Goal: Transaction & Acquisition: Book appointment/travel/reservation

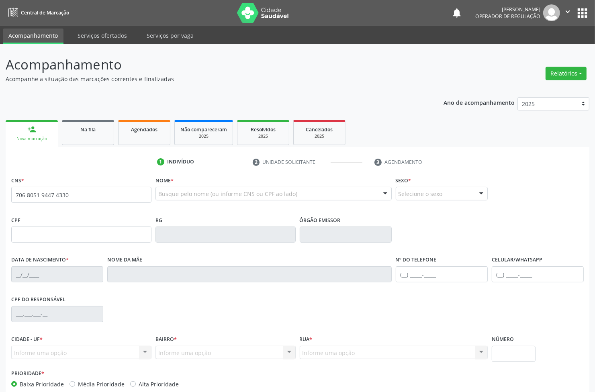
type input "706 8051 9447 4330"
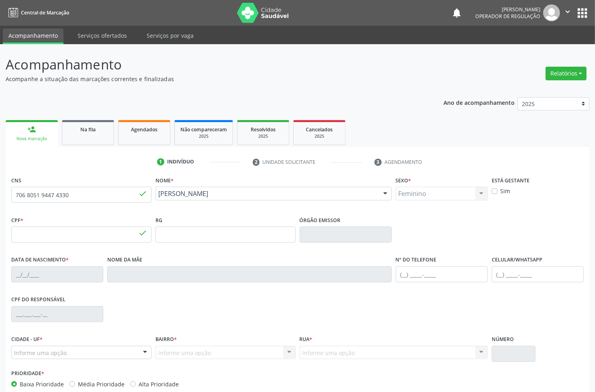
type input "[DATE]"
type input "[PERSON_NAME]"
type input "[PHONE_NUMBER]"
type input "75"
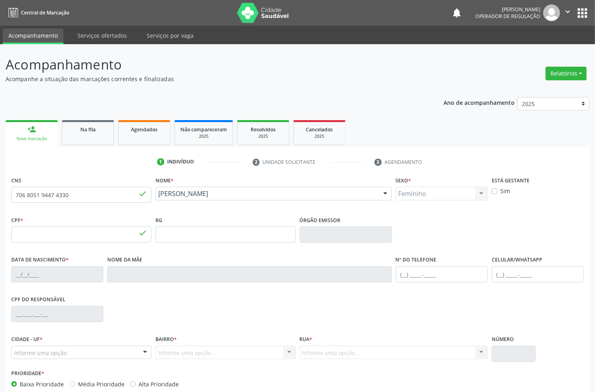
type input "051.886.964-44"
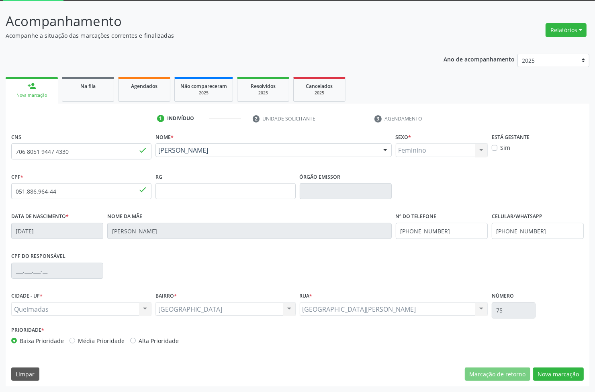
click at [553, 382] on div "CNS 706 8051 9447 4330 done Nome * [PERSON_NAME] [PERSON_NAME] CNS: 706 8051 94…" at bounding box center [298, 259] width 584 height 256
click at [553, 379] on button "Nova marcação" at bounding box center [558, 375] width 51 height 14
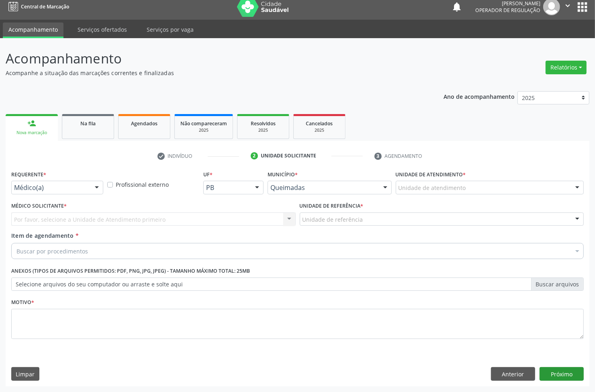
scroll to position [6, 0]
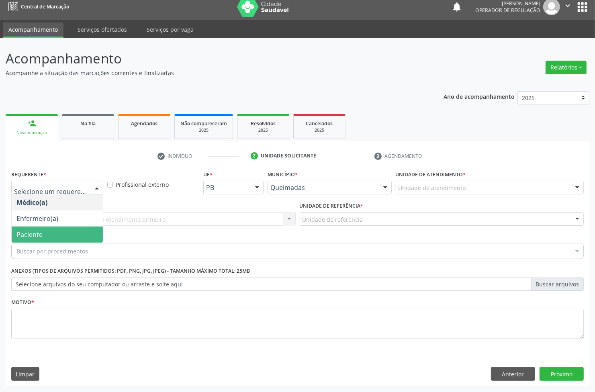
click at [59, 233] on span "Paciente" at bounding box center [57, 235] width 91 height 16
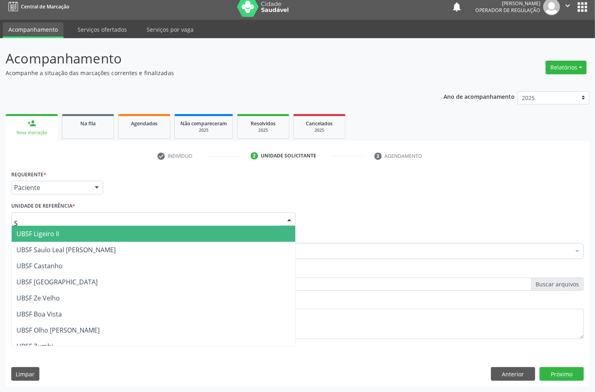
type input "SA"
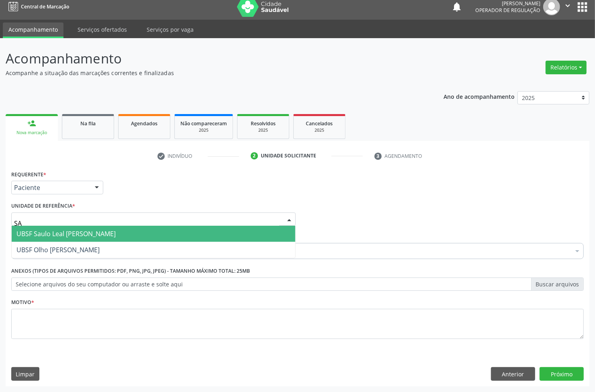
click at [54, 236] on span "UBSF Saulo Leal [PERSON_NAME]" at bounding box center [65, 234] width 99 height 9
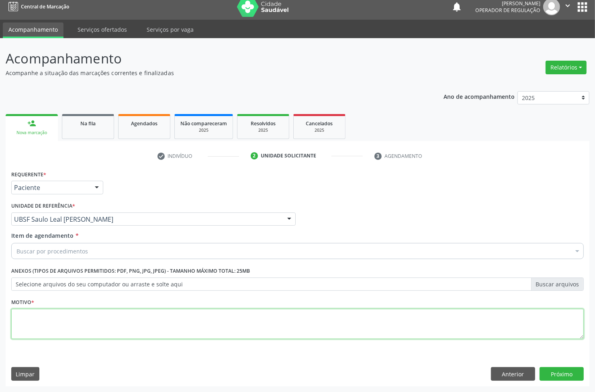
click at [77, 324] on textarea at bounding box center [297, 324] width 573 height 31
paste textarea "706 8051 9447 4330"
click at [78, 322] on textarea "706 8051 9447 4330" at bounding box center [297, 324] width 573 height 31
click at [133, 316] on textarea "706 8051 9447 4330" at bounding box center [297, 324] width 573 height 31
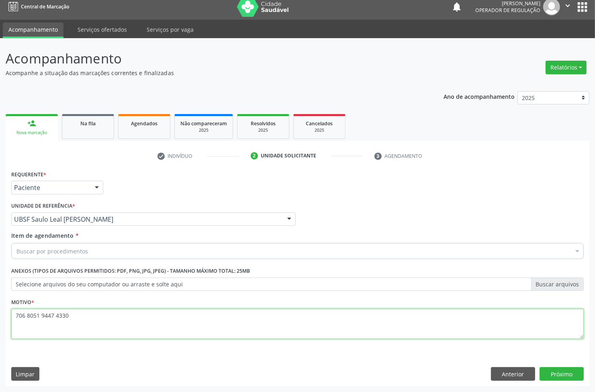
click at [133, 316] on textarea "706 8051 9447 4330" at bounding box center [297, 324] width 573 height 31
type textarea "7"
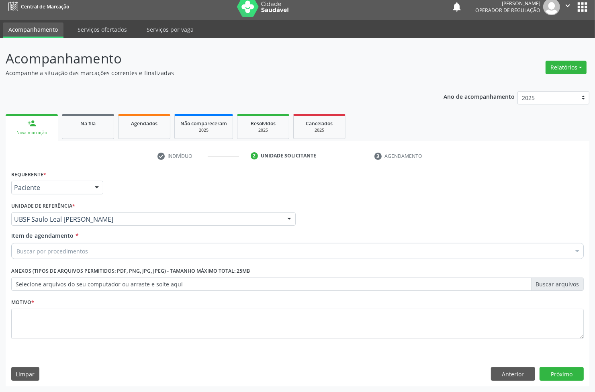
paste input "ABDOMEN TOTAL"
type input "ABDOMEN TOTAL"
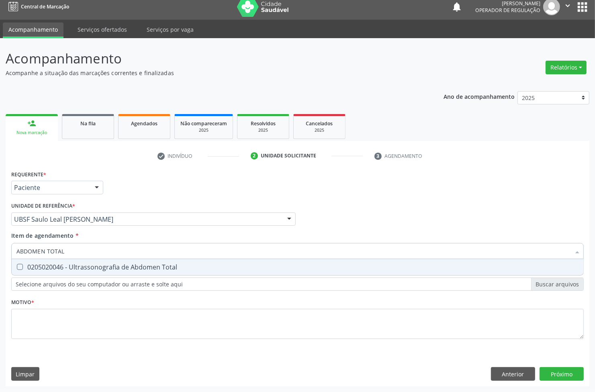
click at [41, 264] on div "0205020046 - Ultrassonografia de Abdomen Total" at bounding box center [297, 267] width 562 height 6
checkbox Total "true"
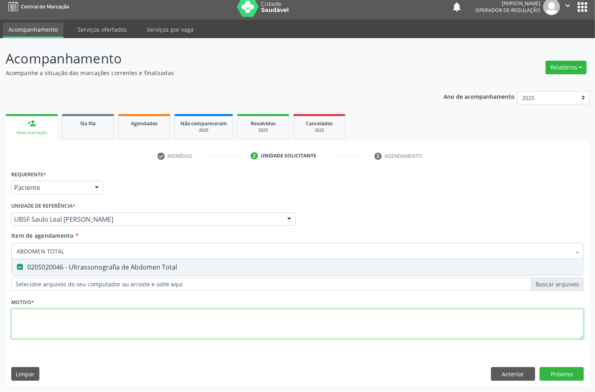
click at [32, 322] on div "Requerente * Paciente Médico(a) Enfermeiro(a) Paciente Nenhum resultado encontr…" at bounding box center [297, 259] width 573 height 182
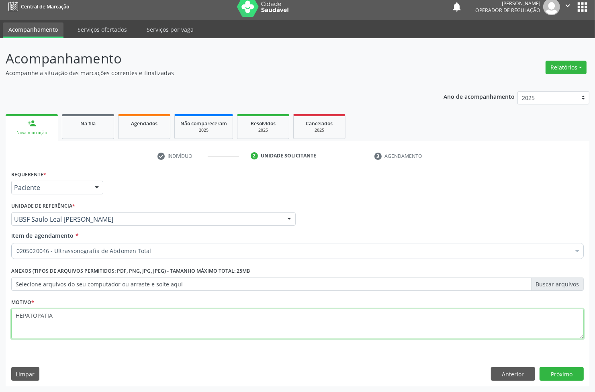
type textarea "HEPATOPATIA"
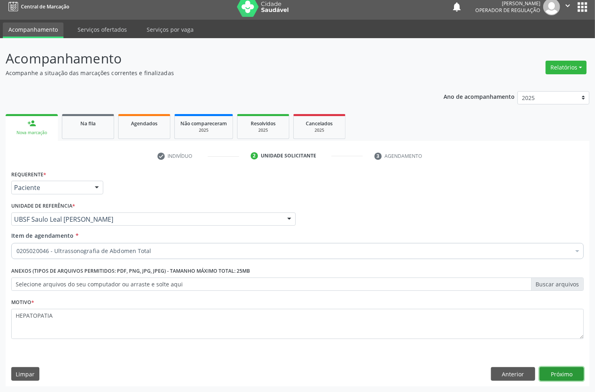
click button "Próximo" at bounding box center [562, 374] width 44 height 14
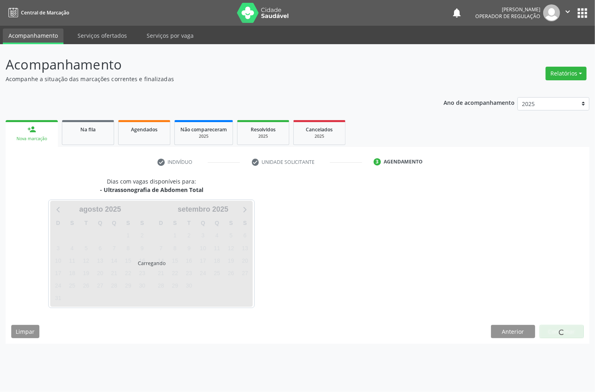
scroll to position [0, 0]
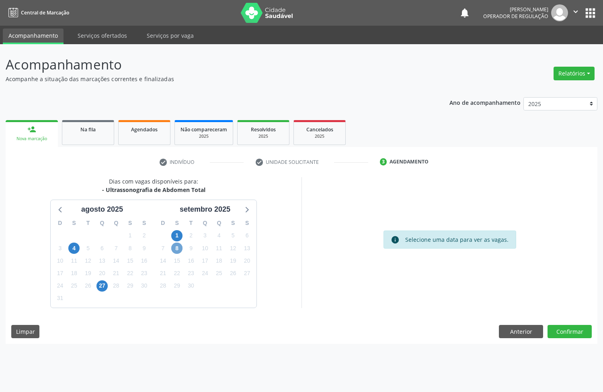
click at [174, 248] on span "8" at bounding box center [176, 248] width 11 height 11
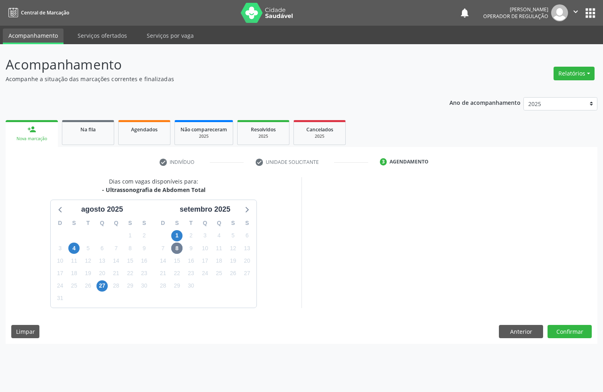
click at [198, 292] on div "8" at bounding box center [205, 298] width 14 height 12
click at [197, 261] on div "16" at bounding box center [191, 261] width 14 height 12
drag, startPoint x: 192, startPoint y: 259, endPoint x: 186, endPoint y: 256, distance: 6.8
click at [192, 259] on span "16" at bounding box center [190, 260] width 11 height 11
click at [180, 250] on span "8" at bounding box center [176, 248] width 11 height 11
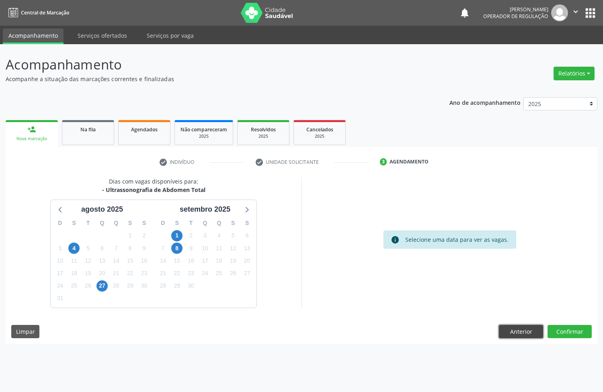
click at [529, 330] on button "Anterior" at bounding box center [521, 332] width 44 height 14
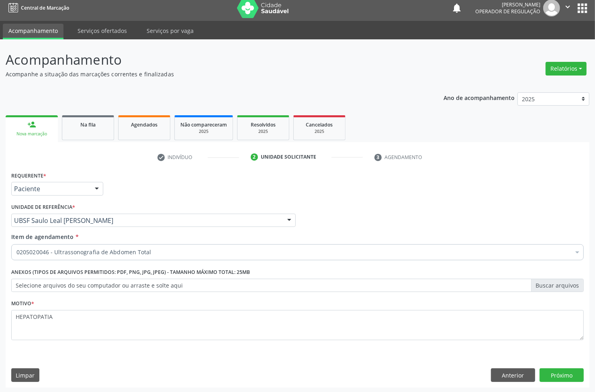
scroll to position [6, 0]
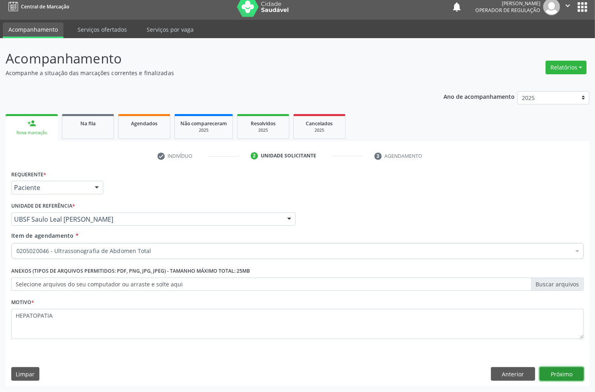
click at [552, 373] on button "Próximo" at bounding box center [562, 374] width 44 height 14
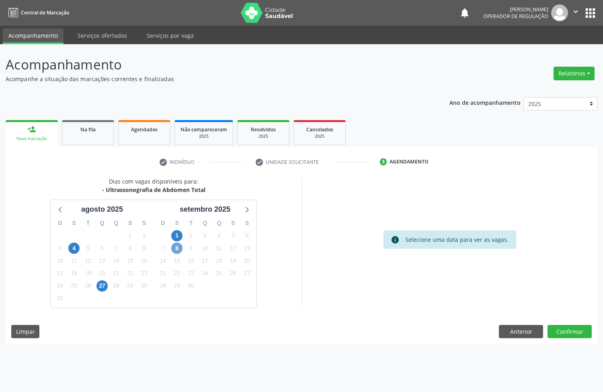
click at [174, 248] on span "8" at bounding box center [176, 248] width 11 height 11
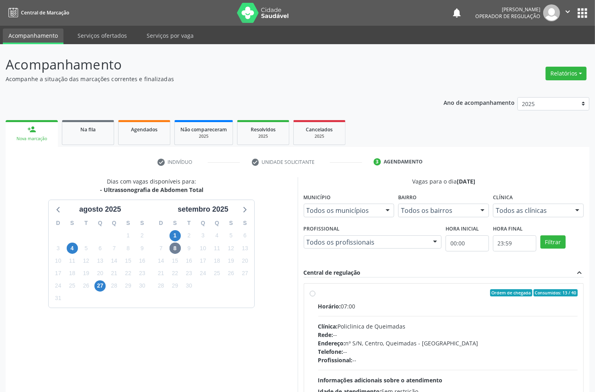
click at [417, 289] on div "Ordem de chegada Consumidos: 13 / 40" at bounding box center [448, 292] width 260 height 7
click at [316, 289] on input "Ordem de chegada Consumidos: 13 / 40 Horário: 07:00 Clínica: Policlinica de Que…" at bounding box center [313, 292] width 6 height 7
radio input "true"
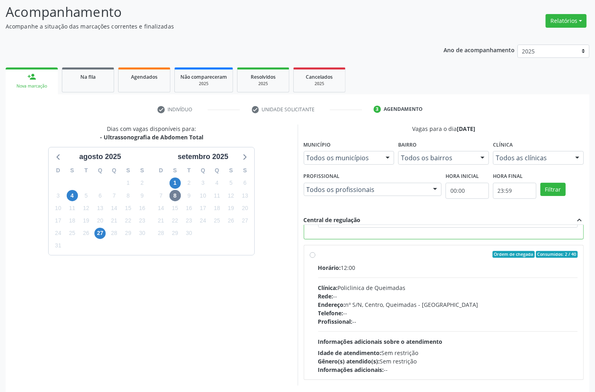
scroll to position [88, 0]
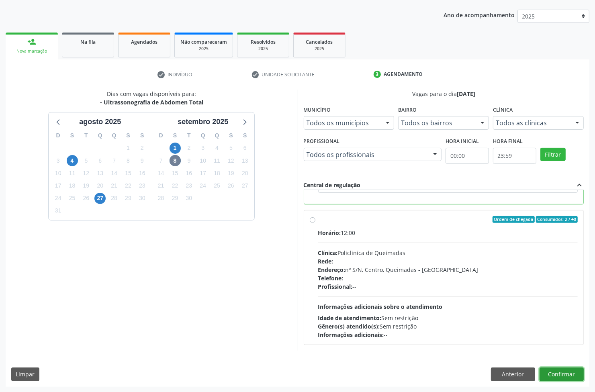
click at [553, 369] on button "Confirmar" at bounding box center [562, 375] width 44 height 14
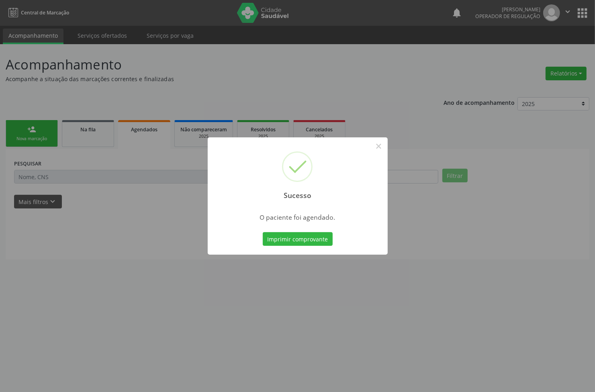
scroll to position [0, 0]
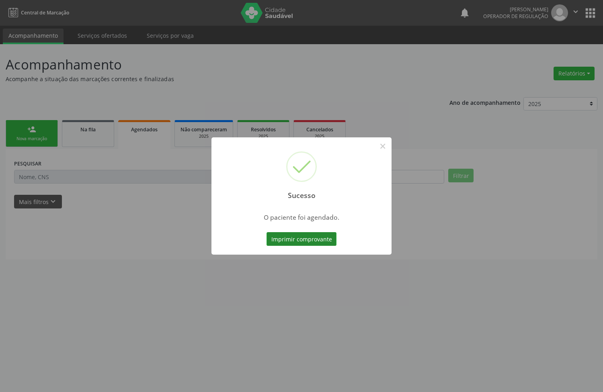
click at [327, 236] on button "Imprimir comprovante" at bounding box center [301, 239] width 70 height 14
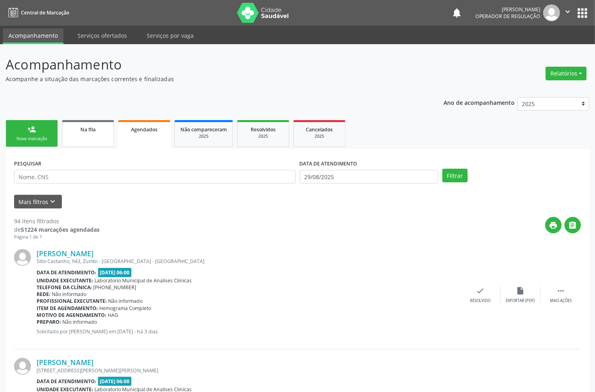
click at [99, 137] on link "Na fila" at bounding box center [88, 133] width 52 height 27
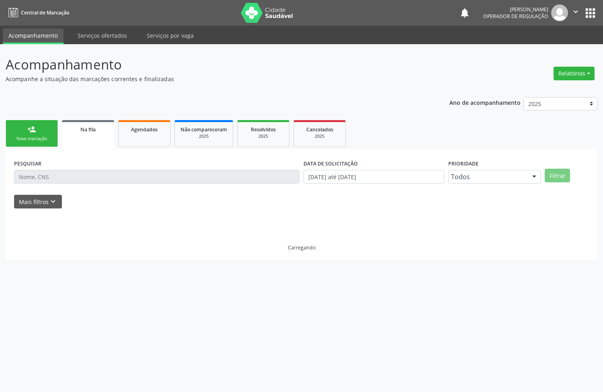
click at [38, 137] on div "Nova marcação" at bounding box center [32, 139] width 40 height 6
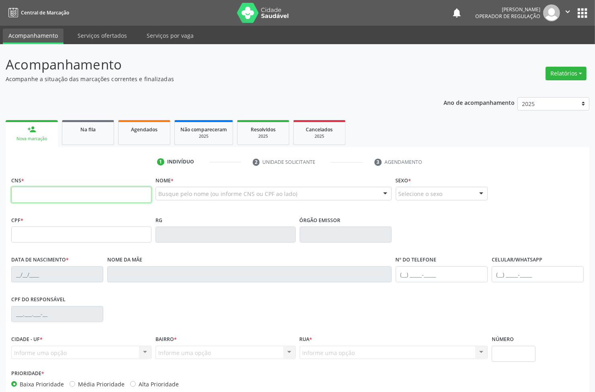
click at [34, 196] on input "text" at bounding box center [81, 195] width 140 height 16
type input "700 6004 7653 1062"
type input "059.964.974-76"
type input "[DATE]"
type input "[PERSON_NAME]"
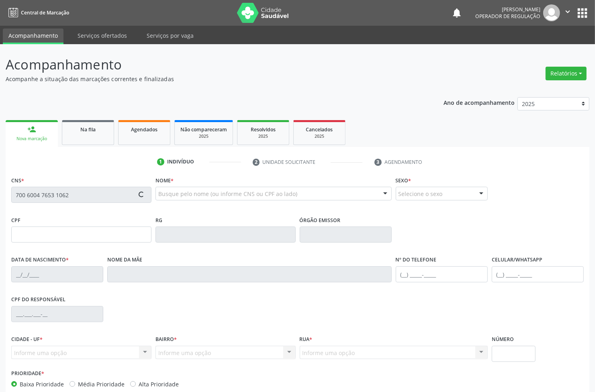
type input "[PHONE_NUMBER]"
type input "S/N"
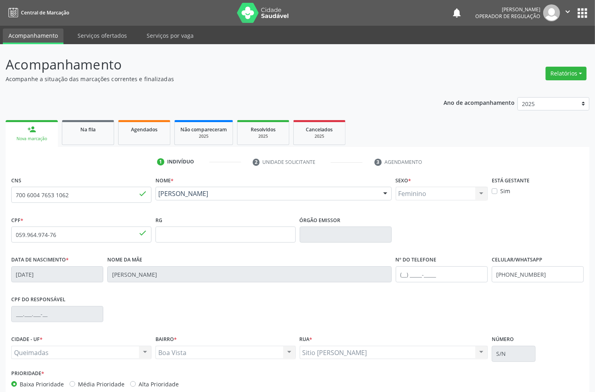
scroll to position [43, 0]
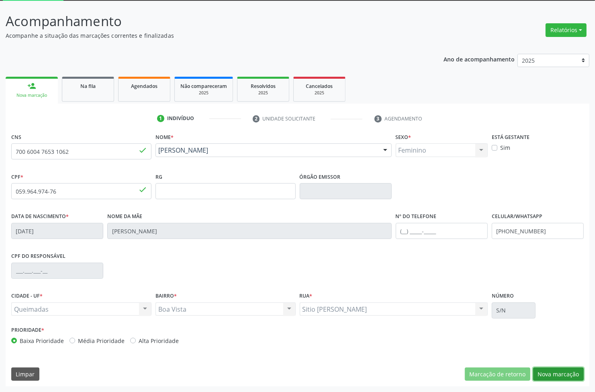
click at [561, 371] on button "Nova marcação" at bounding box center [558, 375] width 51 height 14
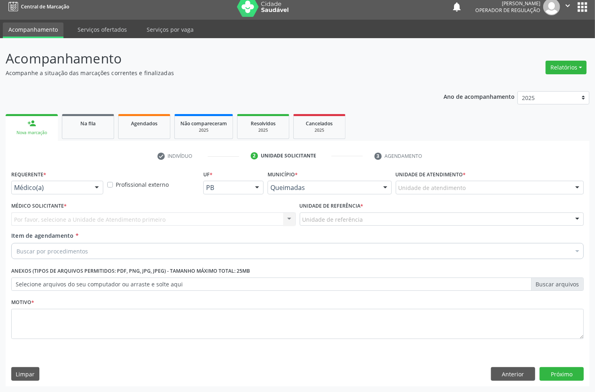
click at [72, 182] on div "Médico(a)" at bounding box center [57, 188] width 92 height 14
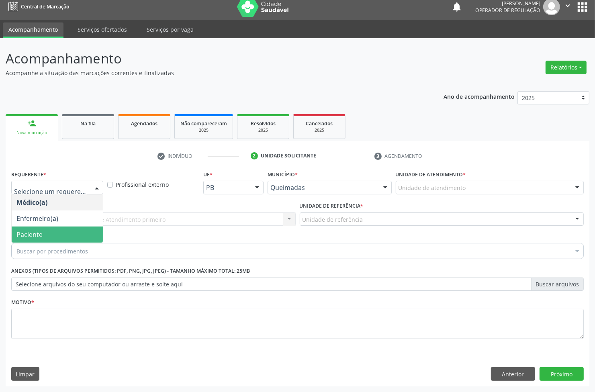
click at [44, 234] on span "Paciente" at bounding box center [57, 235] width 91 height 16
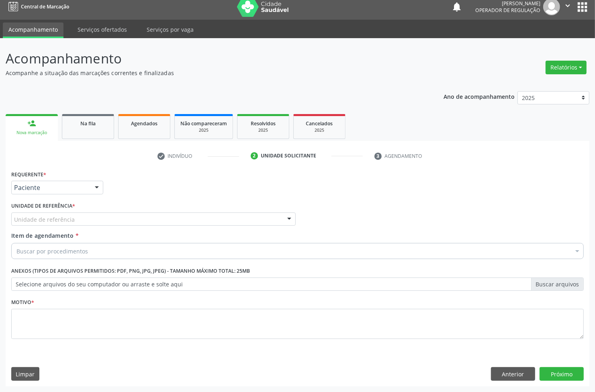
click at [76, 219] on div "Unidade de referência" at bounding box center [153, 220] width 285 height 14
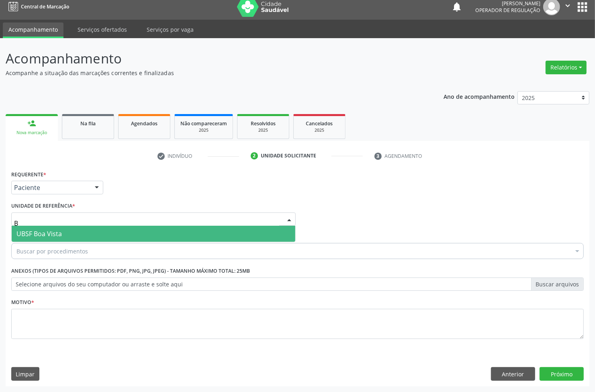
type input "BO"
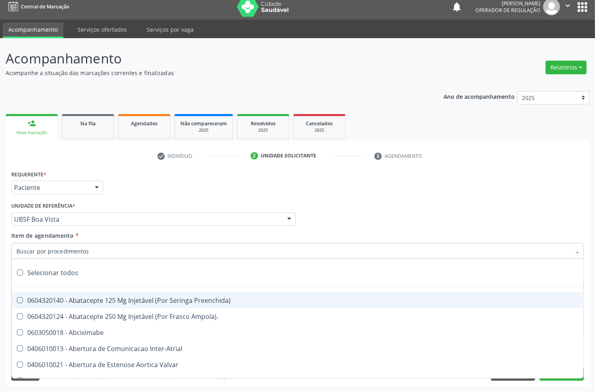
paste input "ABDOMEN TOTAL"
type input "ABDOMEN TOTAL"
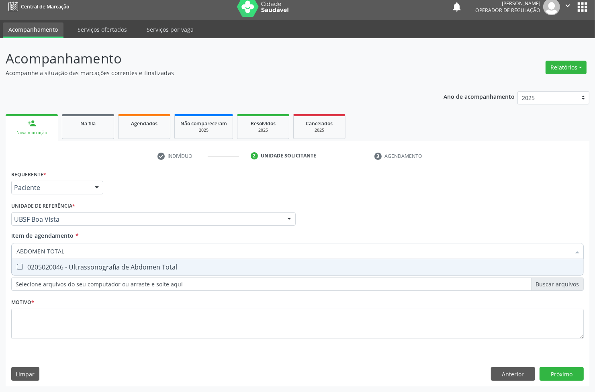
click at [125, 267] on div "0205020046 - Ultrassonografia de Abdomen Total" at bounding box center [297, 267] width 562 height 6
checkbox Total "true"
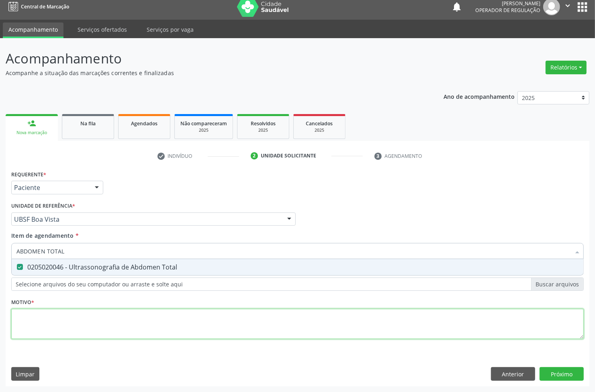
click at [132, 324] on div "Requerente * Paciente Médico(a) Enfermeiro(a) Paciente Nenhum resultado encontr…" at bounding box center [297, 259] width 573 height 182
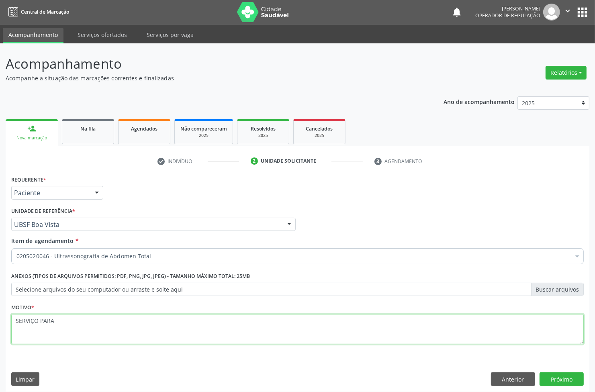
scroll to position [0, 0]
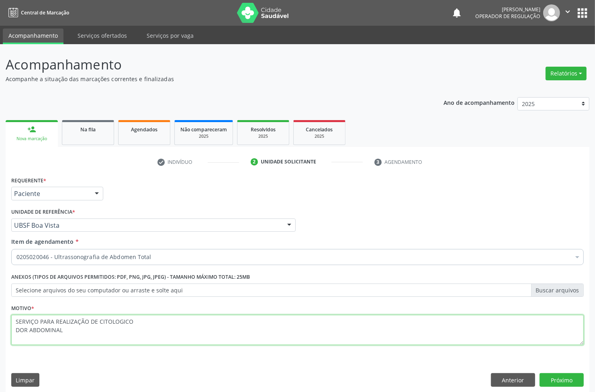
type textarea "SERVIÇO PARA REALIZAÇÃO DE CITOLOGICO DOR ABDOMINAL"
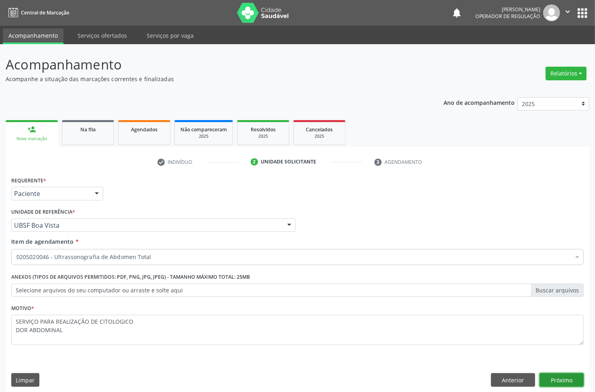
click button "Próximo" at bounding box center [562, 380] width 44 height 14
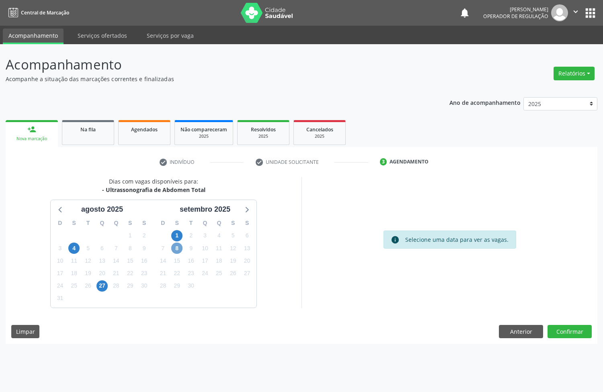
click at [176, 247] on span "8" at bounding box center [176, 248] width 11 height 11
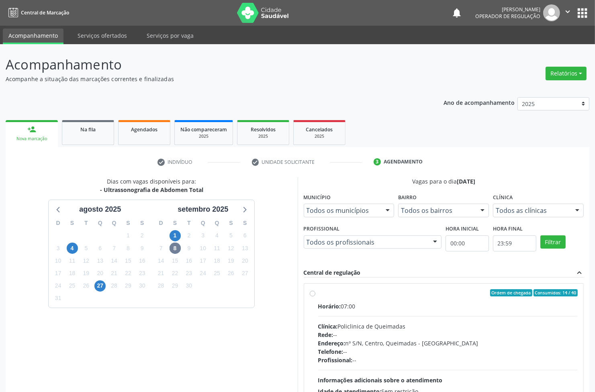
click at [475, 326] on div "Clínica: Policlinica de Queimadas" at bounding box center [448, 326] width 260 height 8
click at [316, 297] on input "Ordem de chegada Consumidos: 14 / 40 Horário: 07:00 Clínica: Policlinica de Que…" at bounding box center [313, 292] width 6 height 7
radio input "true"
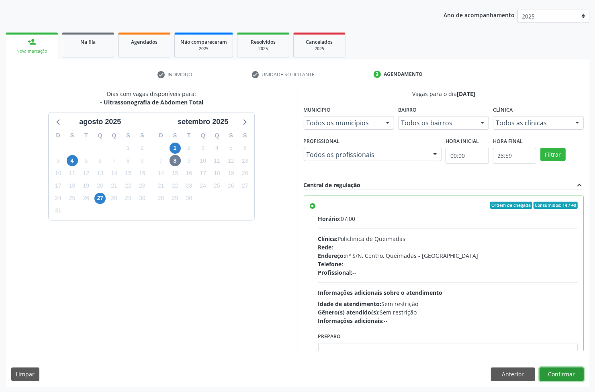
click at [565, 373] on button "Confirmar" at bounding box center [562, 375] width 44 height 14
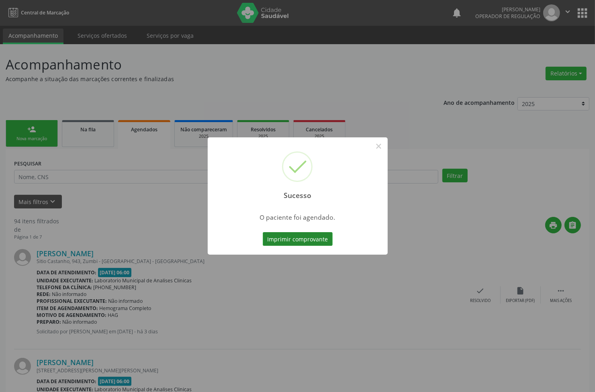
click at [281, 236] on button "Imprimir comprovante" at bounding box center [298, 239] width 70 height 14
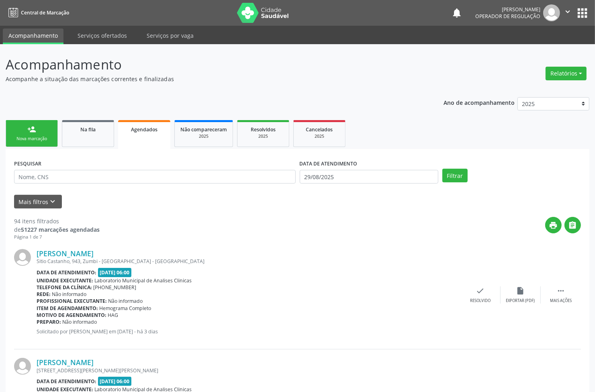
click at [29, 133] on div "person_add" at bounding box center [31, 129] width 9 height 9
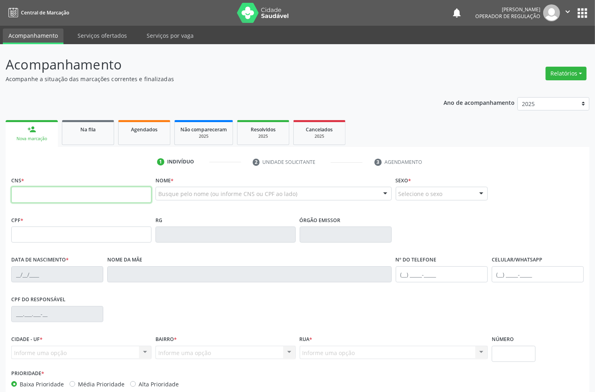
click at [71, 193] on input "text" at bounding box center [81, 195] width 140 height 16
type input "706 2055 7190 4161"
type input "040.166.124-54"
type input "[DATE]"
type input "[PERSON_NAME]"
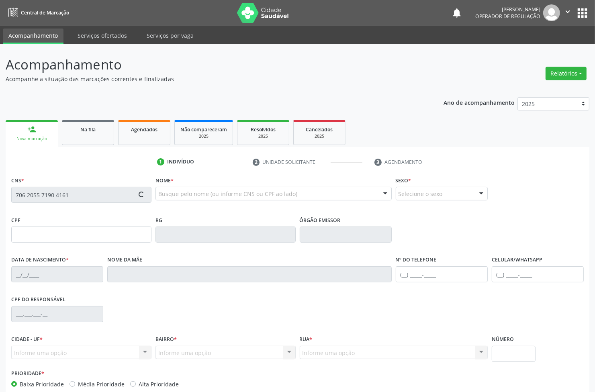
type input "[PHONE_NUMBER]"
type input "884.785.214-53"
type input "19"
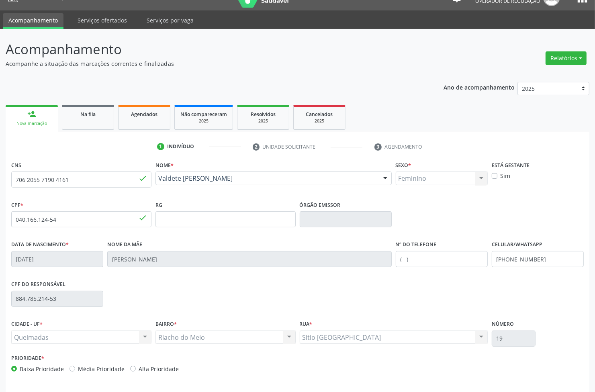
scroll to position [43, 0]
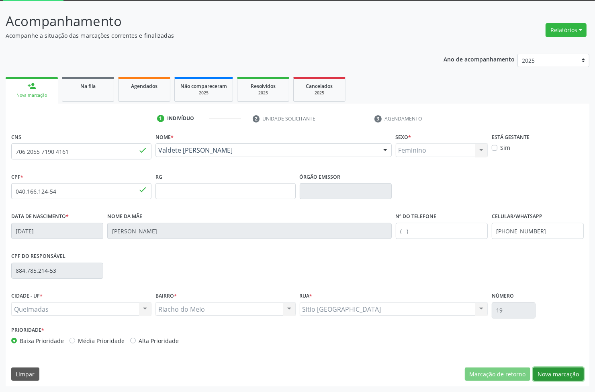
drag, startPoint x: 570, startPoint y: 378, endPoint x: 377, endPoint y: 332, distance: 197.9
click at [569, 378] on button "Nova marcação" at bounding box center [558, 375] width 51 height 14
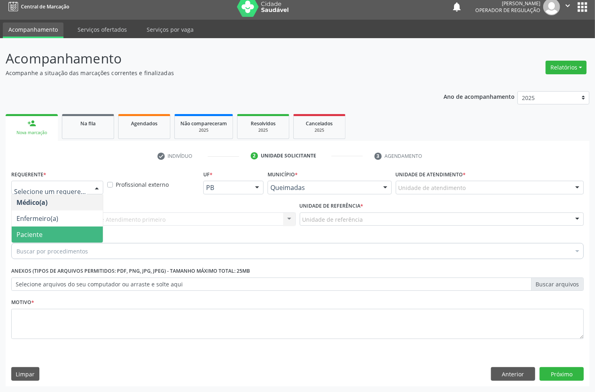
drag, startPoint x: 50, startPoint y: 234, endPoint x: 74, endPoint y: 216, distance: 29.0
click at [49, 234] on span "Paciente" at bounding box center [57, 235] width 91 height 16
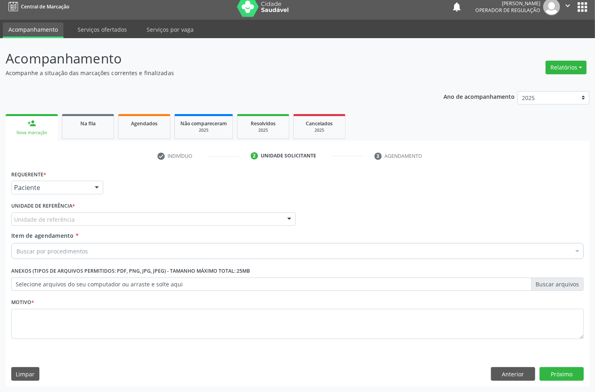
click at [83, 221] on div "Unidade de referência" at bounding box center [153, 220] width 285 height 14
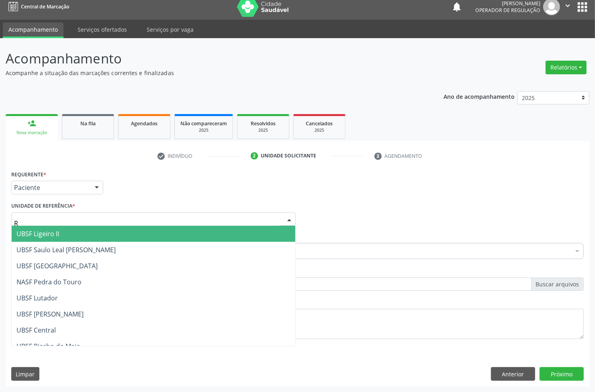
type input "RI"
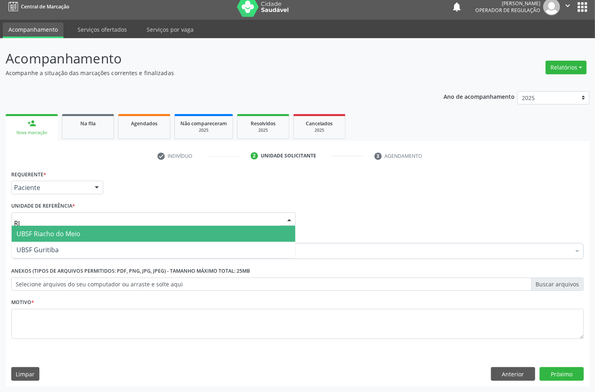
click at [88, 234] on span "UBSF Riacho do Meio" at bounding box center [154, 234] width 284 height 16
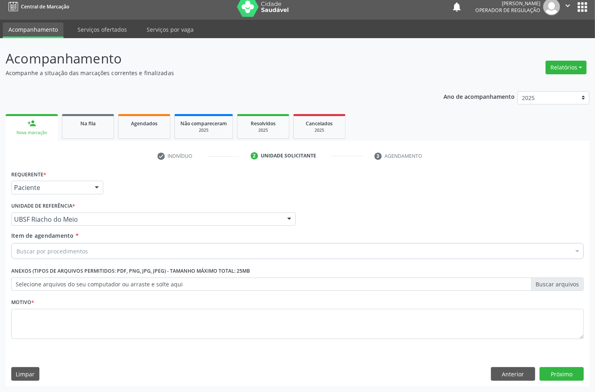
click at [86, 252] on div "Buscar por procedimentos" at bounding box center [297, 251] width 573 height 16
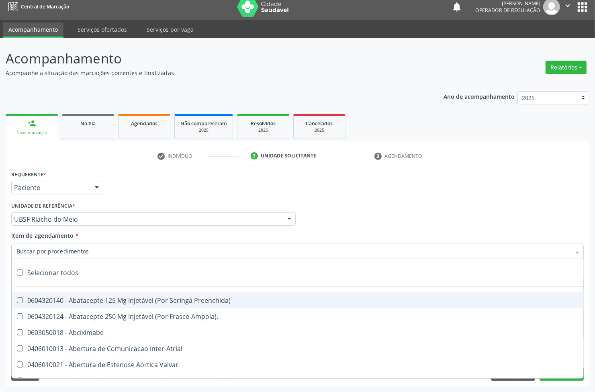
paste input "ABDOMEN TOTAL"
type input "ABDOMEN TOTAL"
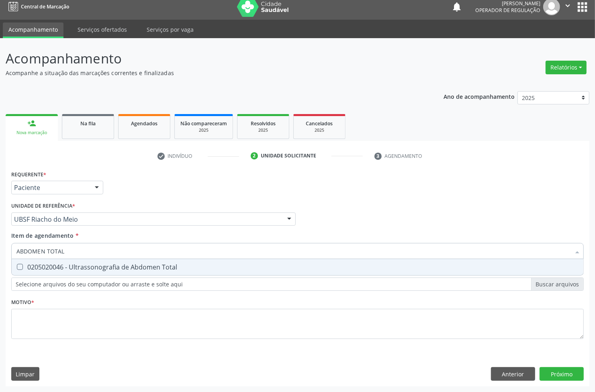
click at [85, 270] on div "0205020046 - Ultrassonografia de Abdomen Total" at bounding box center [297, 267] width 562 height 6
checkbox Total "true"
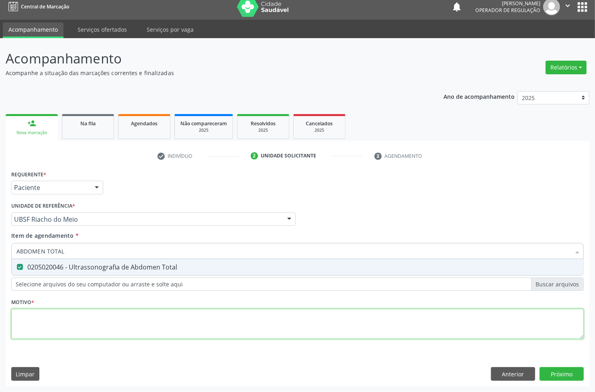
click at [57, 335] on div "Requerente * Paciente Médico(a) Enfermeiro(a) Paciente Nenhum resultado encontr…" at bounding box center [297, 259] width 573 height 182
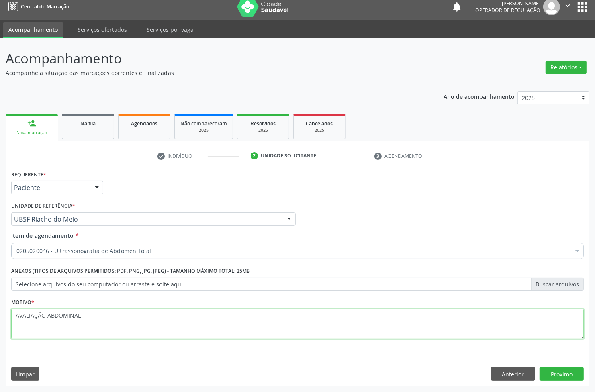
type textarea "AVALIAÇÃO ABDOMINAL"
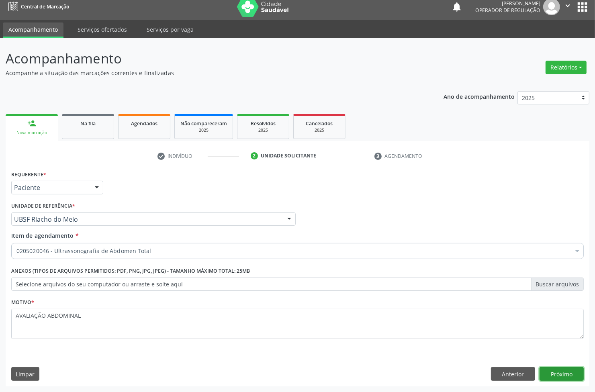
click button "Próximo" at bounding box center [562, 374] width 44 height 14
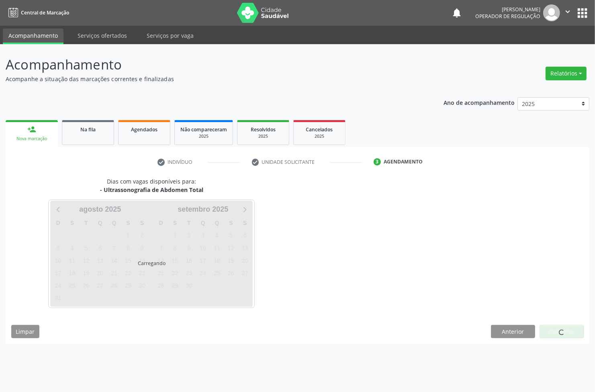
scroll to position [0, 0]
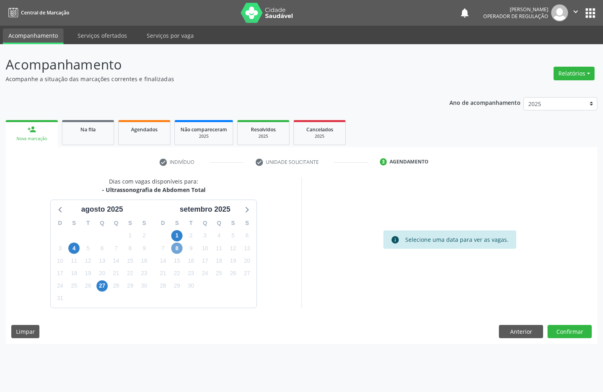
click at [179, 251] on span "8" at bounding box center [176, 248] width 11 height 11
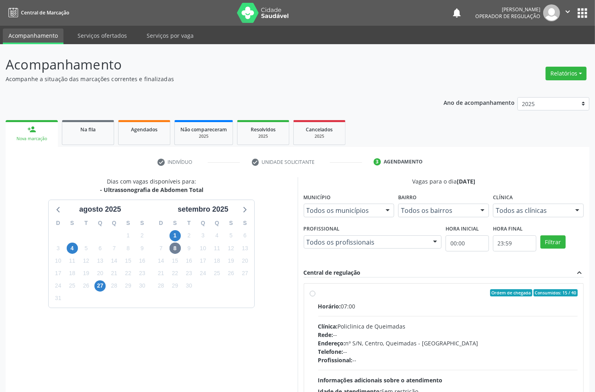
click at [535, 318] on div "Horário: 07:00 Clínica: Policlinica de Queimadas Rede: -- Endereço: nº S/N, Cen…" at bounding box center [448, 357] width 260 height 111
click at [316, 297] on input "Ordem de chegada Consumidos: 15 / 40 Horário: 07:00 Clínica: Policlinica de Que…" at bounding box center [313, 292] width 6 height 7
radio input "true"
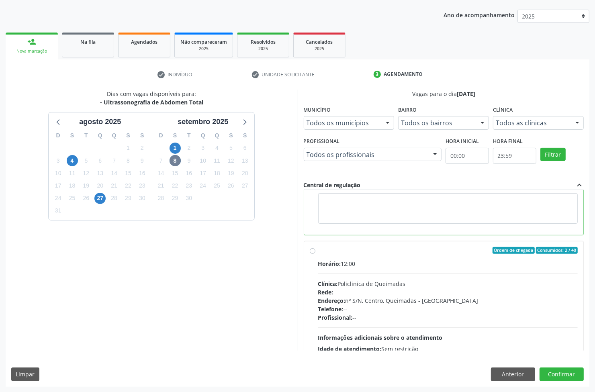
scroll to position [151, 0]
click at [567, 376] on button "Confirmar" at bounding box center [562, 375] width 44 height 14
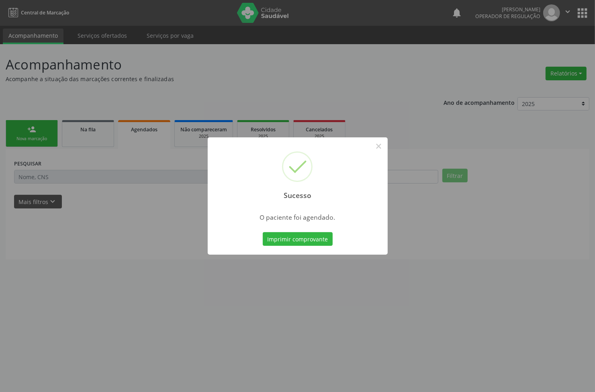
scroll to position [0, 0]
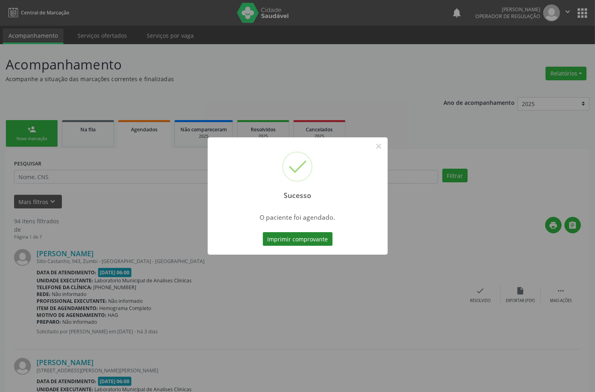
click at [281, 237] on button "Imprimir comprovante" at bounding box center [298, 239] width 70 height 14
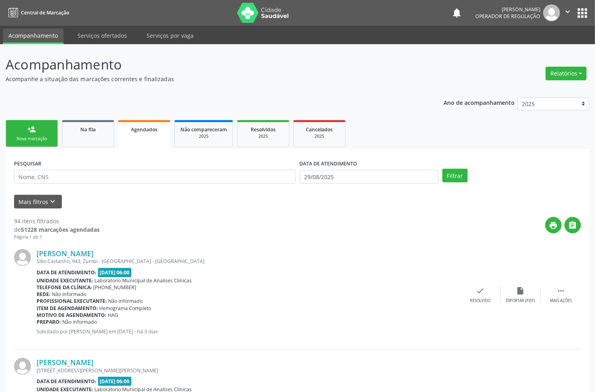
click at [17, 139] on div "Nova marcação" at bounding box center [32, 139] width 40 height 6
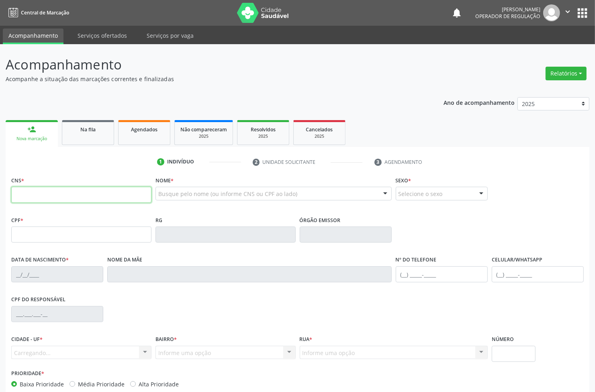
click at [49, 188] on input "text" at bounding box center [81, 195] width 140 height 16
type input "704 2022 3510 9786"
type input "033.833.464-55"
type input "[DATE]"
type input "[PERSON_NAME] da [PERSON_NAME]"
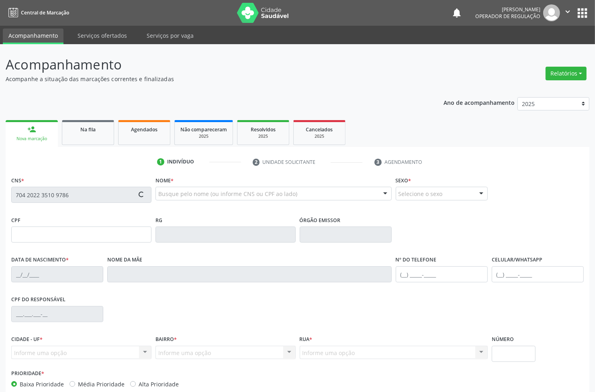
type input "[PHONE_NUMBER]"
type input "82"
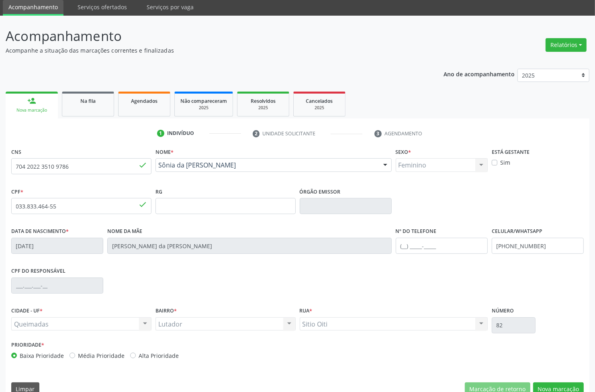
scroll to position [43, 0]
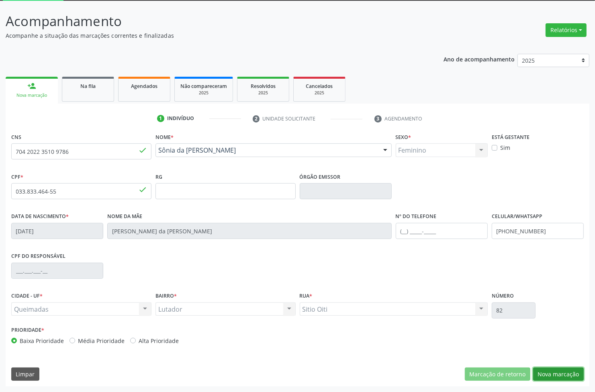
click at [553, 374] on button "Nova marcação" at bounding box center [558, 375] width 51 height 14
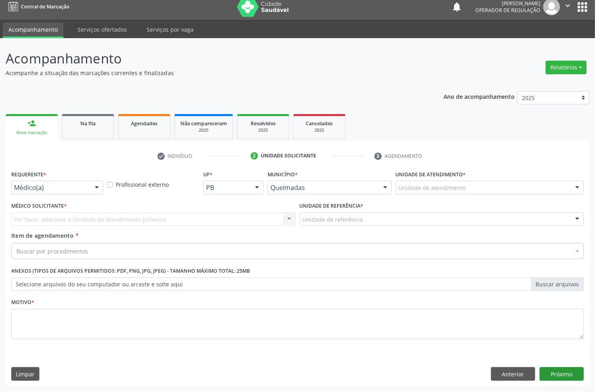
scroll to position [6, 0]
drag, startPoint x: 23, startPoint y: 186, endPoint x: 23, endPoint y: 192, distance: 6.1
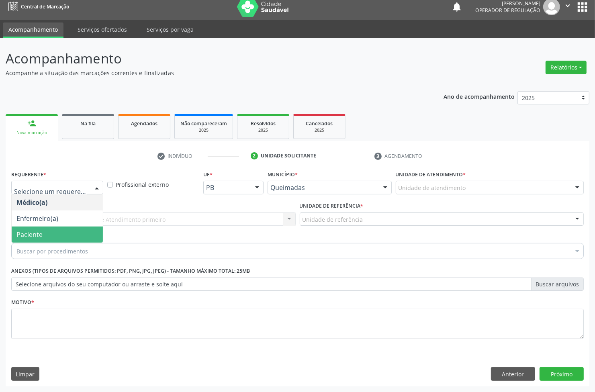
click at [27, 229] on span "Paciente" at bounding box center [57, 235] width 91 height 16
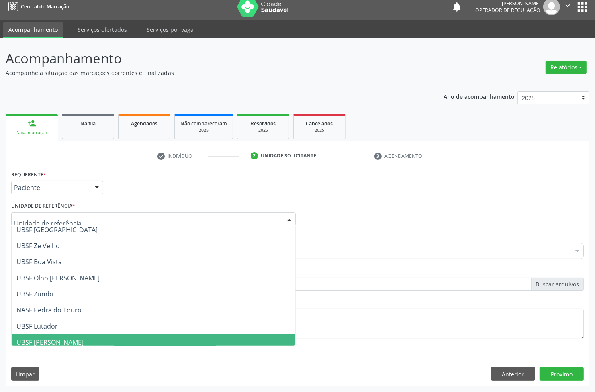
scroll to position [100, 0]
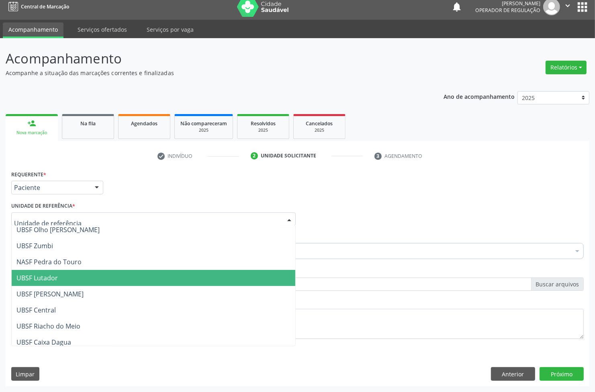
click at [73, 280] on span "UBSF Lutador" at bounding box center [154, 278] width 284 height 16
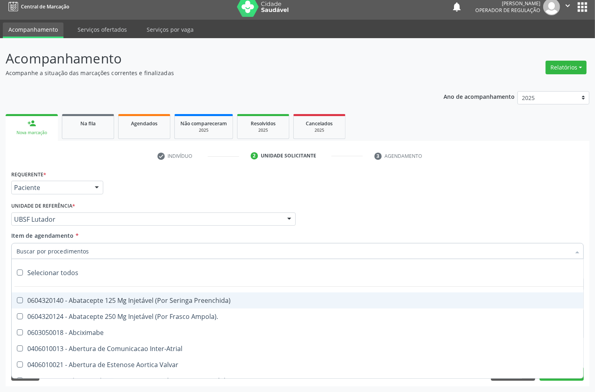
paste input "ABDOMEN TOTAL"
type input "ABDOMEN TOTAL"
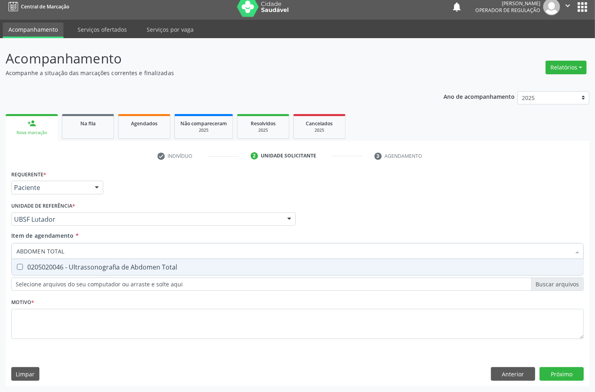
click at [74, 274] on span "0205020046 - Ultrassonografia de Abdomen Total" at bounding box center [298, 267] width 572 height 16
checkbox Total "true"
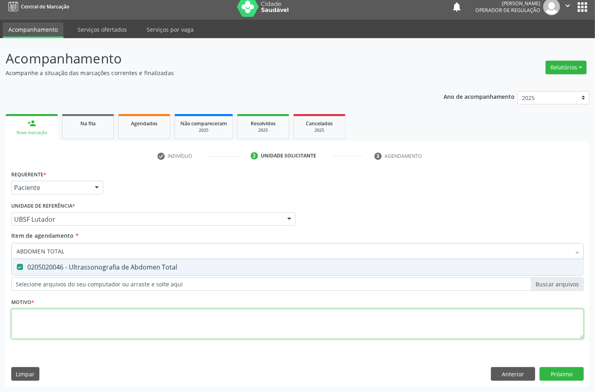
click at [66, 319] on div "Requerente * Paciente Médico(a) Enfermeiro(a) Paciente Nenhum resultado encontr…" at bounding box center [297, 259] width 573 height 182
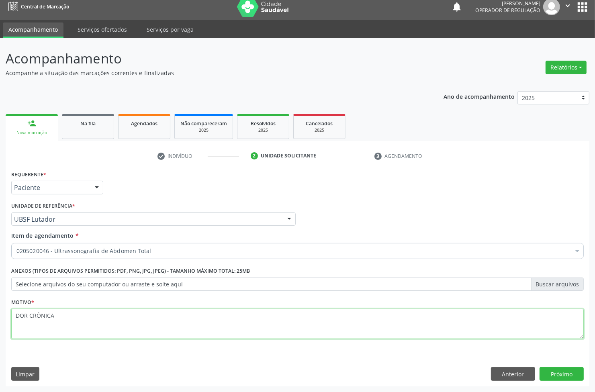
type textarea "DOR CRÔNICA"
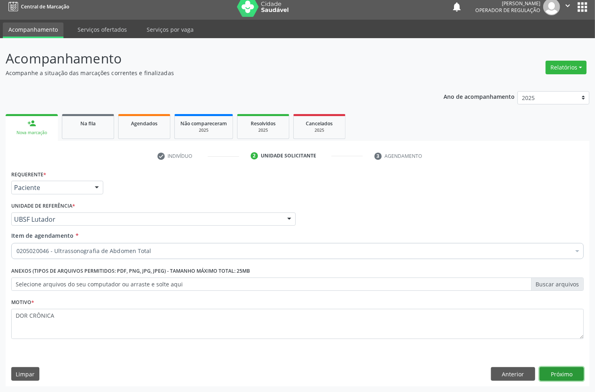
click button "Próximo" at bounding box center [562, 374] width 44 height 14
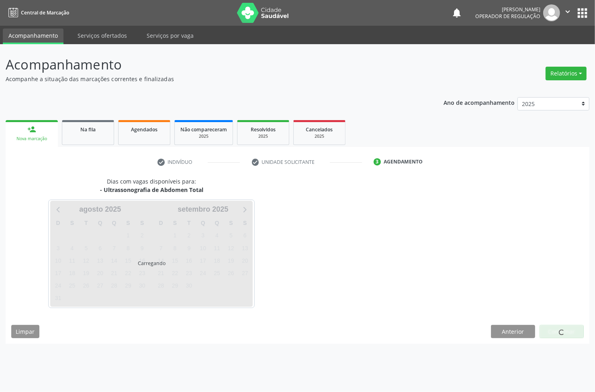
scroll to position [0, 0]
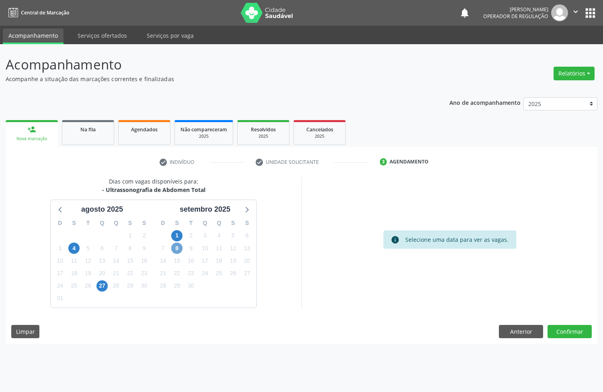
click at [177, 248] on span "8" at bounding box center [176, 248] width 11 height 11
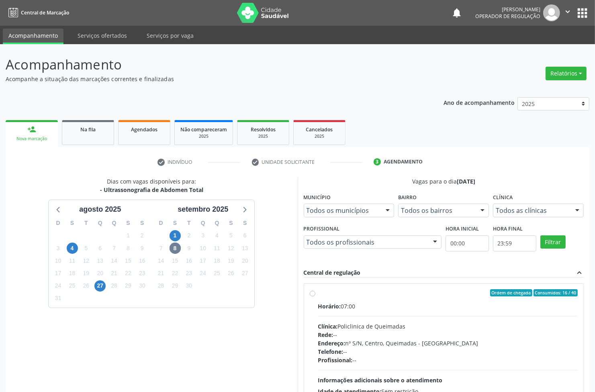
drag, startPoint x: 375, startPoint y: 292, endPoint x: 344, endPoint y: 292, distance: 30.5
click at [374, 292] on div "Ordem de chegada Consumidos: 16 / 40" at bounding box center [448, 292] width 260 height 7
click at [316, 292] on input "Ordem de chegada Consumidos: 16 / 40 Horário: 07:00 Clínica: Policlinica de Que…" at bounding box center [313, 292] width 6 height 7
radio input "true"
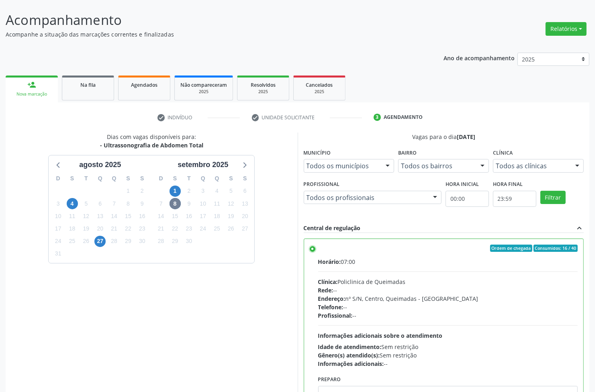
scroll to position [88, 0]
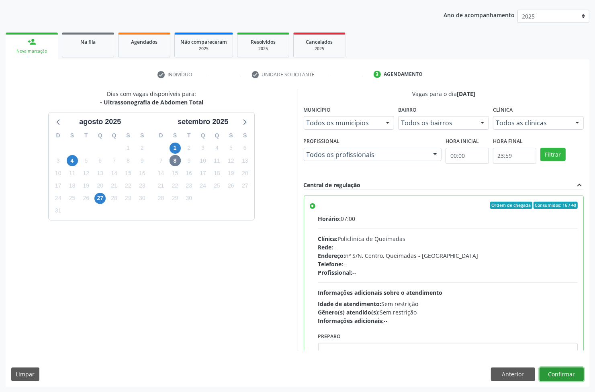
click at [557, 373] on button "Confirmar" at bounding box center [562, 375] width 44 height 14
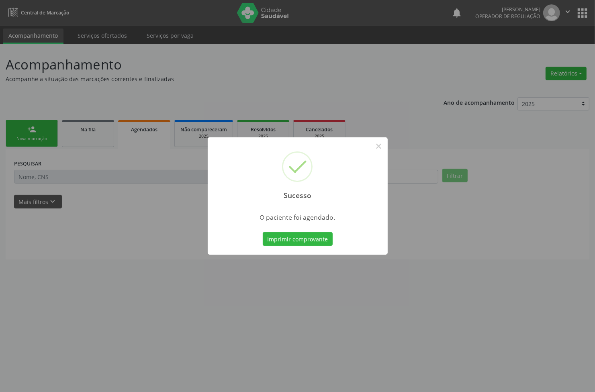
scroll to position [0, 0]
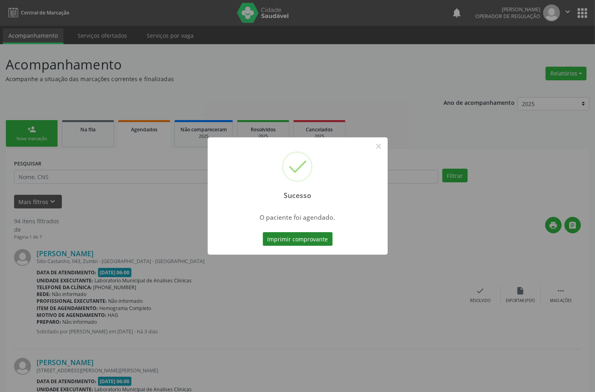
click at [285, 234] on button "Imprimir comprovante" at bounding box center [298, 239] width 70 height 14
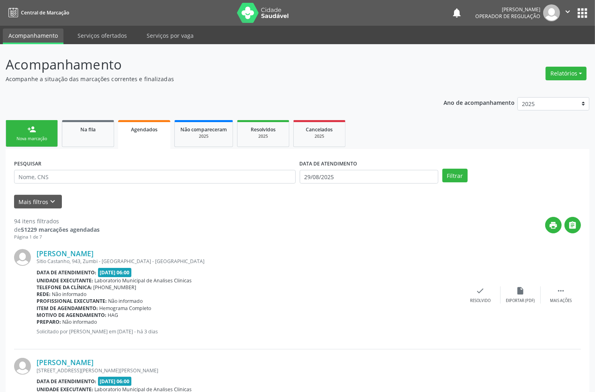
click at [51, 121] on link "person_add Nova marcação" at bounding box center [32, 133] width 52 height 27
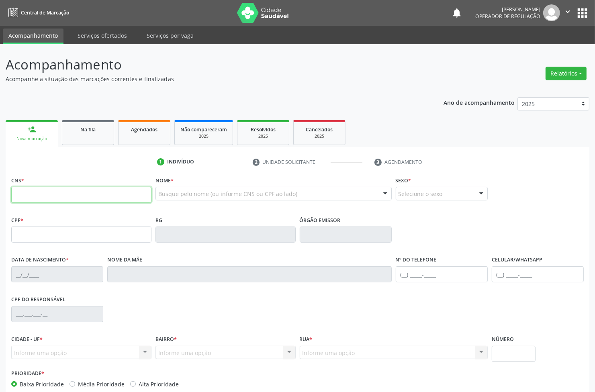
click at [55, 192] on input "text" at bounding box center [81, 195] width 140 height 16
type input "705 7084 0155 7630"
type input "996.518.237-04"
type input "[DATE]"
type input "[PERSON_NAME]"
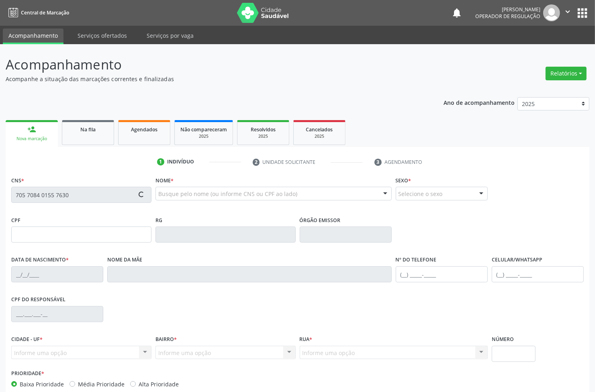
type input "[PHONE_NUMBER]"
type input "S/N"
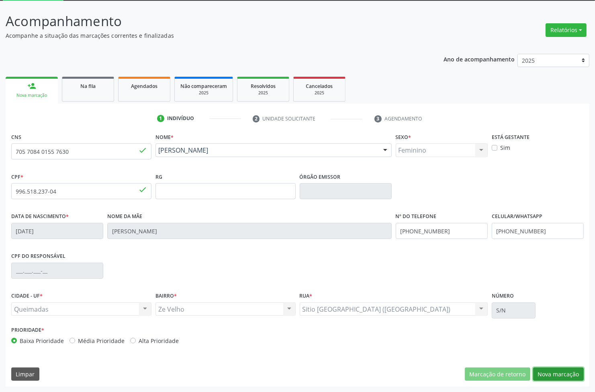
click at [571, 375] on button "Nova marcação" at bounding box center [558, 375] width 51 height 14
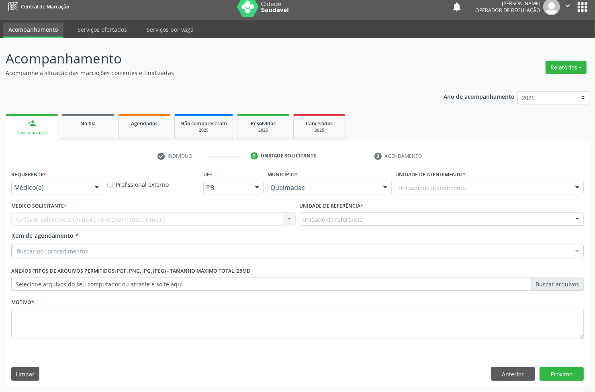
scroll to position [6, 0]
drag, startPoint x: 14, startPoint y: 193, endPoint x: 10, endPoint y: 210, distance: 17.5
click at [14, 194] on div "Médico(a)" at bounding box center [57, 188] width 92 height 14
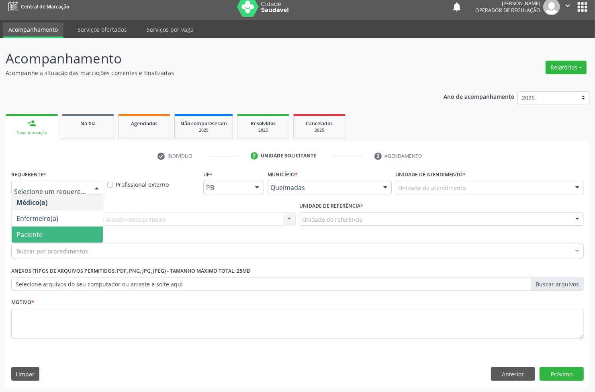
click at [33, 234] on span "Paciente" at bounding box center [29, 234] width 26 height 9
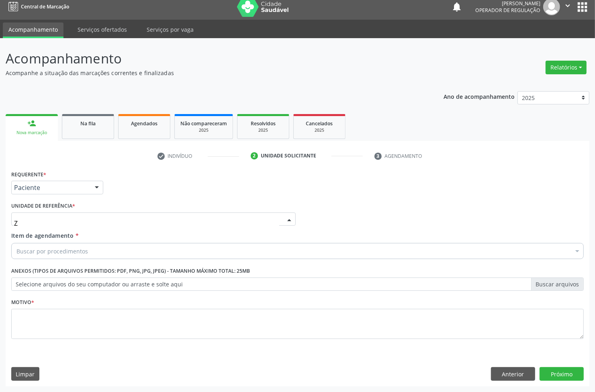
click at [81, 221] on div "Z" at bounding box center [153, 220] width 285 height 14
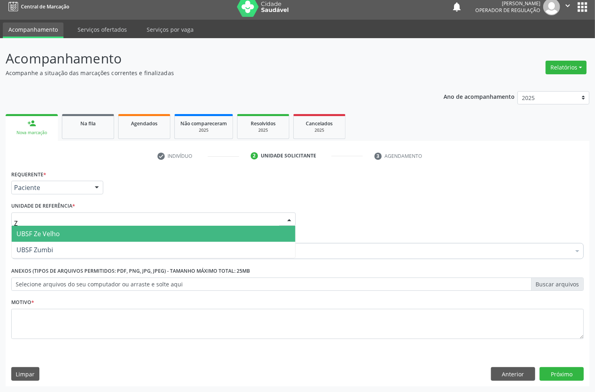
type input "ZE"
click at [59, 233] on span "UBSF Ze Velho" at bounding box center [37, 234] width 43 height 9
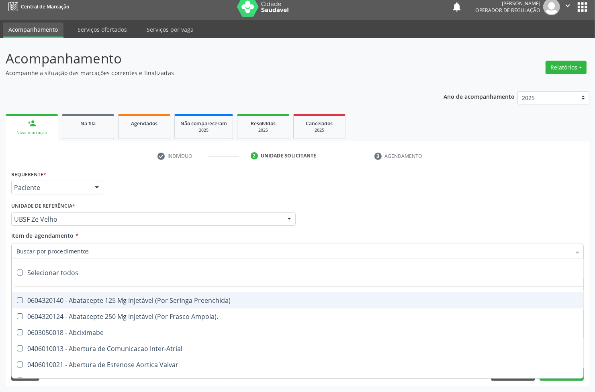
paste input "ABDOMEN TOTAL"
type input "ABDOMEN TOTAL"
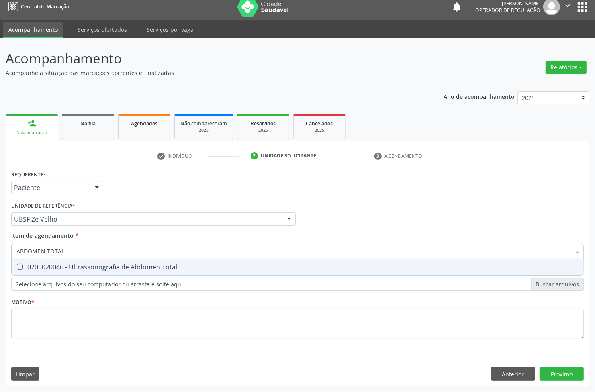
click at [49, 269] on div "0205020046 - Ultrassonografia de Abdomen Total" at bounding box center [297, 267] width 562 height 6
checkbox Total "true"
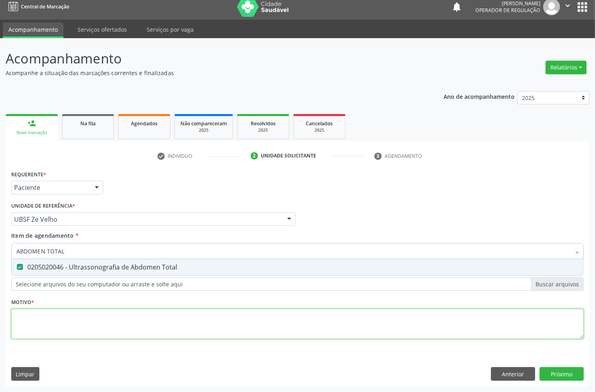
click at [43, 332] on div "Requerente * Paciente Médico(a) Enfermeiro(a) Paciente Nenhum resultado encontr…" at bounding box center [297, 259] width 573 height 182
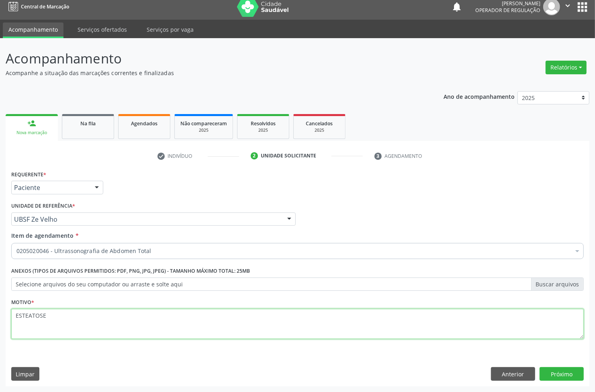
type textarea "ESTEATOSE"
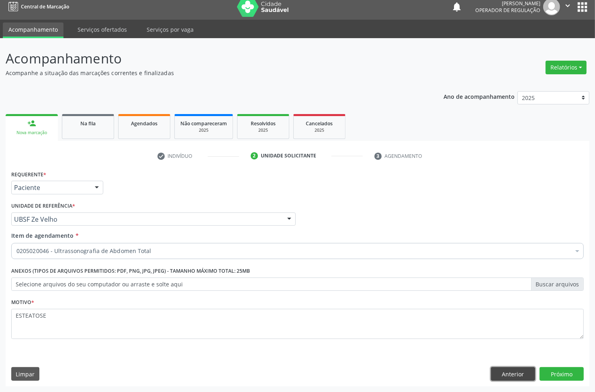
click button "Anterior" at bounding box center [513, 374] width 44 height 14
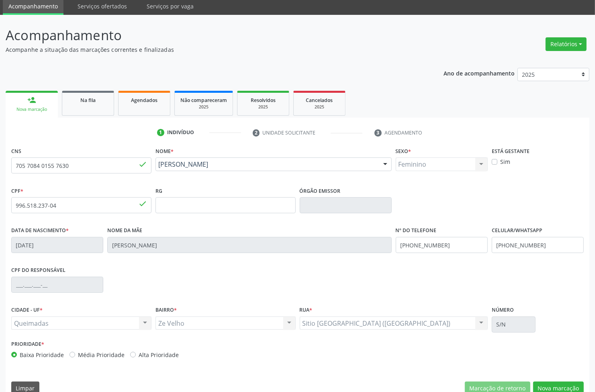
scroll to position [43, 0]
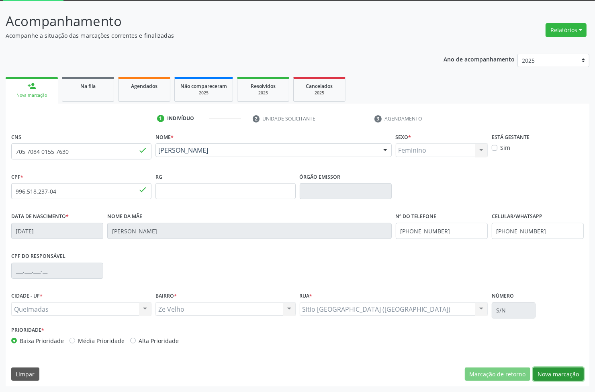
click at [561, 374] on button "Nova marcação" at bounding box center [558, 375] width 51 height 14
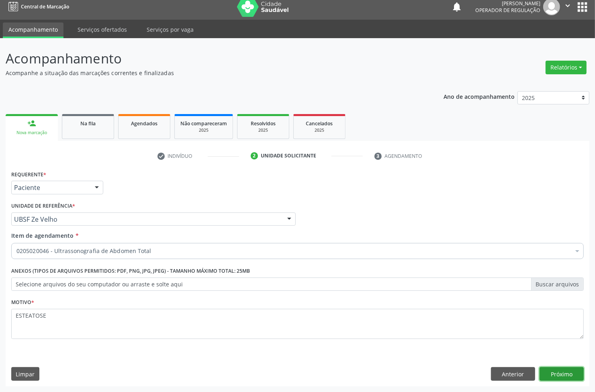
click at [562, 379] on button "Próximo" at bounding box center [562, 374] width 44 height 14
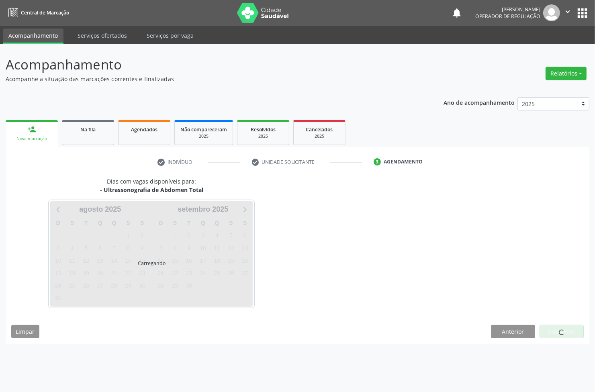
scroll to position [0, 0]
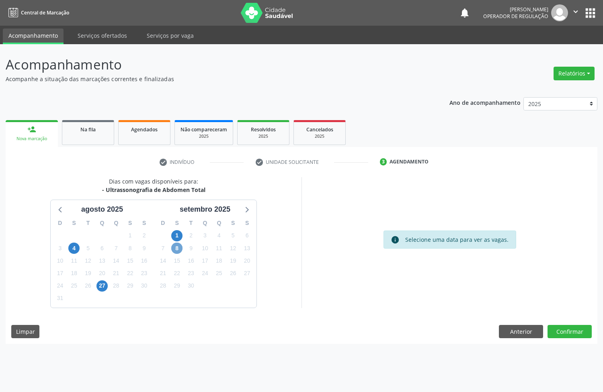
click at [177, 246] on span "8" at bounding box center [176, 248] width 11 height 11
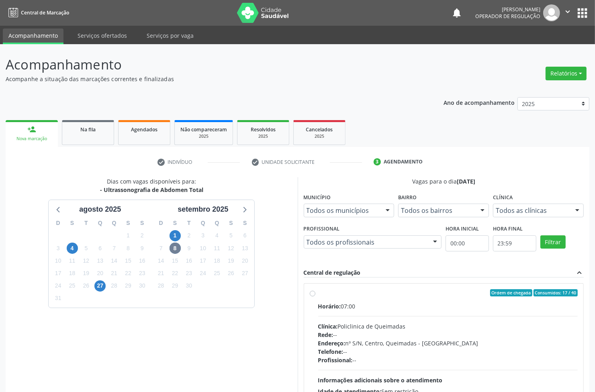
click at [481, 291] on div "Ordem de chegada Consumidos: 17 / 40" at bounding box center [448, 292] width 260 height 7
click at [316, 291] on input "Ordem de chegada Consumidos: 17 / 40 Horário: 07:00 Clínica: Policlinica de Que…" at bounding box center [313, 292] width 6 height 7
radio input "true"
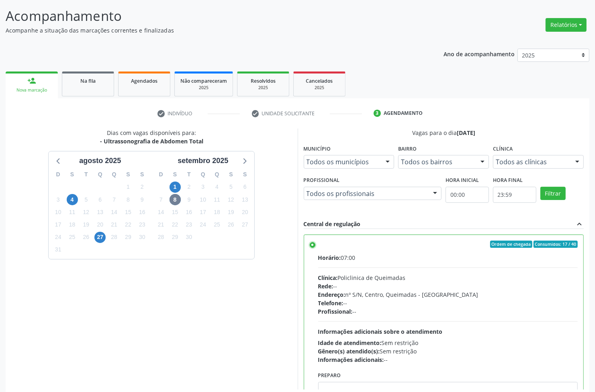
scroll to position [88, 0]
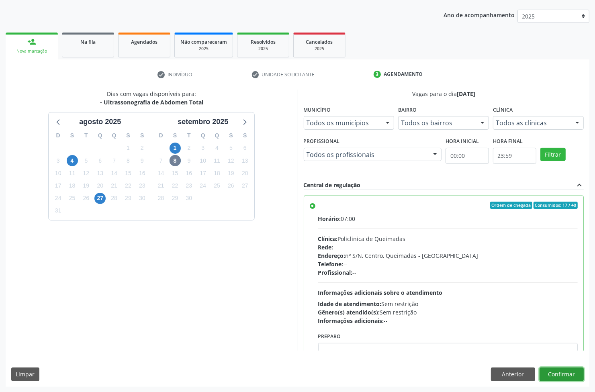
click at [574, 372] on button "Confirmar" at bounding box center [562, 375] width 44 height 14
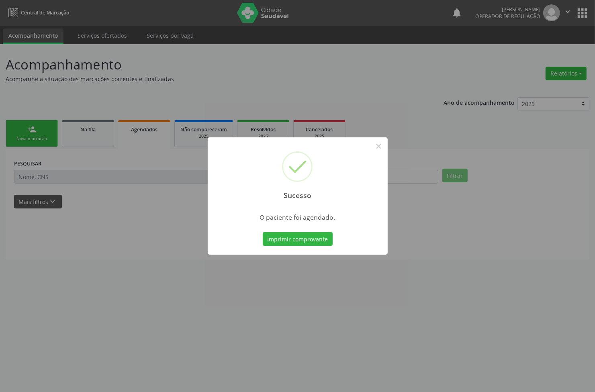
scroll to position [0, 0]
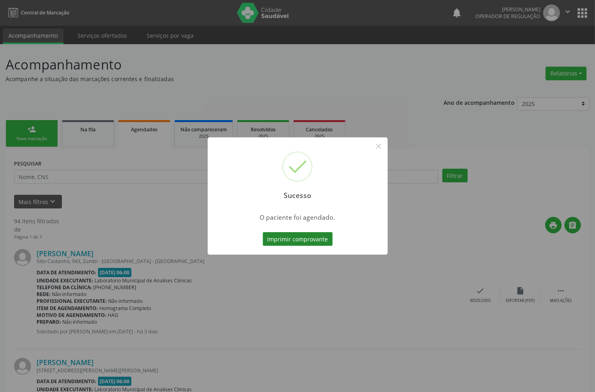
click at [309, 240] on button "Imprimir comprovante" at bounding box center [298, 239] width 70 height 14
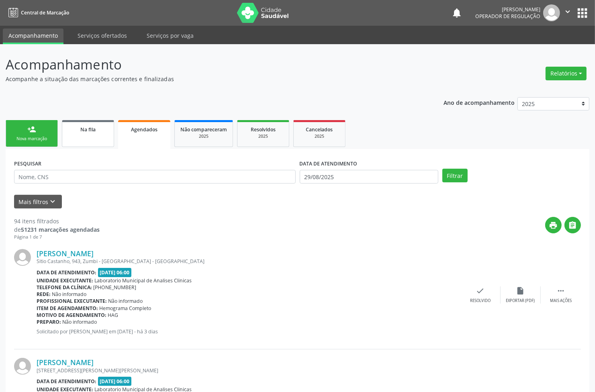
click at [84, 134] on link "Na fila" at bounding box center [88, 133] width 52 height 27
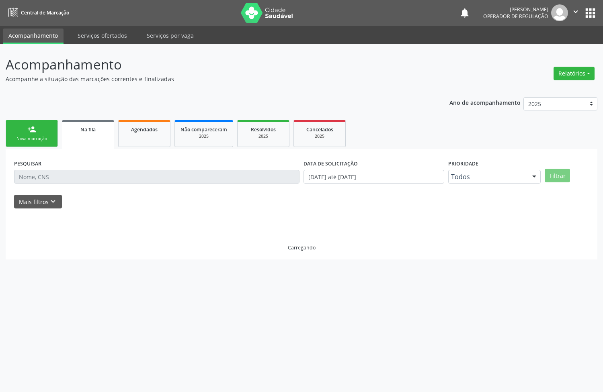
click at [36, 139] on div "Nova marcação" at bounding box center [32, 139] width 40 height 6
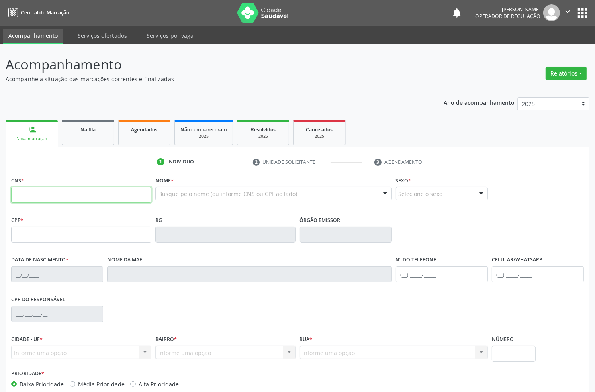
click at [53, 195] on input "text" at bounding box center [81, 195] width 140 height 16
type input "700 3069 6786 0536"
type input "997.048.034-00"
type input "[DATE]"
type input "[PERSON_NAME]"
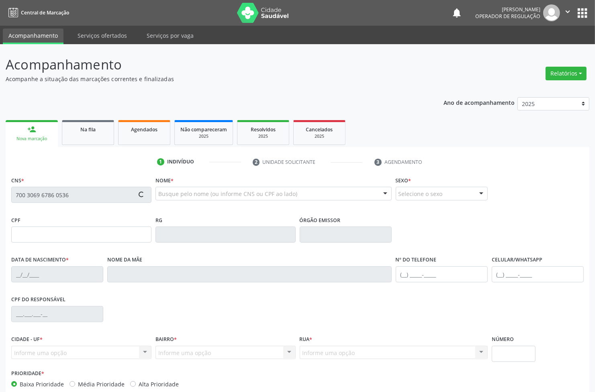
type input "[PHONE_NUMBER]"
type input "044.277.244-00"
type input "94"
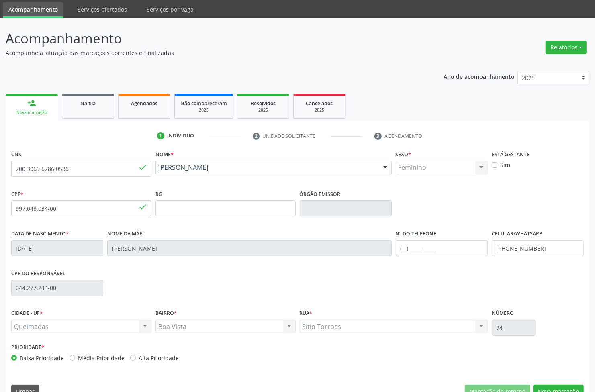
scroll to position [43, 0]
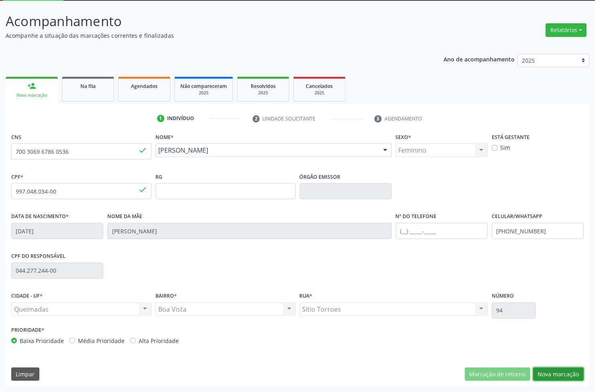
click at [543, 372] on button "Nova marcação" at bounding box center [558, 375] width 51 height 14
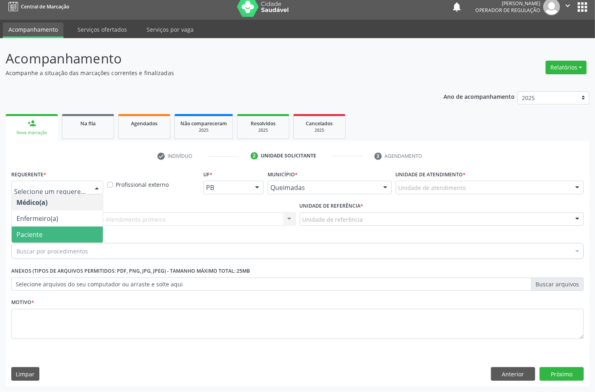
click at [59, 234] on span "Paciente" at bounding box center [57, 235] width 91 height 16
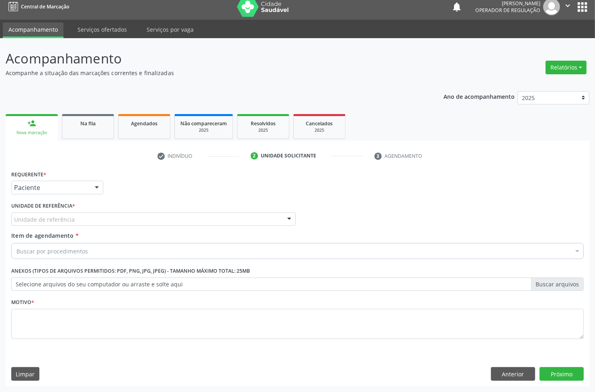
click at [75, 213] on div "Unidade de referência" at bounding box center [153, 220] width 285 height 14
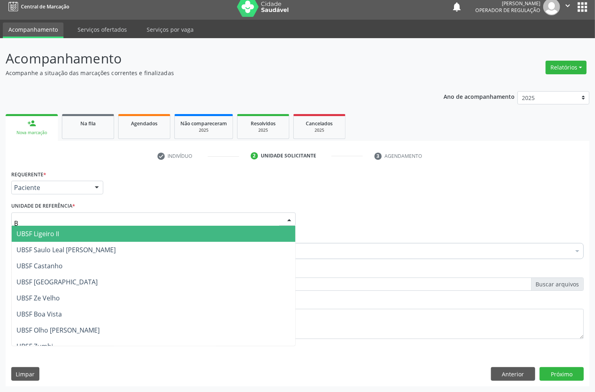
type input "BO"
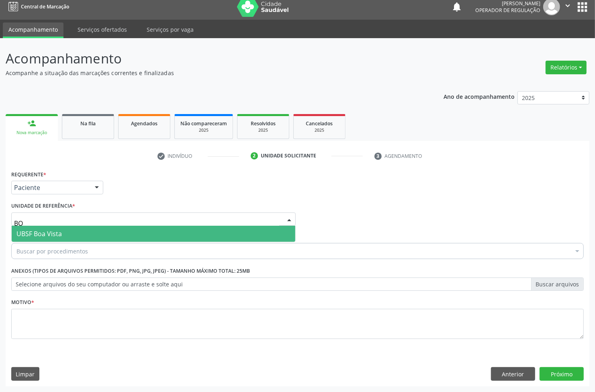
click at [61, 238] on span "UBSF Boa Vista" at bounding box center [154, 234] width 284 height 16
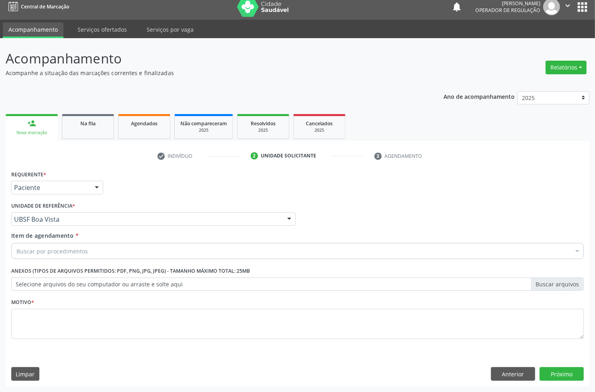
paste input "ABDOMEN TOTAL"
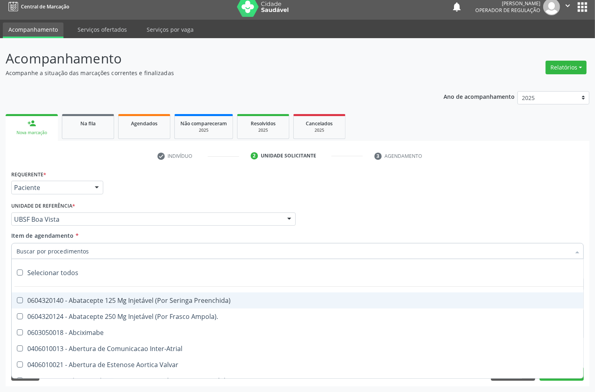
paste input "TRANSVAGINAL"
type input "TRANSVAGINAL"
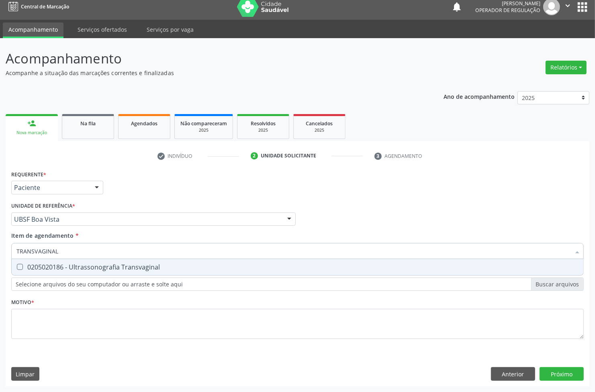
click at [51, 264] on div "0205020186 - Ultrassonografia Transvaginal" at bounding box center [297, 267] width 562 height 6
checkbox Transvaginal "true"
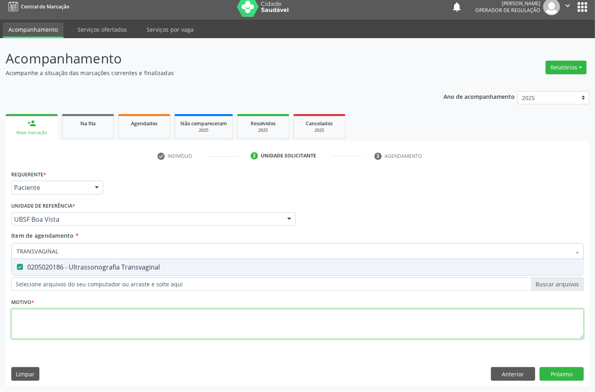
click at [59, 324] on div "Requerente * Paciente Médico(a) Enfermeiro(a) Paciente Nenhum resultado encontr…" at bounding box center [297, 259] width 573 height 182
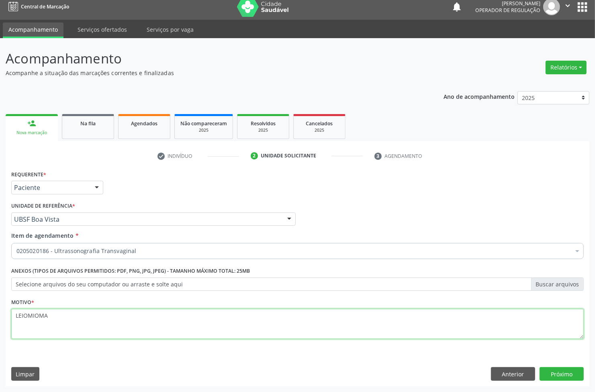
type textarea "LEIOMIOMA"
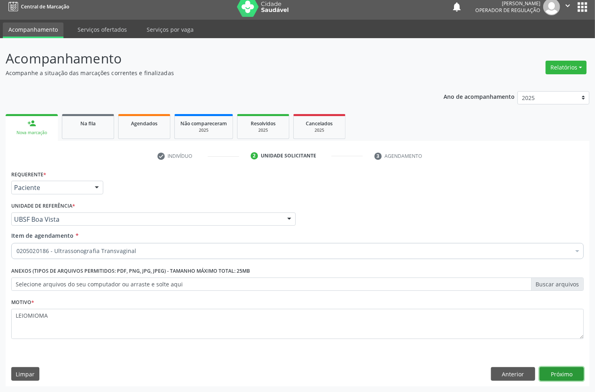
click button "Próximo" at bounding box center [562, 374] width 44 height 14
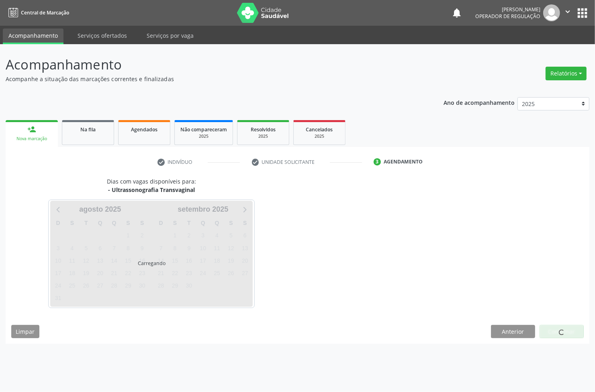
scroll to position [0, 0]
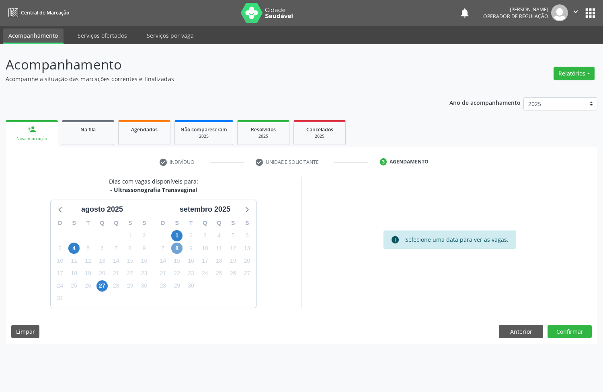
click at [175, 254] on span "8" at bounding box center [176, 248] width 11 height 11
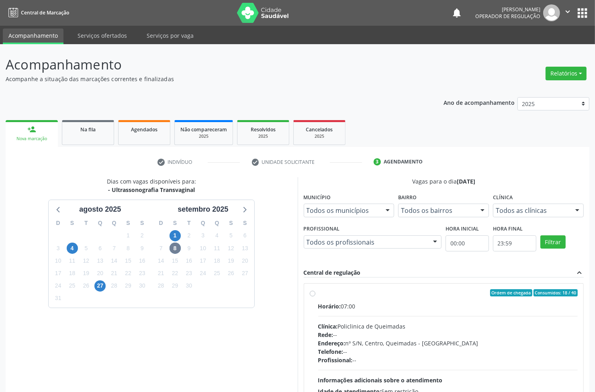
drag, startPoint x: 421, startPoint y: 305, endPoint x: 381, endPoint y: 298, distance: 40.7
click at [420, 304] on div "Horário: 07:00" at bounding box center [448, 306] width 260 height 8
click at [316, 297] on input "Ordem de chegada Consumidos: 18 / 40 Horário: 07:00 Clínica: Policlinica de Que…" at bounding box center [313, 292] width 6 height 7
radio input "true"
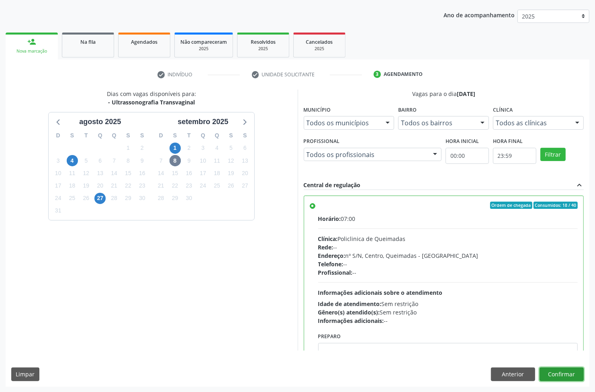
click at [574, 379] on button "Confirmar" at bounding box center [562, 375] width 44 height 14
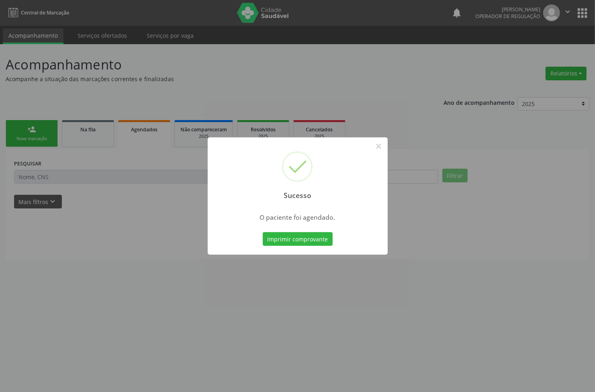
scroll to position [0, 0]
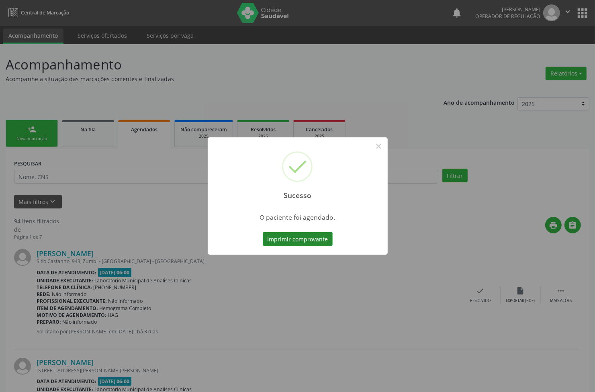
click at [300, 244] on button "Imprimir comprovante" at bounding box center [298, 239] width 70 height 14
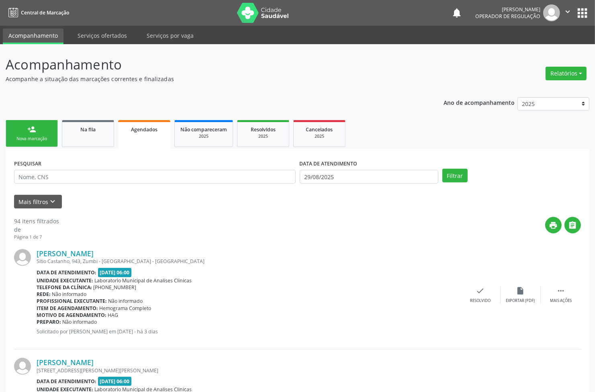
click at [25, 139] on div "Nova marcação" at bounding box center [32, 139] width 40 height 6
drag, startPoint x: 25, startPoint y: 139, endPoint x: 29, endPoint y: 141, distance: 4.1
click at [25, 139] on div "Nova marcação" at bounding box center [32, 139] width 40 height 6
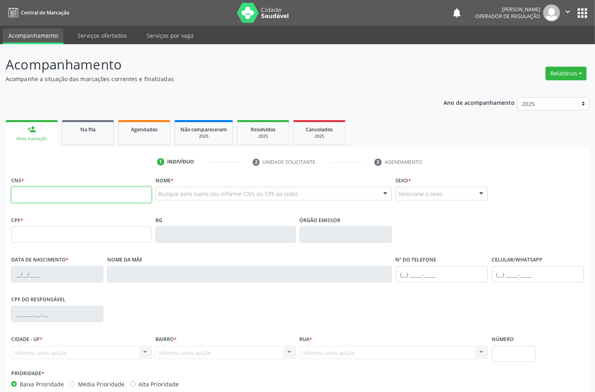
click at [59, 197] on input "text" at bounding box center [81, 195] width 140 height 16
type input "706 9001 3236 1235"
type input "132.941.954-51"
type input "[DATE]"
type input "[PERSON_NAME]"
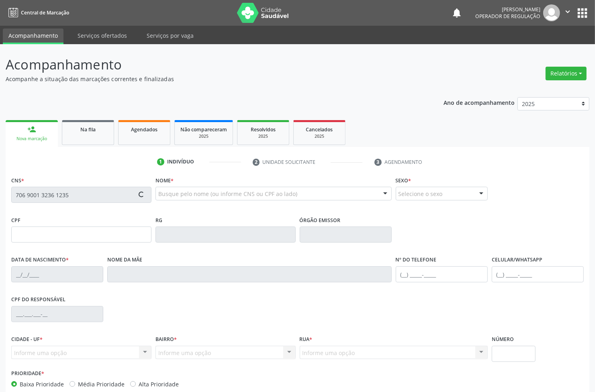
type input "[PHONE_NUMBER]"
type input "051.160.184-07"
type input "40"
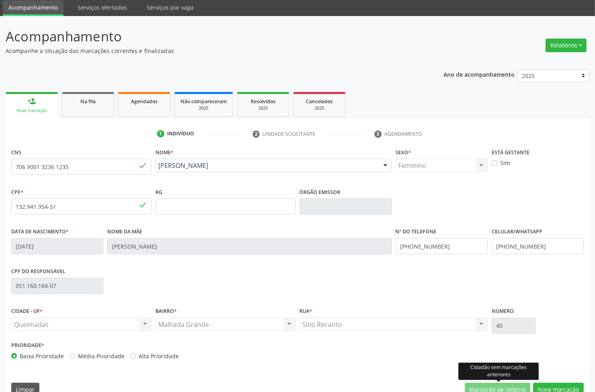
scroll to position [43, 0]
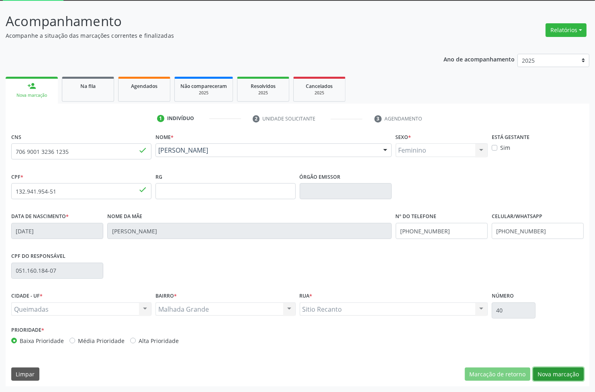
click at [561, 371] on button "Nova marcação" at bounding box center [558, 375] width 51 height 14
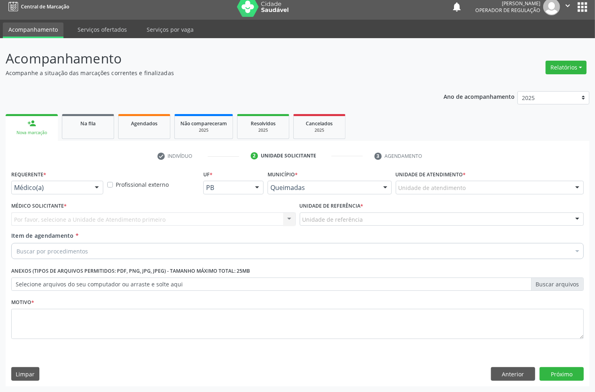
scroll to position [6, 0]
click at [61, 192] on div "Médico(a)" at bounding box center [57, 188] width 92 height 14
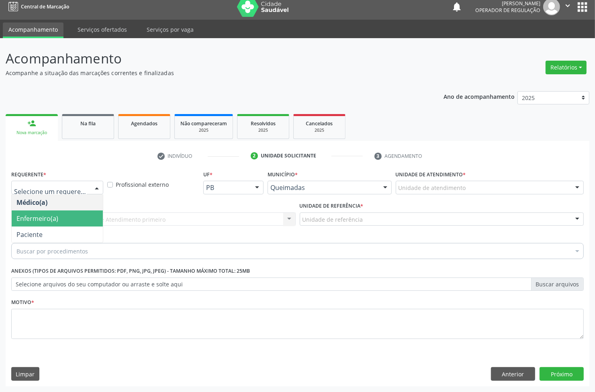
click at [50, 226] on span "Enfermeiro(a)" at bounding box center [57, 219] width 91 height 16
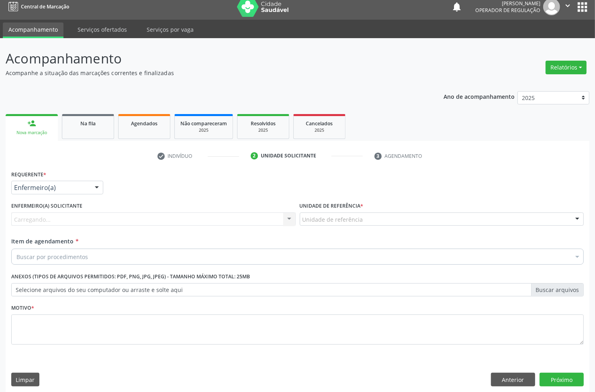
click at [67, 194] on div "Enfermeiro(a)" at bounding box center [57, 188] width 92 height 14
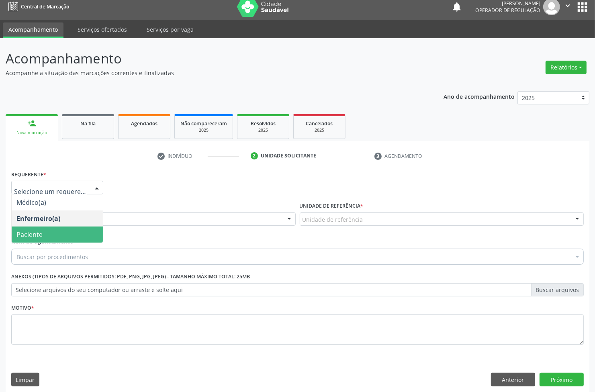
click at [67, 234] on span "Paciente" at bounding box center [57, 235] width 91 height 16
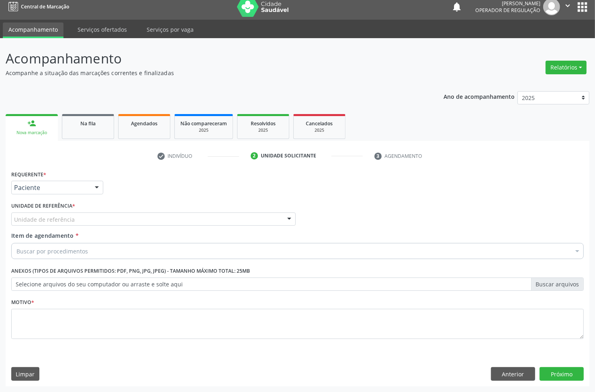
click at [113, 217] on div "Unidade de referência" at bounding box center [153, 220] width 285 height 14
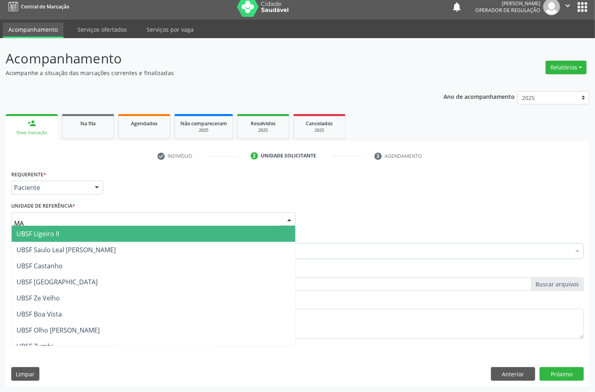
type input "MAL"
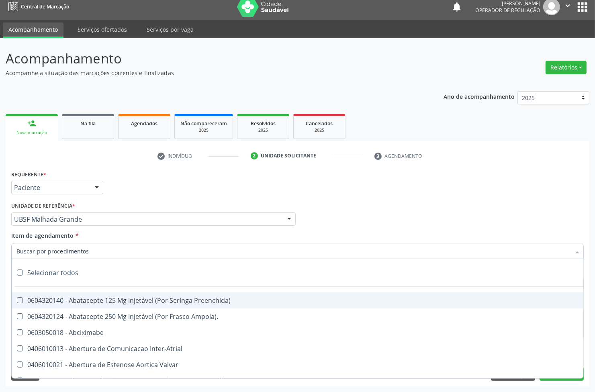
paste input "TRANSVAGINAL"
type input "TRANSVAGINAL"
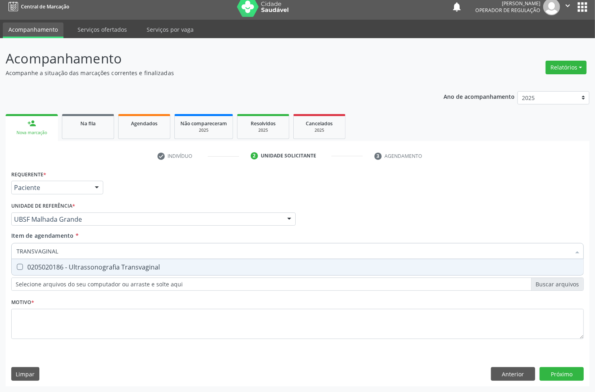
click at [80, 264] on div "0205020186 - Ultrassonografia Transvaginal" at bounding box center [297, 267] width 562 height 6
checkbox Transvaginal "true"
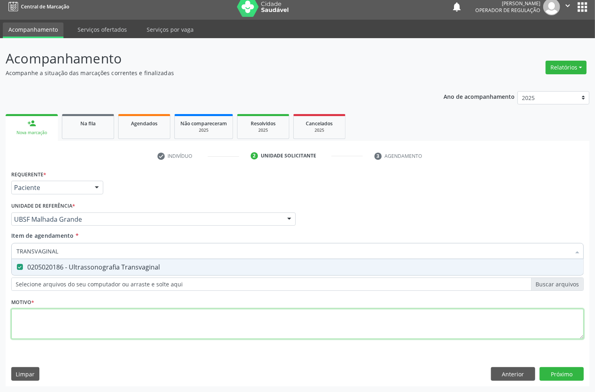
click at [68, 313] on div "Requerente * Paciente Médico(a) Enfermeiro(a) Paciente Nenhum resultado encontr…" at bounding box center [297, 259] width 573 height 182
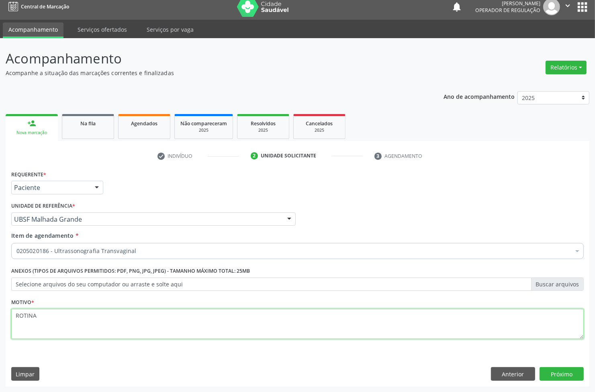
type textarea "ROTINA"
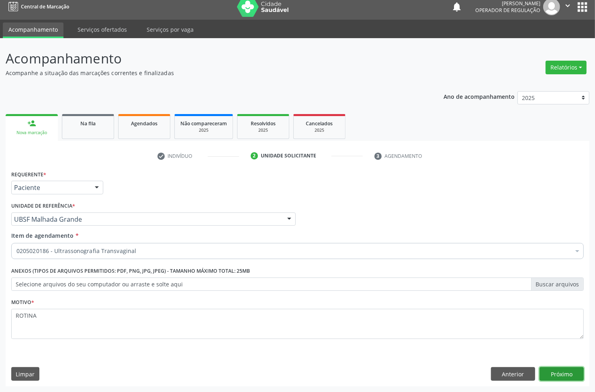
click button "Próximo" at bounding box center [562, 374] width 44 height 14
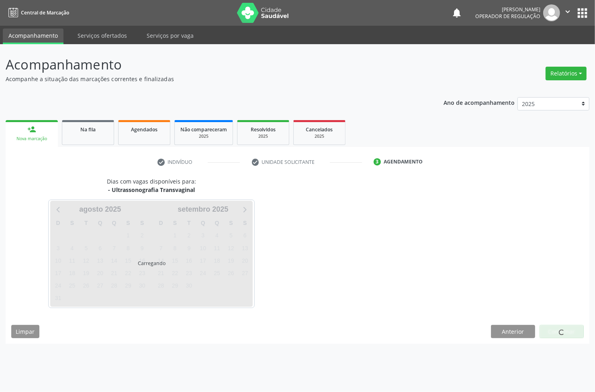
scroll to position [0, 0]
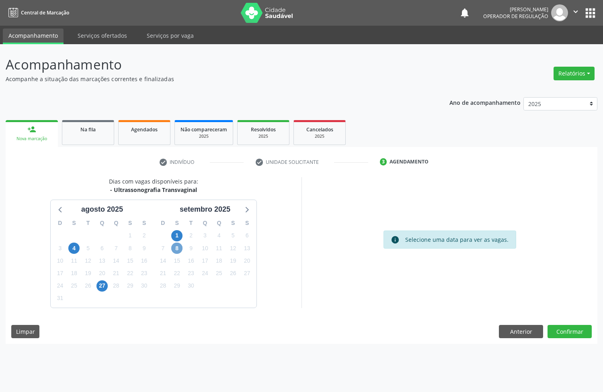
click at [179, 249] on span "8" at bounding box center [176, 248] width 11 height 11
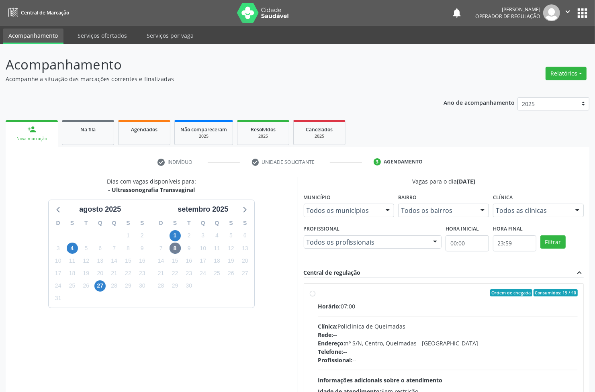
click at [451, 300] on label "Ordem de chegada Consumidos: 19 / 40 Horário: 07:00 Clínica: Policlinica de Que…" at bounding box center [448, 350] width 260 height 123
click at [316, 297] on input "Ordem de chegada Consumidos: 19 / 40 Horário: 07:00 Clínica: Policlinica de Que…" at bounding box center [313, 292] width 6 height 7
radio input "true"
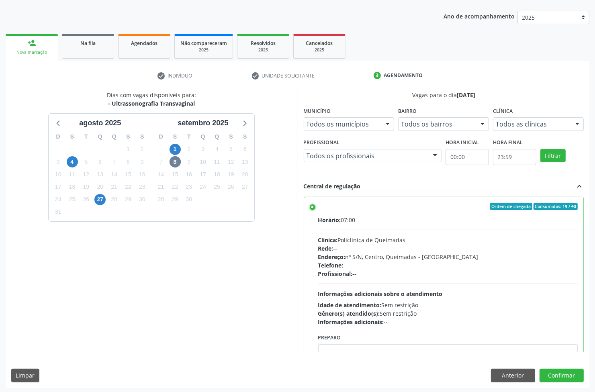
scroll to position [88, 0]
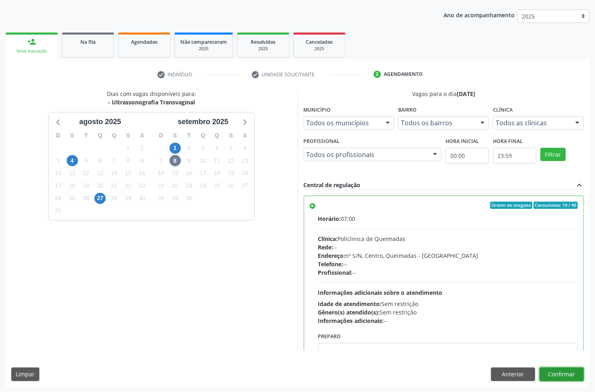
click at [571, 375] on button "Confirmar" at bounding box center [562, 375] width 44 height 14
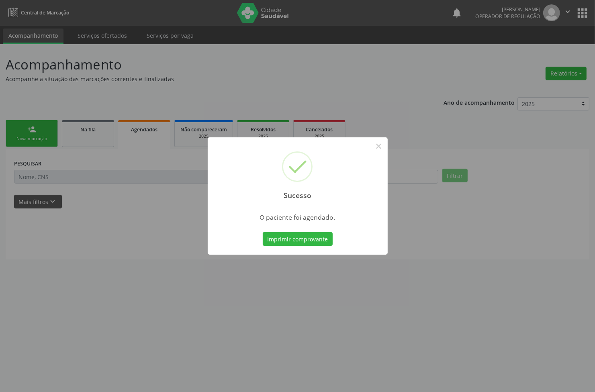
scroll to position [0, 0]
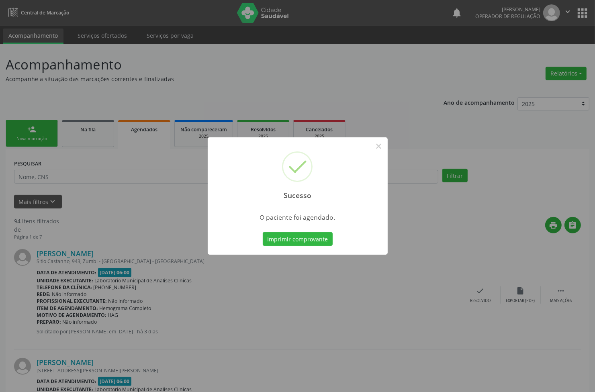
click at [291, 231] on div "Imprimir comprovante Cancel" at bounding box center [298, 239] width 74 height 17
click at [299, 236] on button "Imprimir comprovante" at bounding box center [298, 239] width 70 height 14
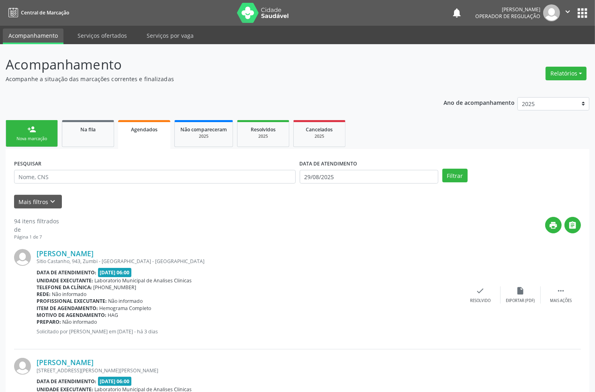
click at [40, 133] on link "person_add Nova marcação" at bounding box center [32, 133] width 52 height 27
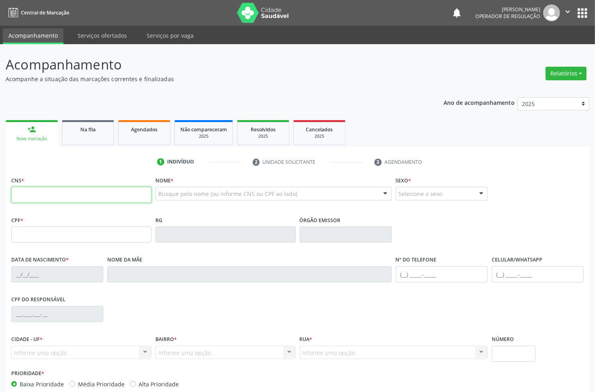
click at [46, 190] on input "text" at bounding box center [81, 195] width 140 height 16
type input "702 1067 8770 0792"
type input "102.304.994-57"
type input "[DATE]"
type input "[PERSON_NAME]"
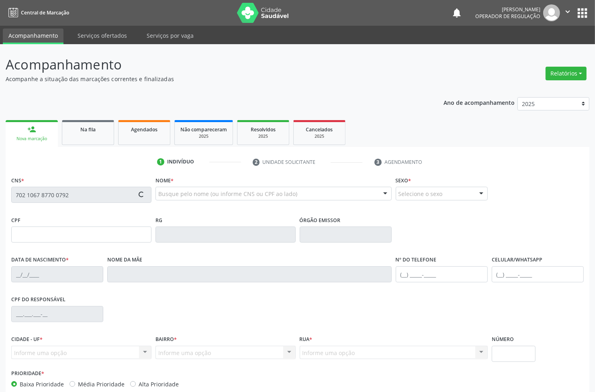
type input "[PHONE_NUMBER]"
type input "016.213.714-17"
type input "S/N"
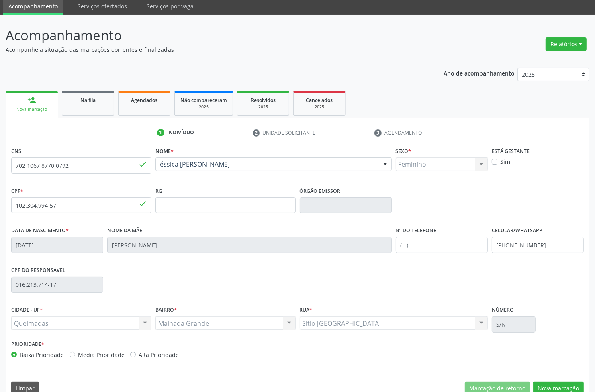
scroll to position [43, 0]
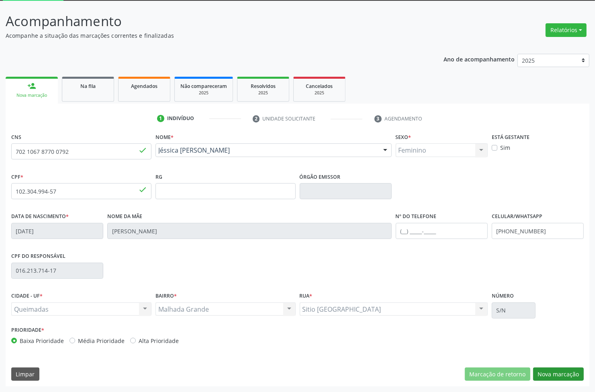
drag, startPoint x: 556, startPoint y: 365, endPoint x: 543, endPoint y: 376, distance: 16.8
click at [555, 366] on div "CNS 702 1067 8770 0792 done Nome * [PERSON_NAME] [PERSON_NAME] CNS: 702 1067 87…" at bounding box center [298, 259] width 584 height 256
click at [542, 380] on button "Nova marcação" at bounding box center [558, 375] width 51 height 14
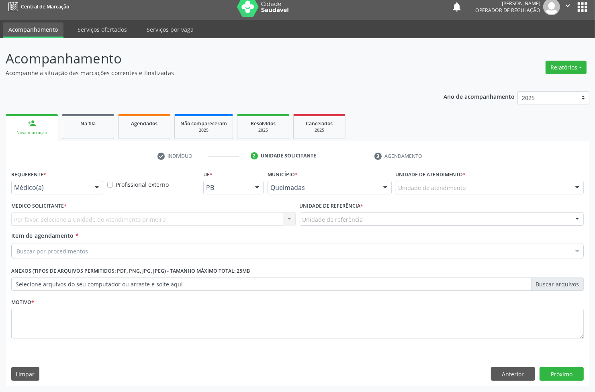
click at [87, 183] on div "Médico(a)" at bounding box center [57, 188] width 92 height 14
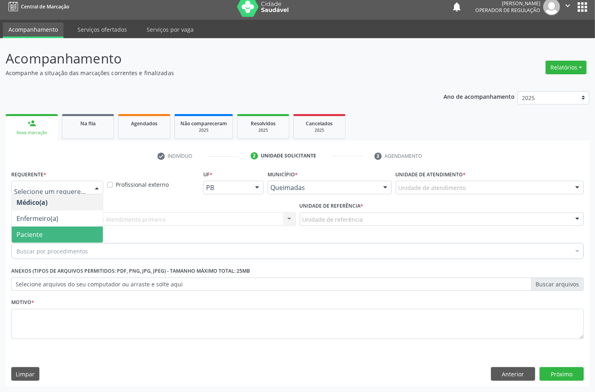
click at [79, 234] on span "Paciente" at bounding box center [57, 235] width 91 height 16
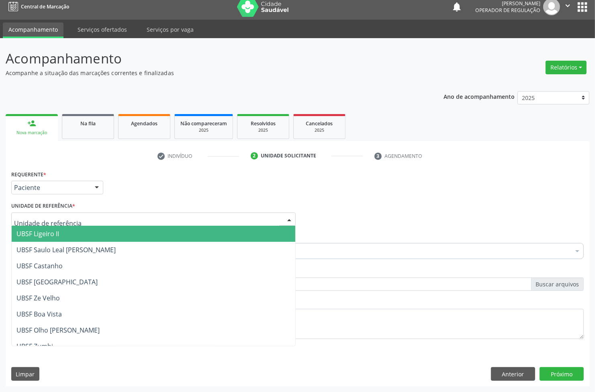
click at [97, 218] on div at bounding box center [153, 220] width 285 height 14
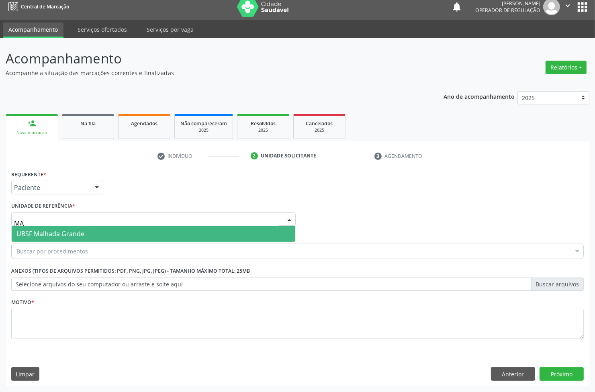
type input "MAL"
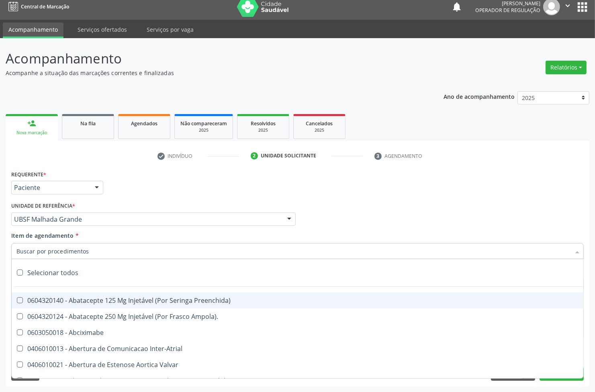
paste input "TRANSVAGINAL"
type input "TRANSVAGINAL"
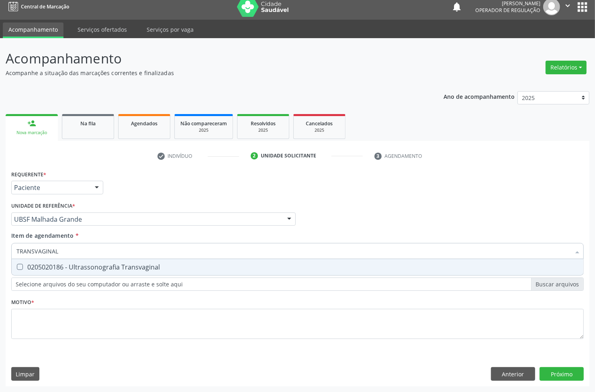
click at [76, 270] on div "0205020186 - Ultrassonografia Transvaginal" at bounding box center [297, 267] width 562 height 6
checkbox Transvaginal "true"
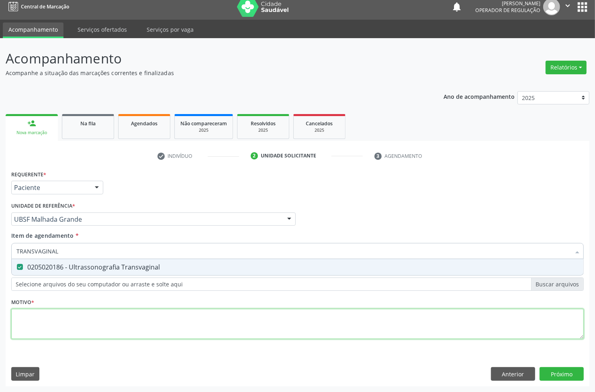
click at [41, 335] on div "Requerente * Paciente Médico(a) Enfermeiro(a) Paciente Nenhum resultado encontr…" at bounding box center [297, 259] width 573 height 182
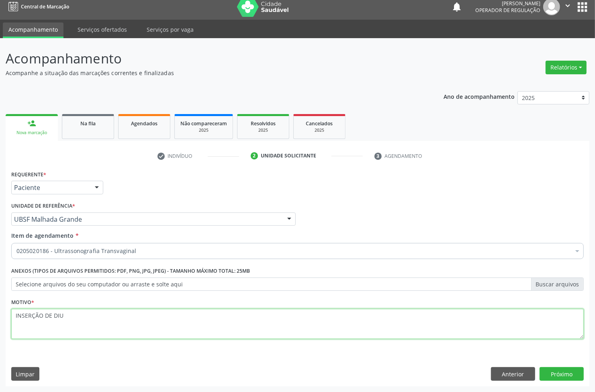
type textarea "INSERÇÃO DE DIU"
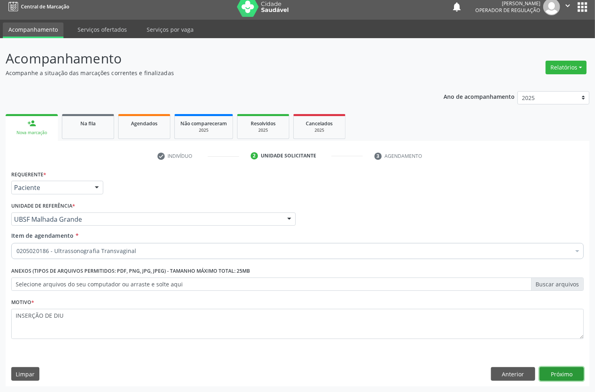
click button "Próximo" at bounding box center [562, 374] width 44 height 14
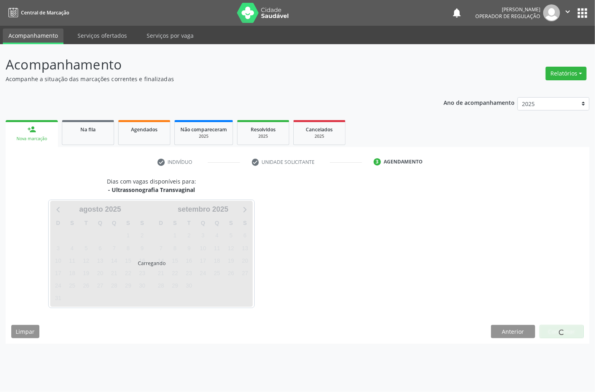
scroll to position [0, 0]
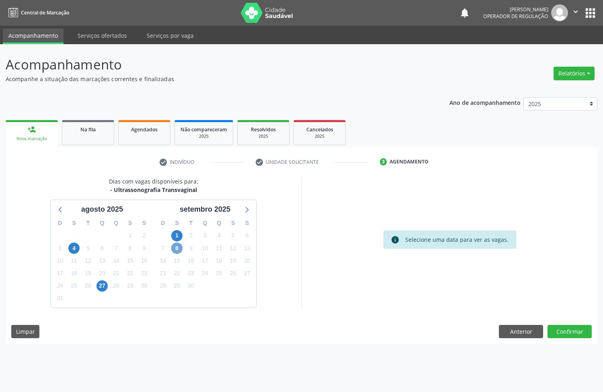
click at [178, 248] on span "8" at bounding box center [176, 248] width 11 height 11
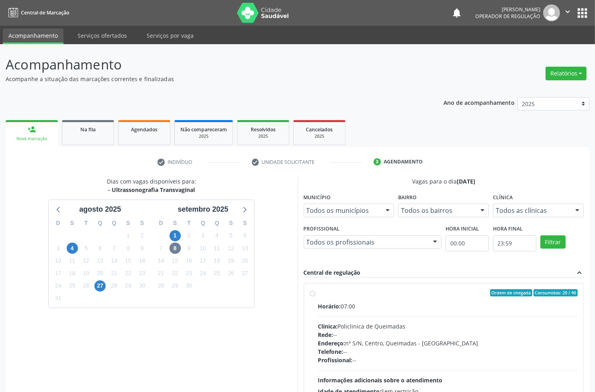
click at [350, 305] on div "Horário: 07:00" at bounding box center [448, 306] width 260 height 8
click at [316, 297] on input "Ordem de chegada Consumidos: 20 / 40 Horário: 07:00 Clínica: Policlinica de Que…" at bounding box center [313, 292] width 6 height 7
radio input "true"
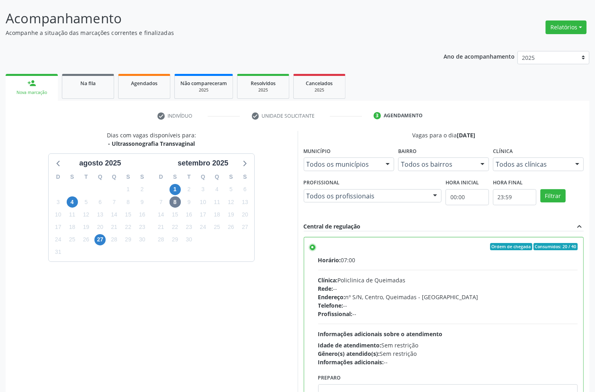
scroll to position [88, 0]
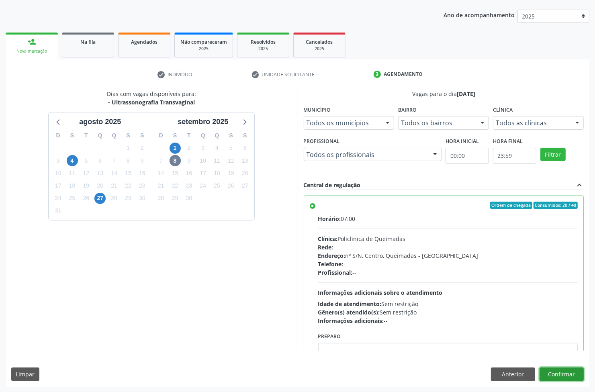
click at [569, 373] on button "Confirmar" at bounding box center [562, 375] width 44 height 14
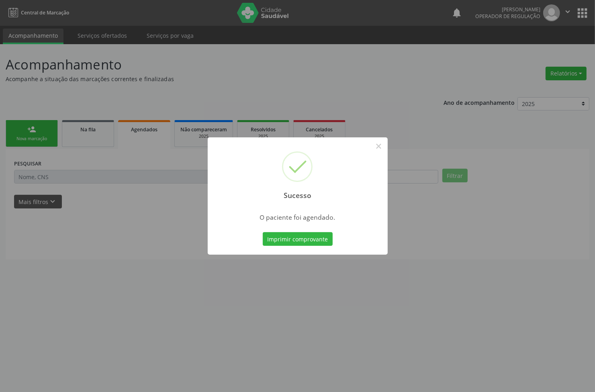
scroll to position [0, 0]
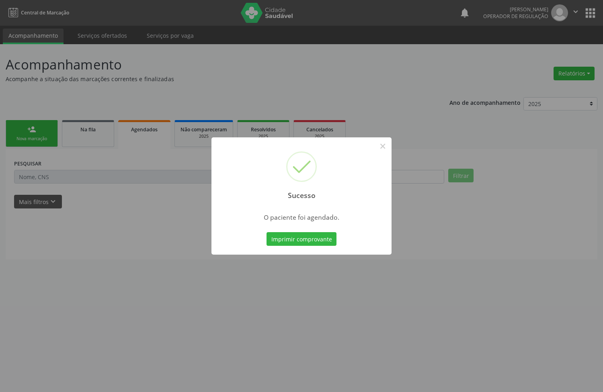
click at [266, 232] on button "Imprimir comprovante" at bounding box center [301, 239] width 70 height 14
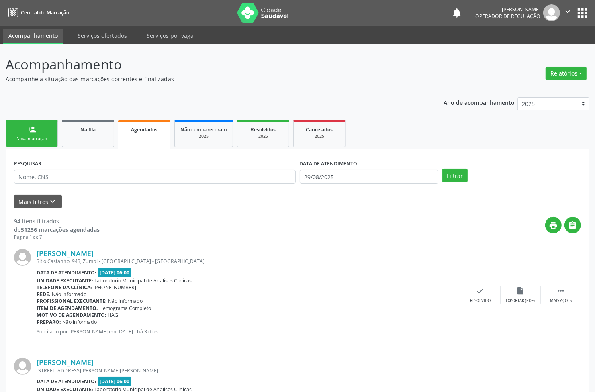
click at [37, 132] on link "person_add Nova marcação" at bounding box center [32, 133] width 52 height 27
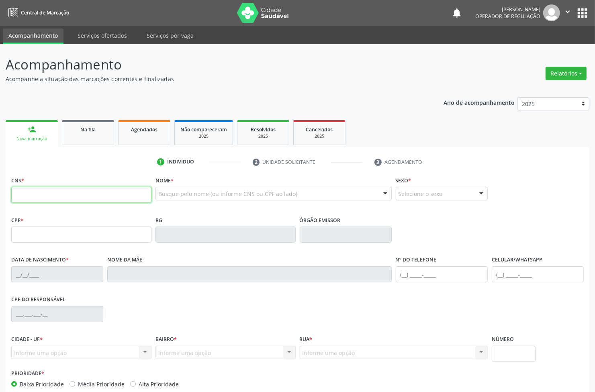
click at [33, 201] on input "text" at bounding box center [81, 195] width 140 height 16
type input "704 1001 9493 7670"
type input "130.967.464-78"
type input "[DATE]"
type input "[PERSON_NAME]"
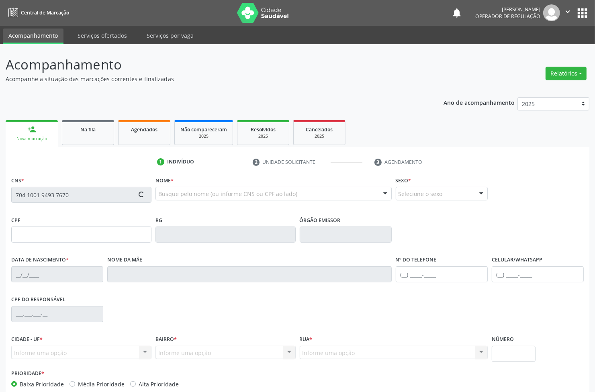
type input "[PHONE_NUMBER]"
type input "S/N"
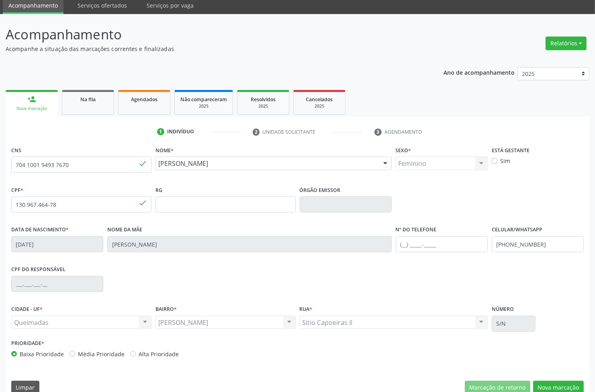
scroll to position [43, 0]
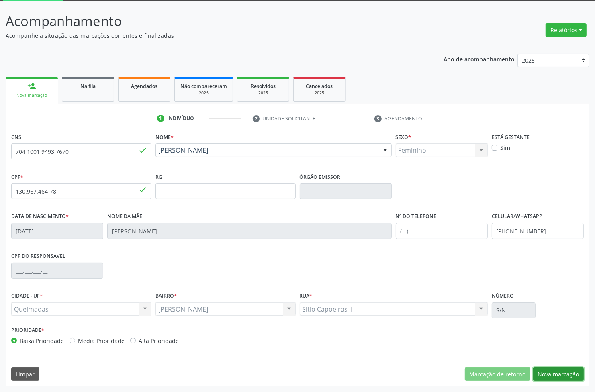
click at [559, 372] on button "Nova marcação" at bounding box center [558, 375] width 51 height 14
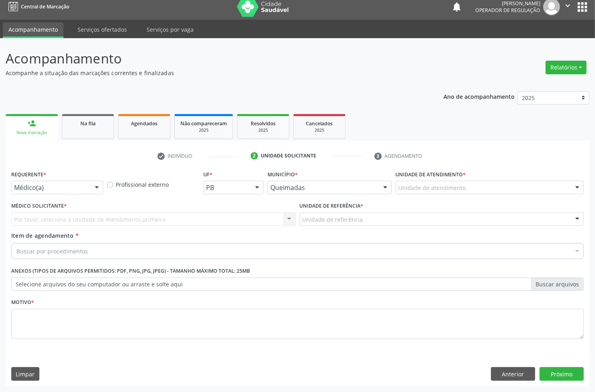
scroll to position [6, 0]
drag, startPoint x: 23, startPoint y: 175, endPoint x: 29, endPoint y: 190, distance: 16.4
click at [23, 176] on label "Requerente *" at bounding box center [28, 174] width 35 height 12
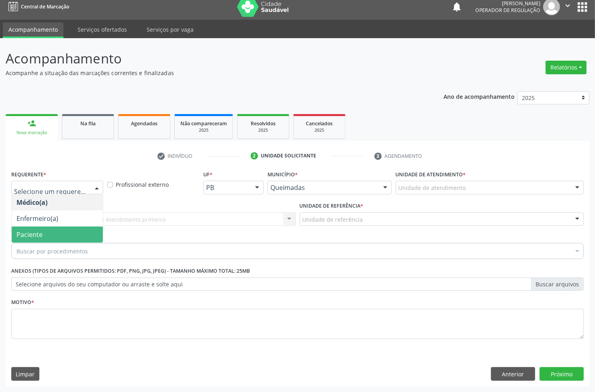
click at [33, 234] on span "Paciente" at bounding box center [29, 234] width 26 height 9
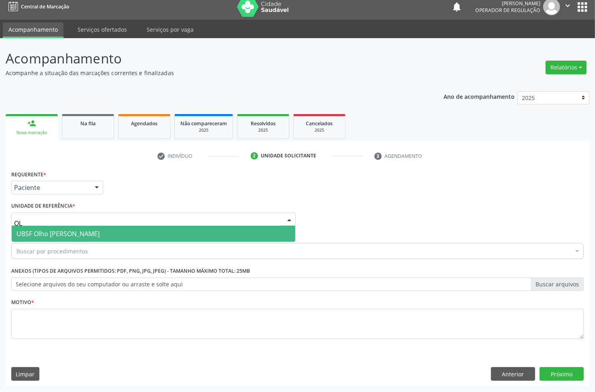
type input "OLH"
click at [64, 232] on span "UBSF Olho [PERSON_NAME]" at bounding box center [57, 234] width 83 height 9
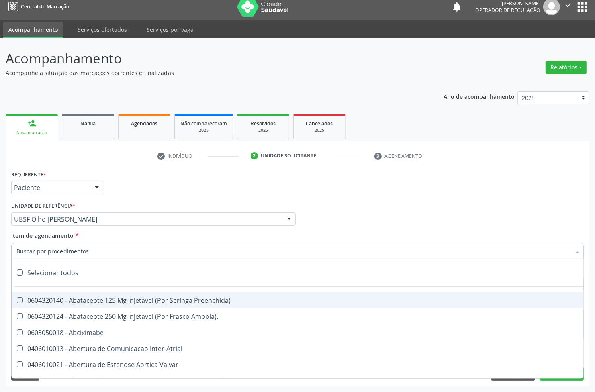
paste input "TRANSVAGINAL"
type input "TRANSVAGINAL"
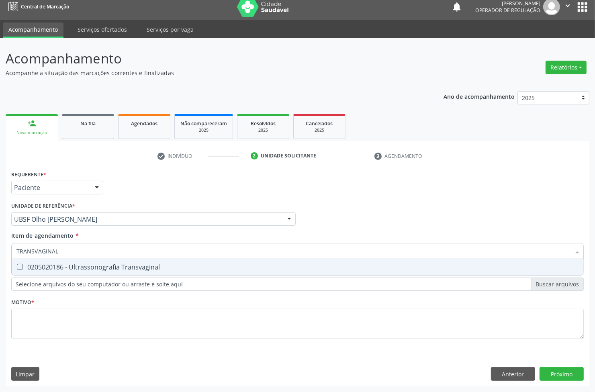
click at [63, 270] on div "0205020186 - Ultrassonografia Transvaginal" at bounding box center [297, 267] width 562 height 6
checkbox Transvaginal "true"
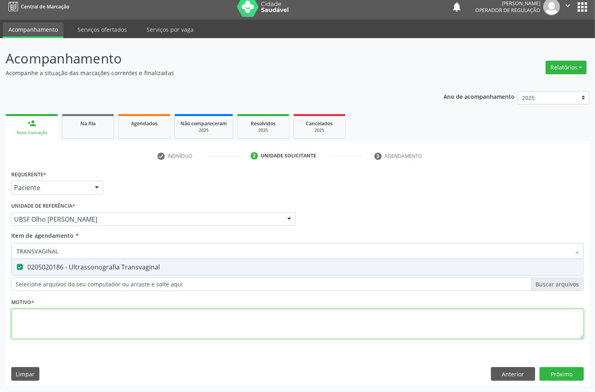
click at [53, 322] on div "Requerente * Paciente Médico(a) Enfermeiro(a) Paciente Nenhum resultado encontr…" at bounding box center [297, 259] width 573 height 182
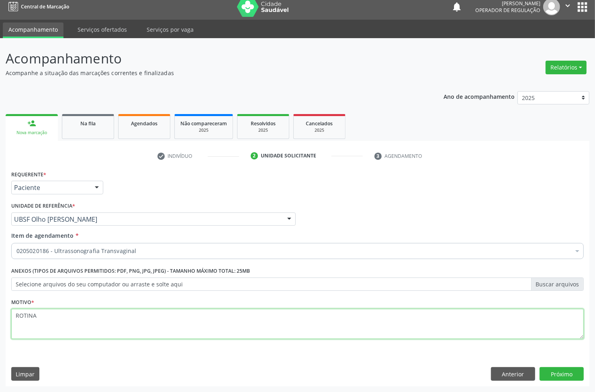
type textarea "ROTINA"
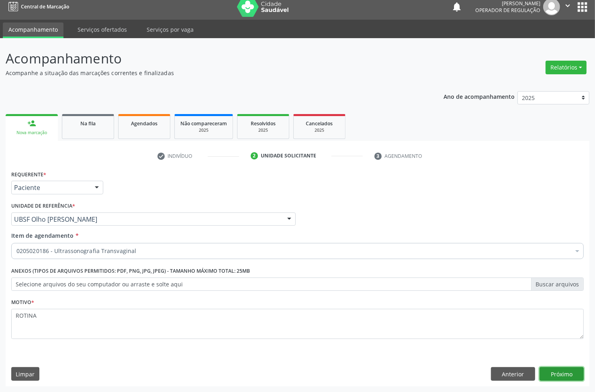
click button "Próximo" at bounding box center [562, 374] width 44 height 14
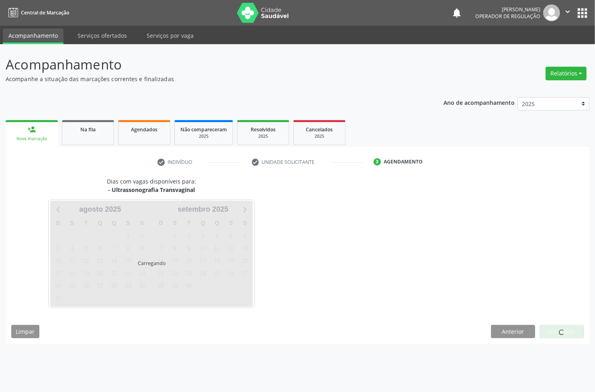
scroll to position [0, 0]
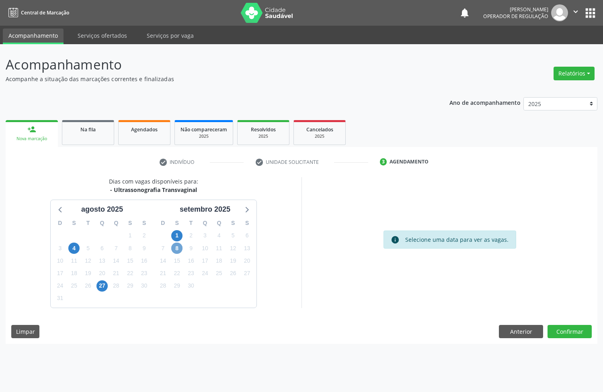
click at [176, 248] on span "8" at bounding box center [176, 248] width 11 height 11
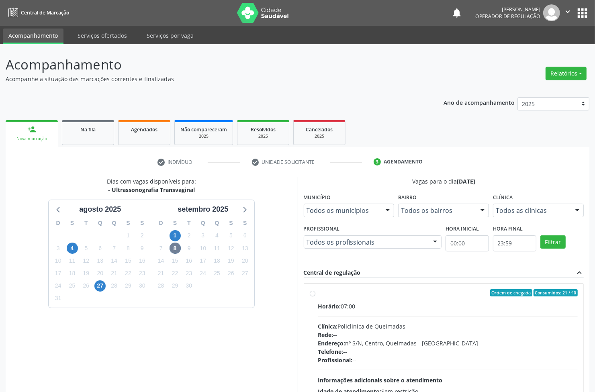
drag, startPoint x: 461, startPoint y: 321, endPoint x: 393, endPoint y: 298, distance: 72.1
click at [461, 321] on div "Horário: 07:00 Clínica: Policlinica de Queimadas Rede: -- Endereço: nº S/N, Cen…" at bounding box center [448, 357] width 260 height 111
click at [316, 297] on input "Ordem de chegada Consumidos: 21 / 40 Horário: 07:00 Clínica: Policlinica de Que…" at bounding box center [313, 292] width 6 height 7
radio input "true"
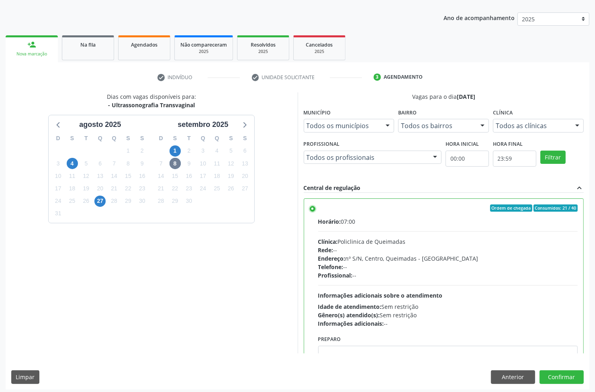
scroll to position [88, 0]
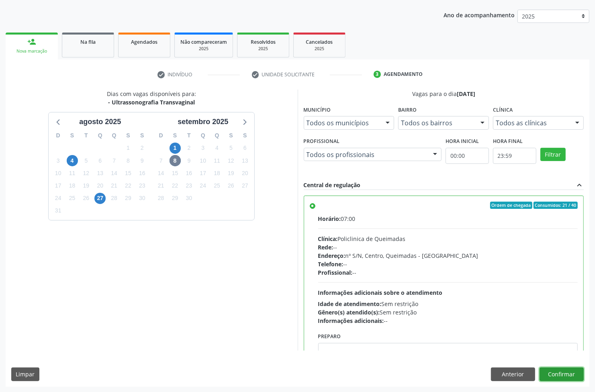
click at [554, 375] on button "Confirmar" at bounding box center [562, 375] width 44 height 14
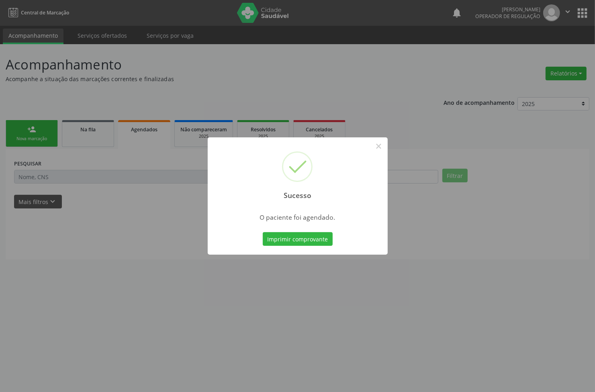
scroll to position [0, 0]
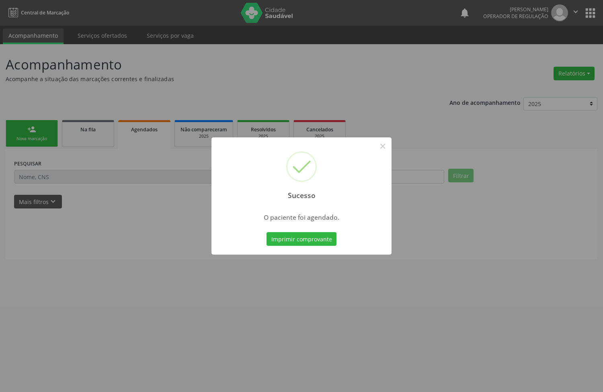
click at [306, 238] on button "Imprimir comprovante" at bounding box center [301, 239] width 70 height 14
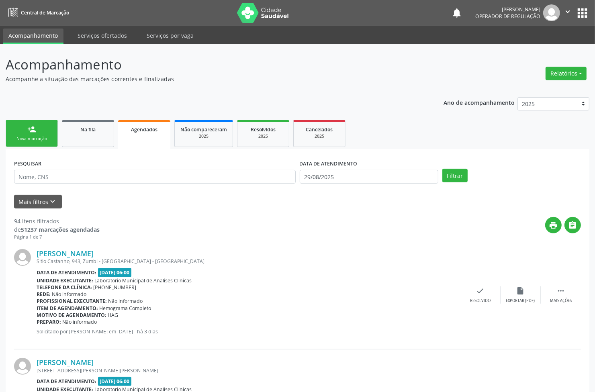
click at [31, 125] on div "person_add" at bounding box center [31, 129] width 9 height 9
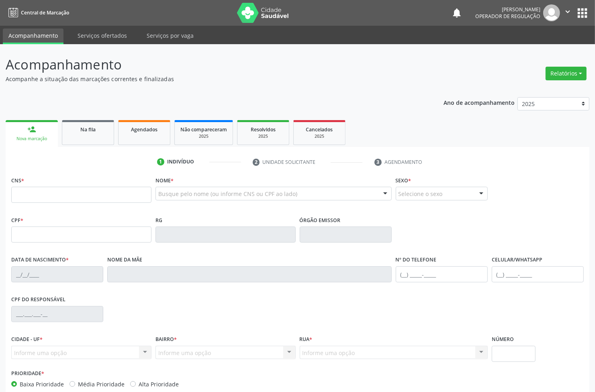
drag, startPoint x: 34, startPoint y: 179, endPoint x: 34, endPoint y: 185, distance: 6.0
click at [34, 180] on div "CNS *" at bounding box center [81, 188] width 140 height 29
click at [34, 186] on div "CNS *" at bounding box center [81, 188] width 140 height 29
click at [34, 189] on input "text" at bounding box center [81, 195] width 140 height 16
type input "702 4055 3021 4824"
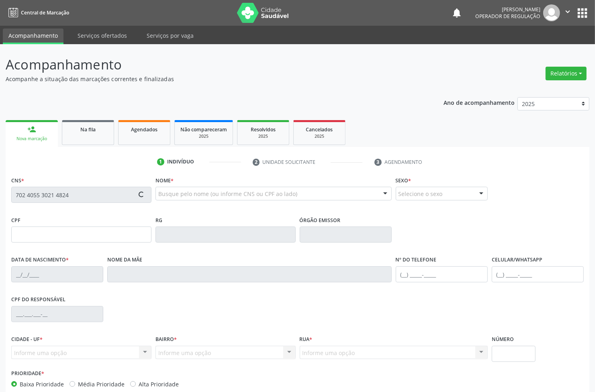
type input "19/06/1990"
type input "Margarida Maria da Silva"
type input "(83) 99106-1040"
type input "S/N"
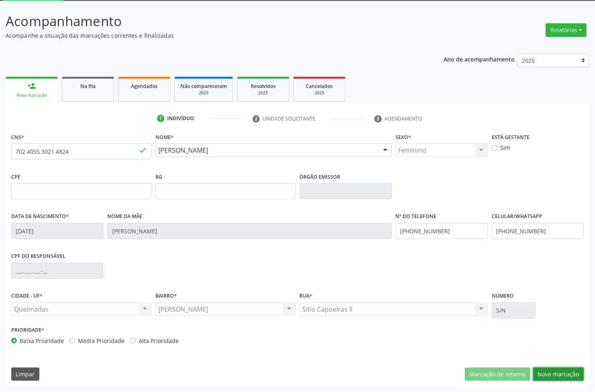
click at [564, 372] on button "Nova marcação" at bounding box center [558, 375] width 51 height 14
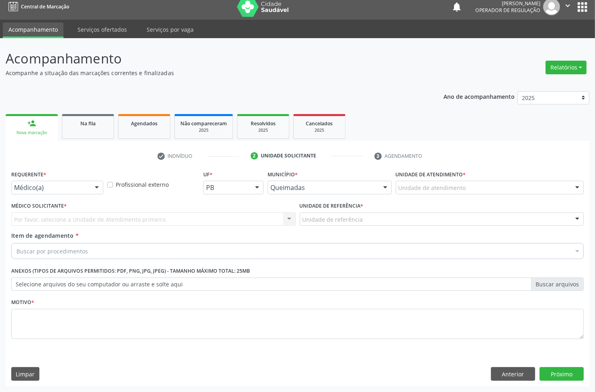
scroll to position [6, 0]
click at [59, 129] on ul "person_add Nova marcação Na fila Agendados Não compareceram 2025 Resolvidos 202…" at bounding box center [298, 126] width 584 height 29
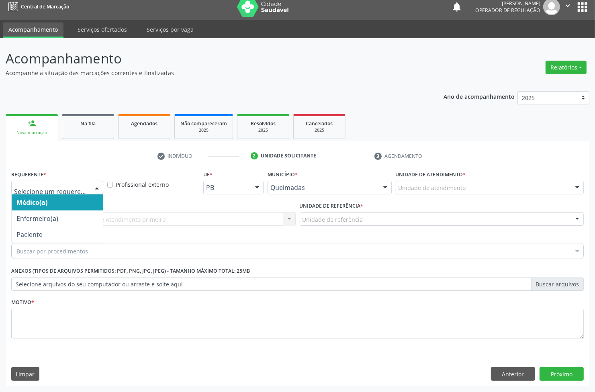
drag, startPoint x: 84, startPoint y: 187, endPoint x: 66, endPoint y: 222, distance: 39.0
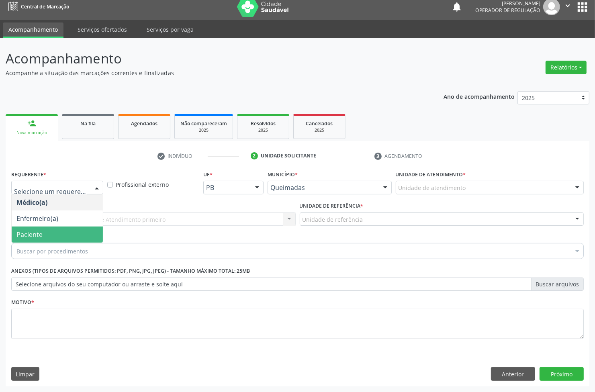
click at [68, 233] on span "Paciente" at bounding box center [57, 235] width 91 height 16
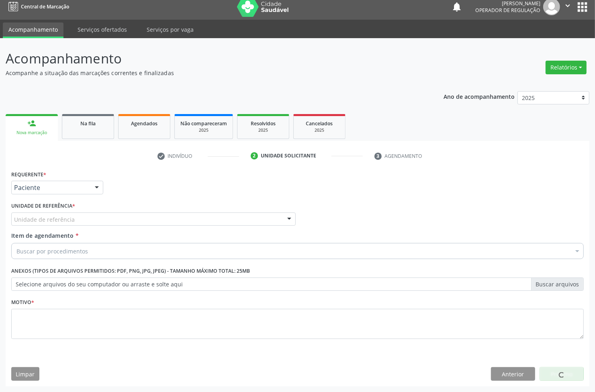
click at [97, 220] on div "Unidade de referência" at bounding box center [153, 220] width 285 height 14
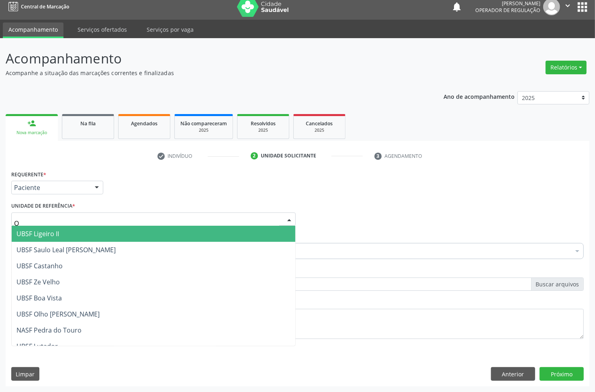
type input "OL"
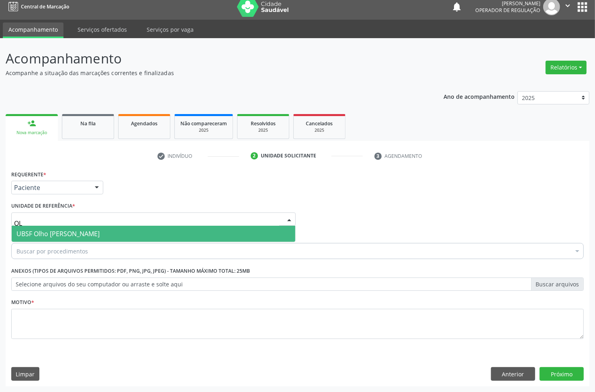
click at [93, 230] on span "UBSF Olho [PERSON_NAME]" at bounding box center [57, 234] width 83 height 9
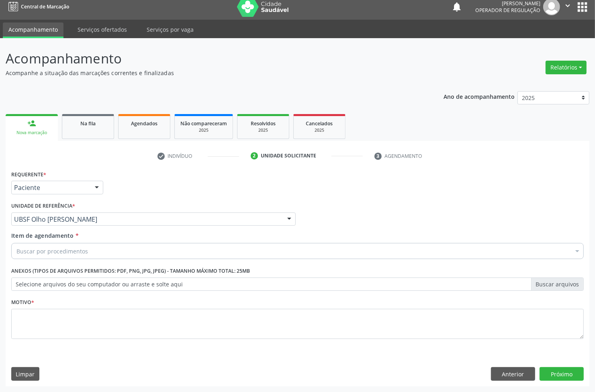
click at [106, 254] on div "Buscar por procedimentos" at bounding box center [297, 251] width 573 height 16
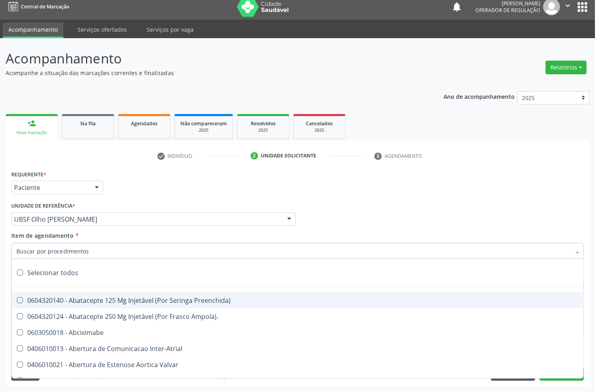
paste input "TRANSVAGINAL"
type input "TRANSVAGINAL"
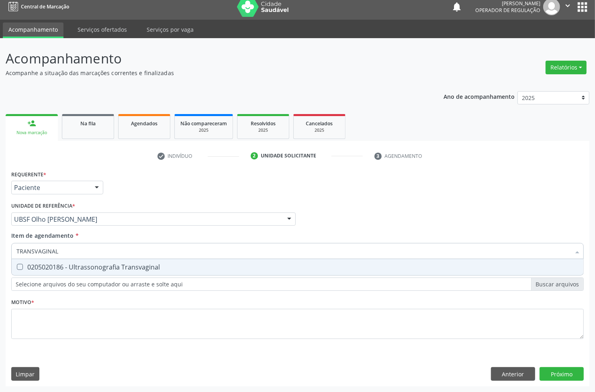
click at [100, 265] on div "0205020186 - Ultrassonografia Transvaginal" at bounding box center [297, 267] width 562 height 6
checkbox Transvaginal "true"
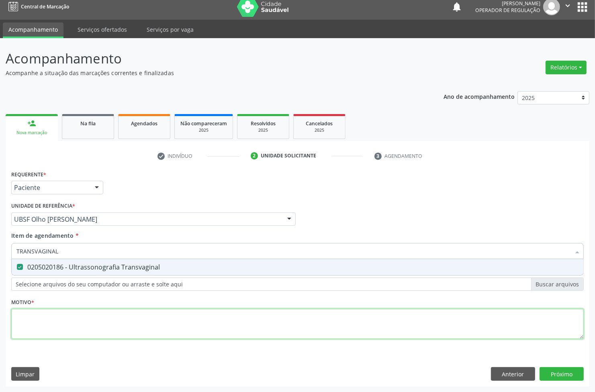
click at [84, 336] on div "Requerente * Paciente Médico(a) Enfermeiro(a) Paciente Nenhum resultado encontr…" at bounding box center [297, 259] width 573 height 182
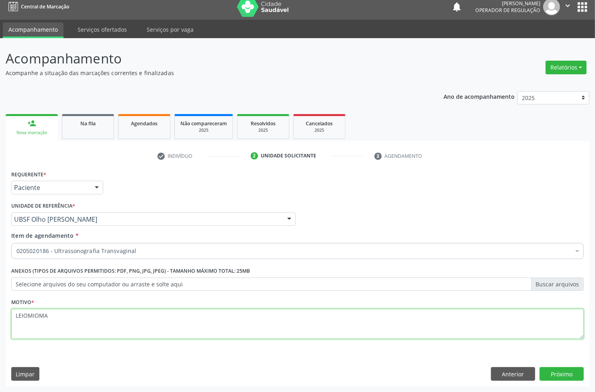
type textarea "LEIOMIOMA"
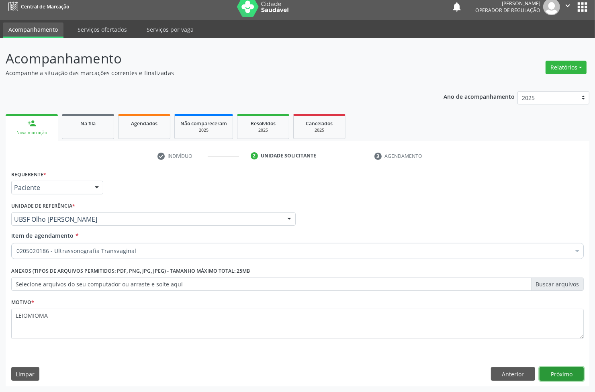
click button "Próximo" at bounding box center [562, 374] width 44 height 14
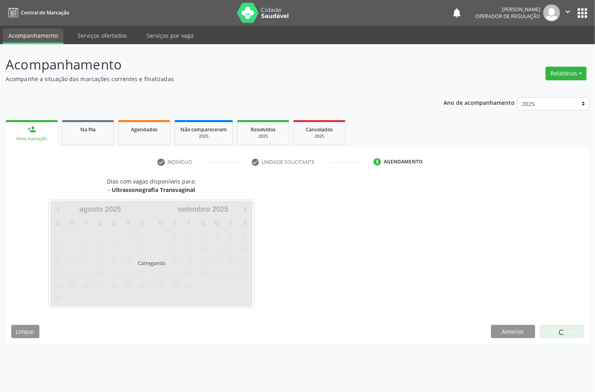
scroll to position [0, 0]
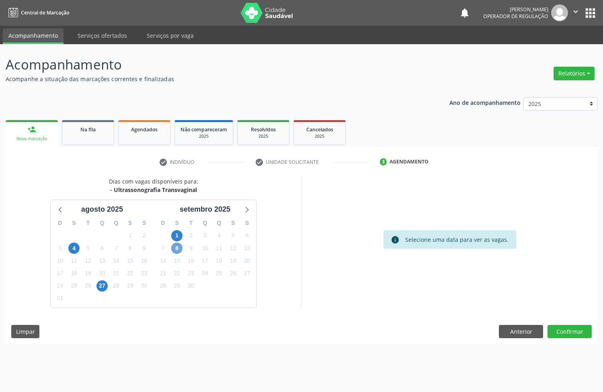
click at [178, 249] on span "8" at bounding box center [176, 248] width 11 height 11
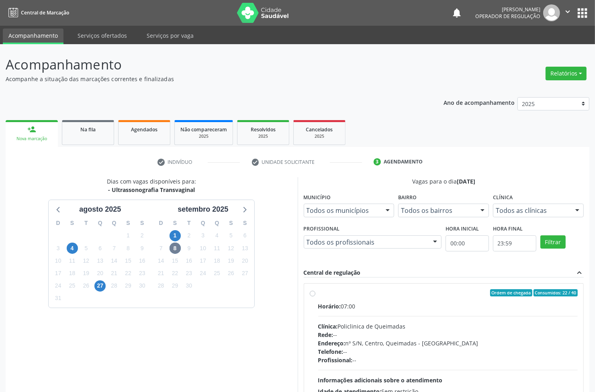
click at [539, 311] on div "Horário: 07:00 Clínica: Policlinica de Queimadas Rede: -- Endereço: nº S/N, Cen…" at bounding box center [448, 357] width 260 height 111
click at [316, 297] on input "Ordem de chegada Consumidos: 22 / 40 Horário: 07:00 Clínica: Policlinica de Que…" at bounding box center [313, 292] width 6 height 7
radio input "true"
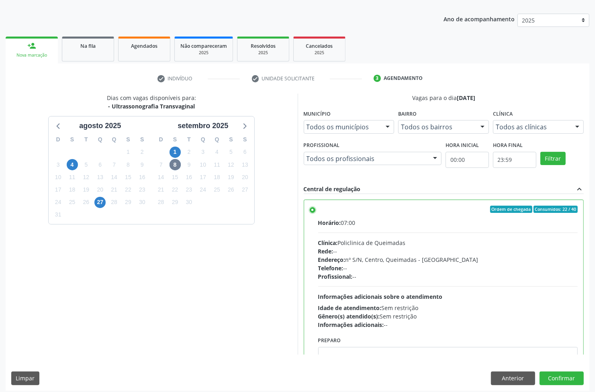
scroll to position [88, 0]
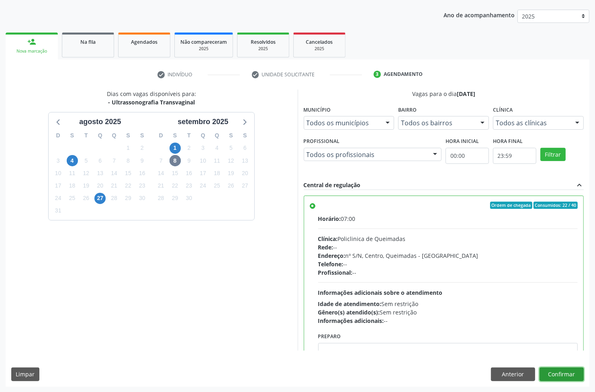
click at [566, 370] on button "Confirmar" at bounding box center [562, 375] width 44 height 14
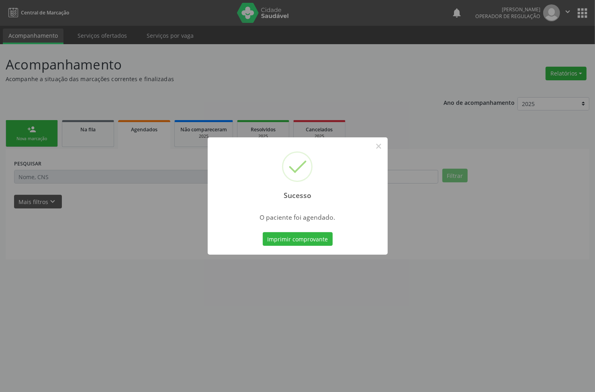
scroll to position [0, 0]
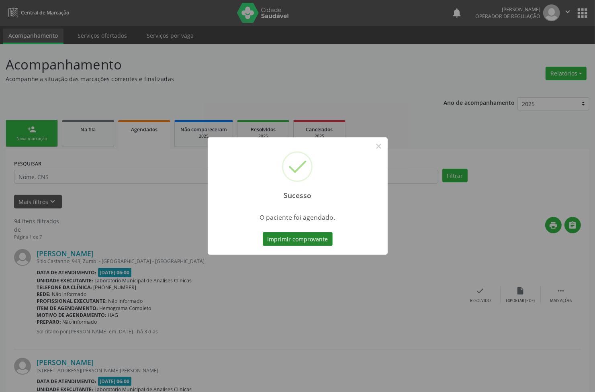
click at [298, 234] on button "Imprimir comprovante" at bounding box center [298, 239] width 70 height 14
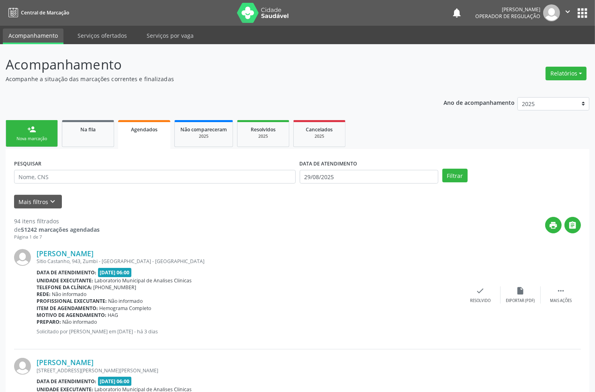
click at [31, 141] on div "Nova marcação" at bounding box center [32, 139] width 40 height 6
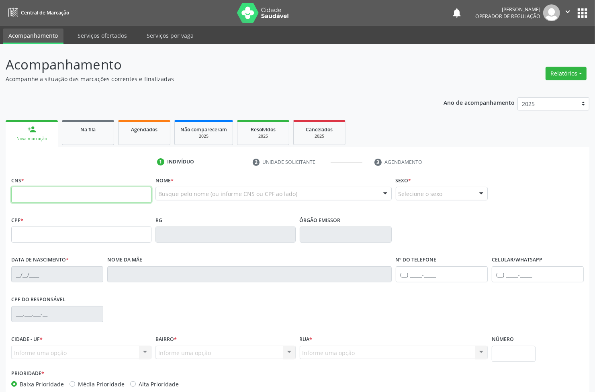
click at [34, 199] on input "text" at bounding box center [81, 195] width 140 height 16
click at [51, 197] on input "text" at bounding box center [81, 195] width 140 height 16
type input "704 6096 7288 8025"
type input "013.200.424-06"
type input "07/01/1993"
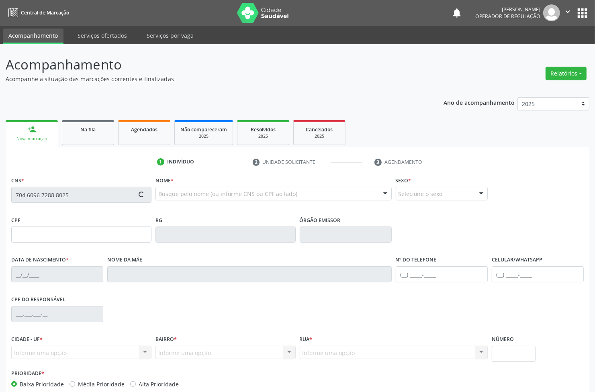
type input "Josineide Cabral de Lima"
type input "(83) 99197-0211"
type input "714.655.294-20"
type input "432"
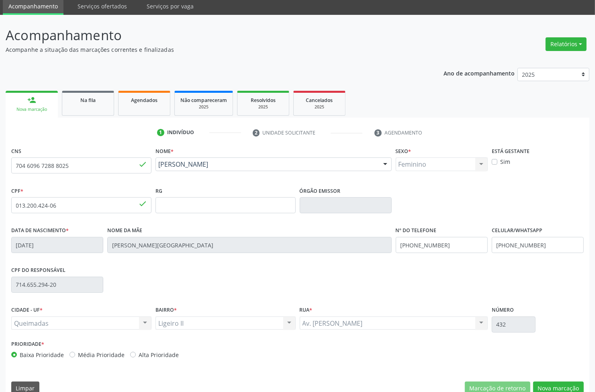
scroll to position [43, 0]
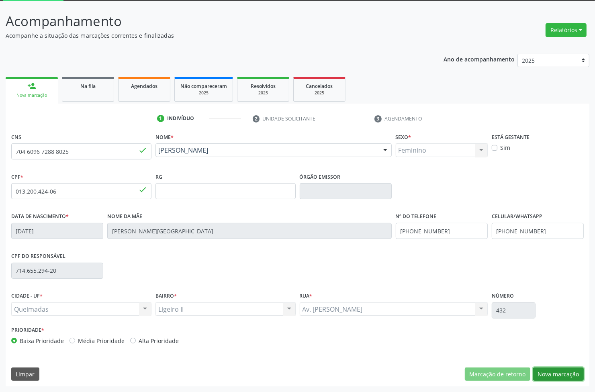
click at [575, 373] on button "Nova marcação" at bounding box center [558, 375] width 51 height 14
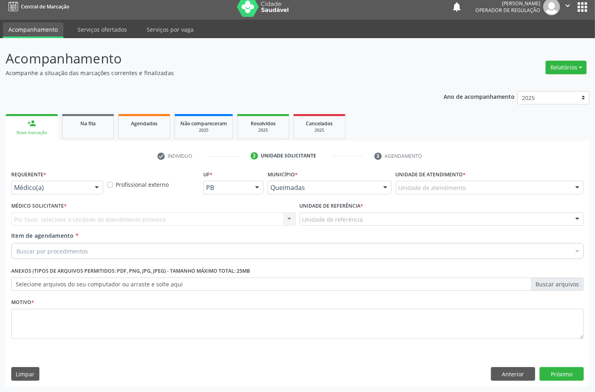
scroll to position [6, 0]
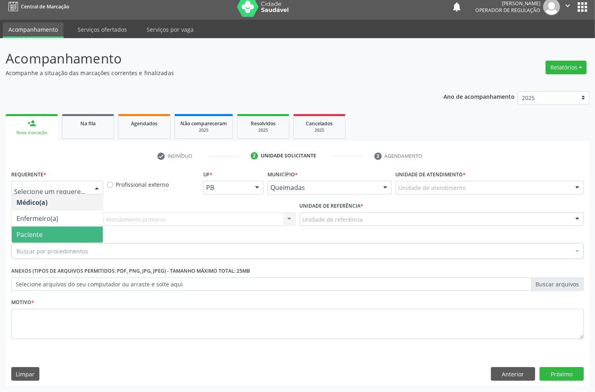
click at [12, 234] on span "Paciente" at bounding box center [57, 235] width 91 height 16
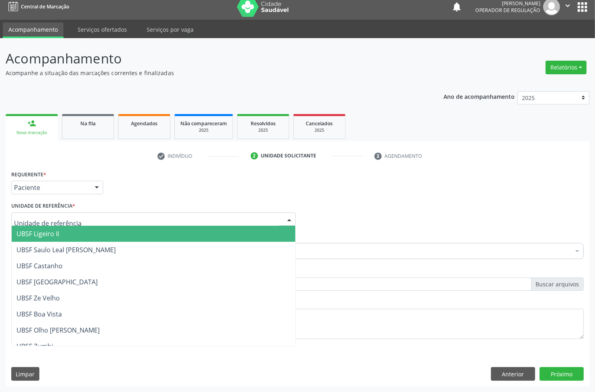
click at [91, 215] on div at bounding box center [153, 220] width 285 height 14
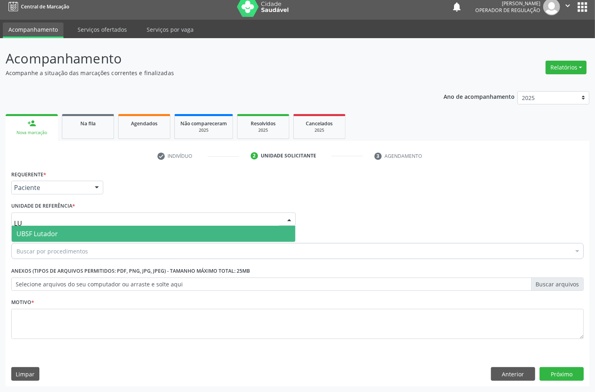
type input "L"
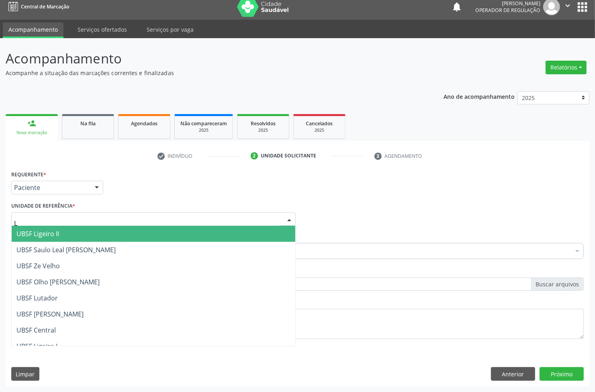
click at [91, 232] on span "UBSF Ligeiro II" at bounding box center [154, 234] width 284 height 16
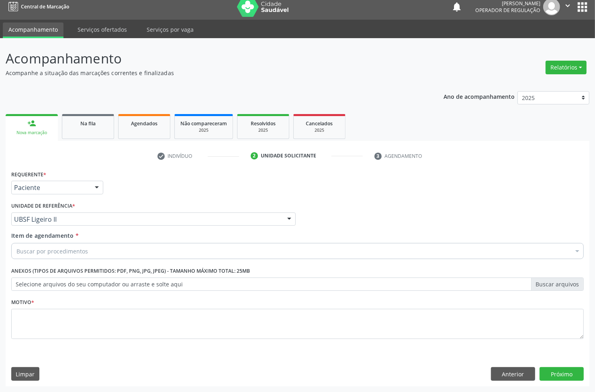
click at [537, 386] on div "Requerente * Paciente Médico(a) Enfermeiro(a) Paciente Nenhum resultado encontr…" at bounding box center [298, 277] width 584 height 218
click at [526, 378] on button "Anterior" at bounding box center [513, 374] width 44 height 14
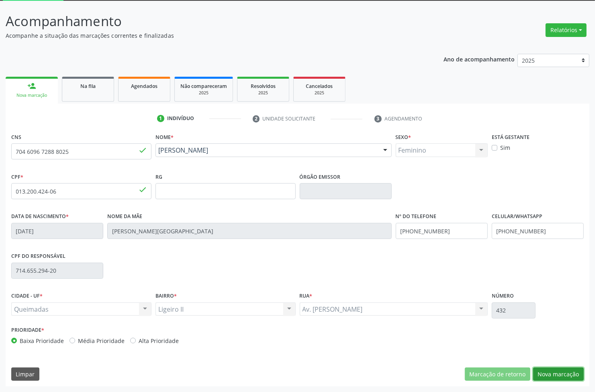
click at [555, 373] on button "Nova marcação" at bounding box center [558, 375] width 51 height 14
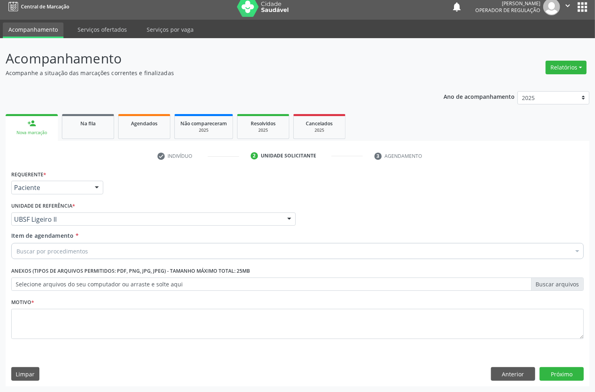
click at [37, 256] on div "Buscar por procedimentos" at bounding box center [297, 251] width 573 height 16
click at [183, 254] on div "Buscar por procedimentos" at bounding box center [297, 251] width 573 height 16
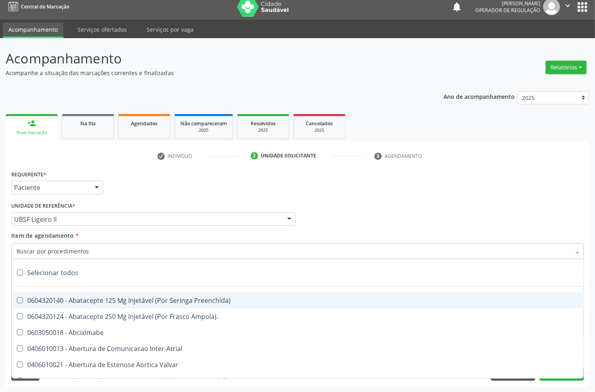
paste input "ABDOMEN TOTAL"
type input "ABDOMEN TOTAL"
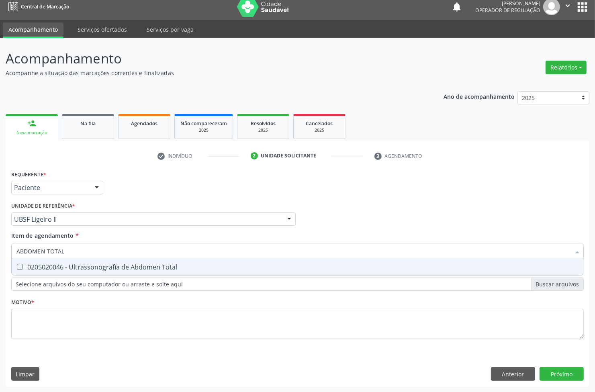
click at [167, 262] on span "0205020046 - Ultrassonografia de Abdomen Total" at bounding box center [298, 267] width 572 height 16
checkbox Total "true"
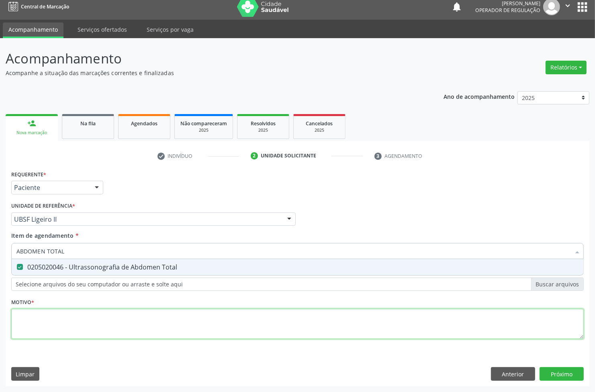
click at [128, 310] on div "Requerente * Paciente Médico(a) Enfermeiro(a) Paciente Nenhum resultado encontr…" at bounding box center [297, 259] width 573 height 182
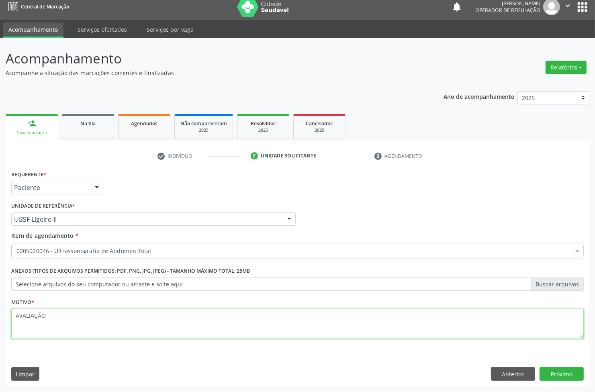
type textarea "AVALIAÇÃO"
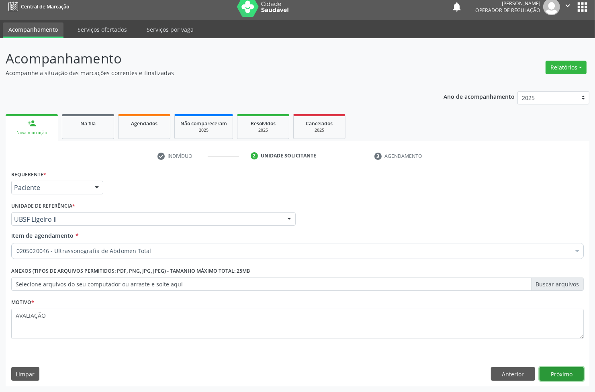
click button "Próximo" at bounding box center [562, 374] width 44 height 14
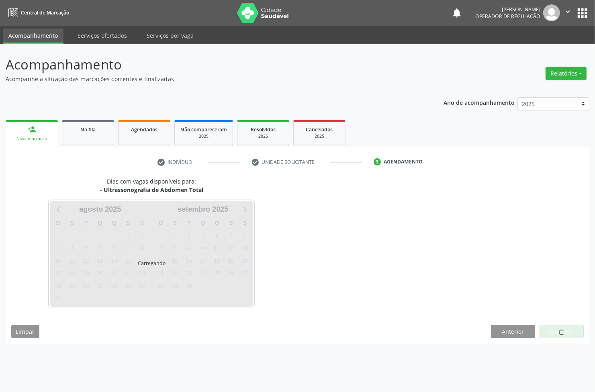
scroll to position [0, 0]
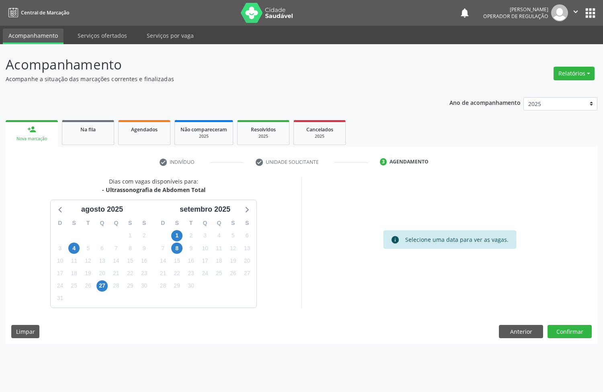
click at [173, 254] on div "8" at bounding box center [176, 248] width 11 height 12
click at [176, 245] on span "8" at bounding box center [176, 248] width 11 height 11
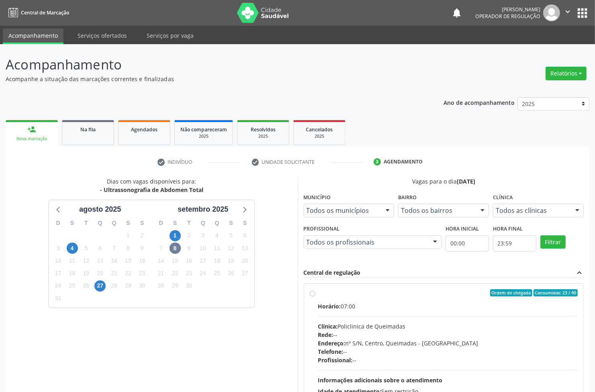
click at [370, 304] on div "Horário: 07:00" at bounding box center [448, 306] width 260 height 8
click at [316, 297] on input "Ordem de chegada Consumidos: 23 / 40 Horário: 07:00 Clínica: Policlinica de Que…" at bounding box center [313, 292] width 6 height 7
radio input "true"
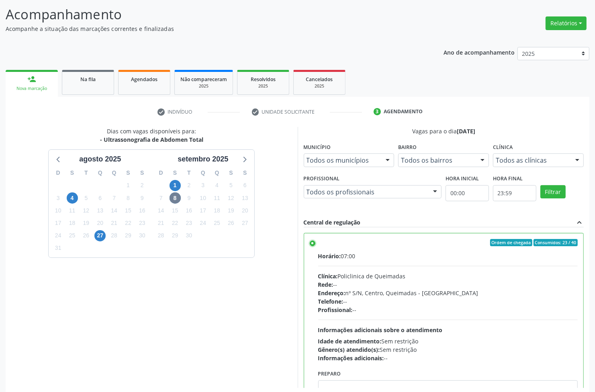
scroll to position [88, 0]
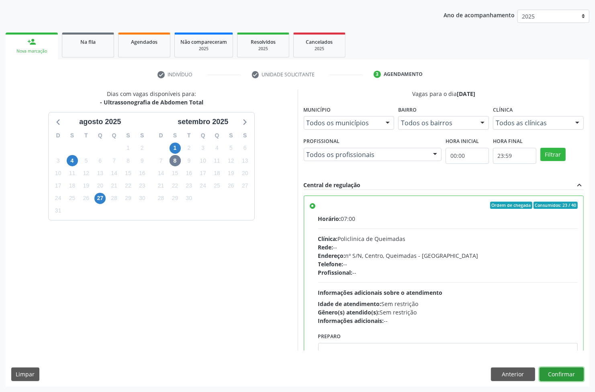
click at [559, 375] on button "Confirmar" at bounding box center [562, 375] width 44 height 14
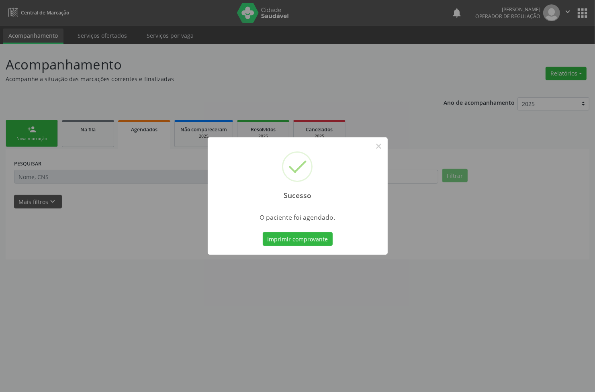
scroll to position [0, 0]
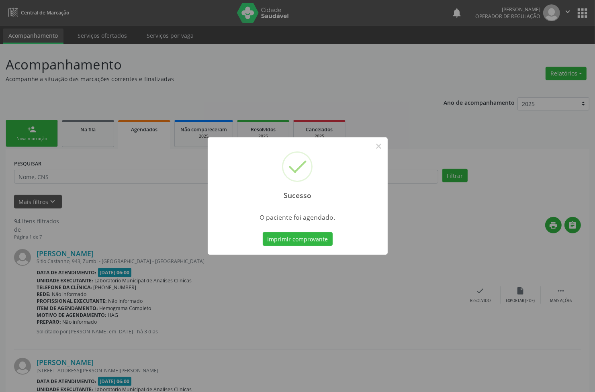
click at [263, 232] on button "Imprimir comprovante" at bounding box center [298, 239] width 70 height 14
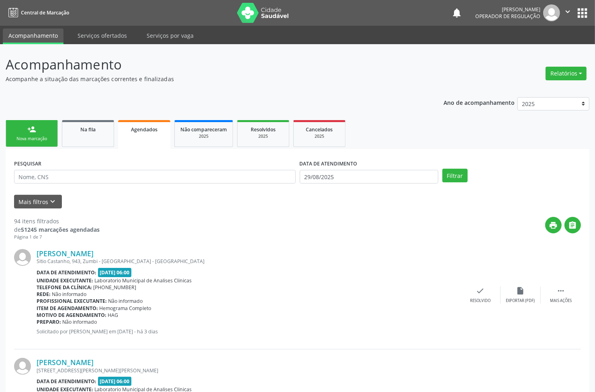
click at [33, 127] on div "person_add" at bounding box center [31, 129] width 9 height 9
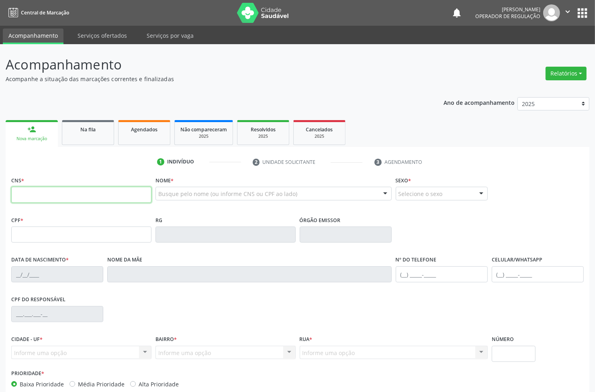
click at [37, 200] on input "text" at bounding box center [81, 195] width 140 height 16
type input "705 0096 4723 2654"
type input "013.200.404-62"
type input "07/01/1993"
type input "Josineide Cabral de Lima"
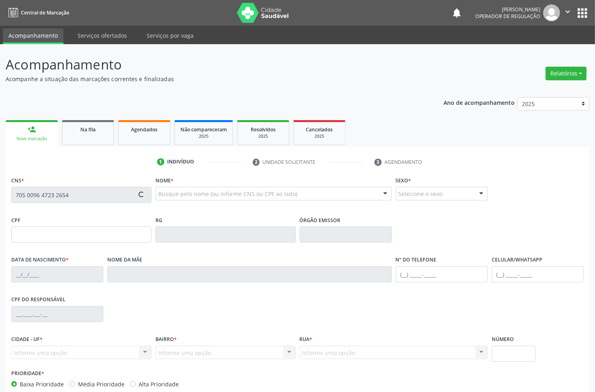
type input "(83) 99197-0211"
type input "714.655.294-20"
type input "432"
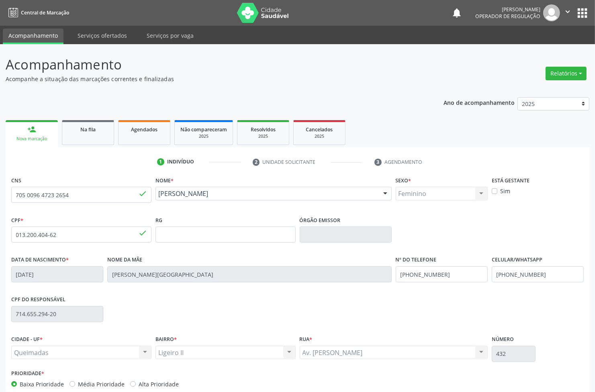
scroll to position [43, 0]
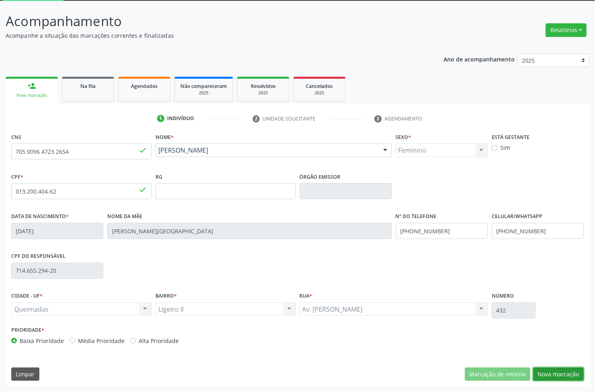
click at [555, 371] on button "Nova marcação" at bounding box center [558, 375] width 51 height 14
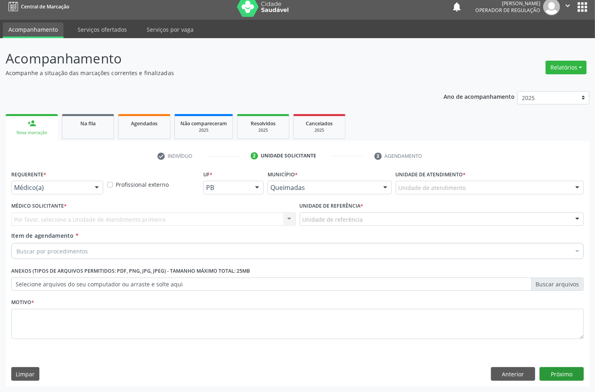
scroll to position [6, 0]
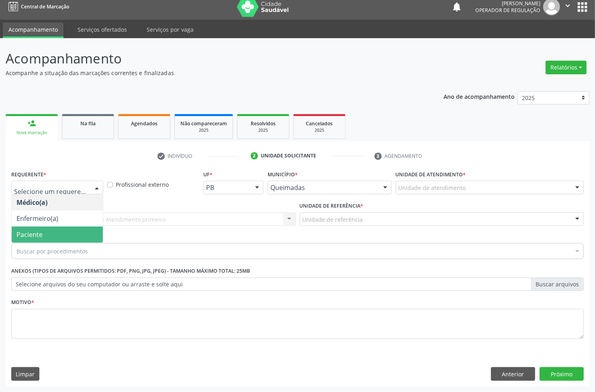
click at [33, 240] on span "Paciente" at bounding box center [57, 235] width 91 height 16
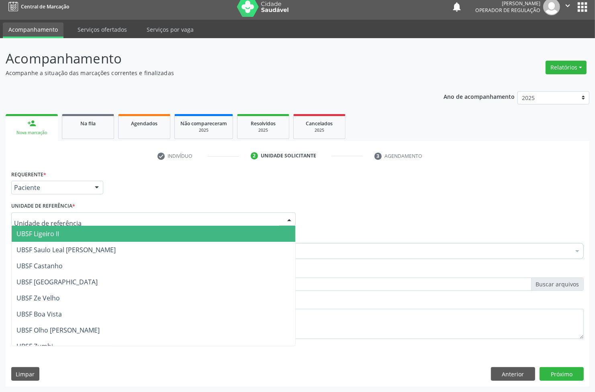
click at [51, 230] on span "UBSF Ligeiro II" at bounding box center [37, 234] width 43 height 9
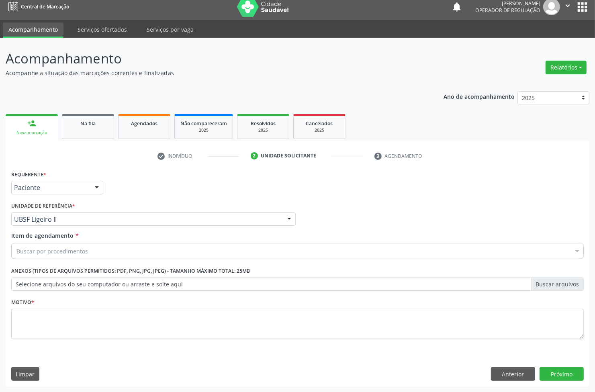
click at [66, 246] on div "Buscar por procedimentos" at bounding box center [297, 251] width 573 height 16
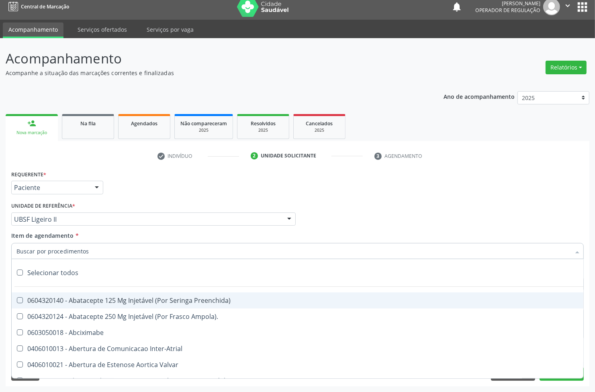
paste input "ABDOMEN TOTAL"
type input "ABDOMEN TOTAL"
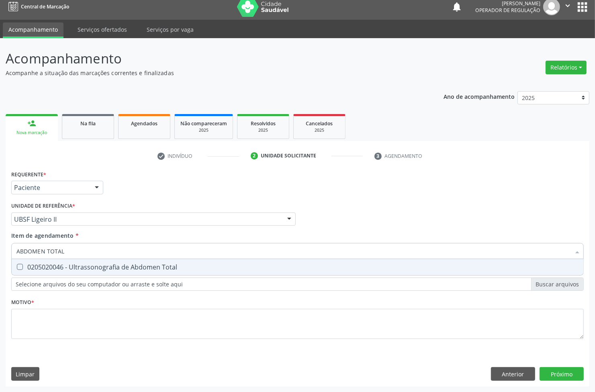
click at [71, 267] on div "0205020046 - Ultrassonografia de Abdomen Total" at bounding box center [297, 267] width 562 height 6
checkbox Total "true"
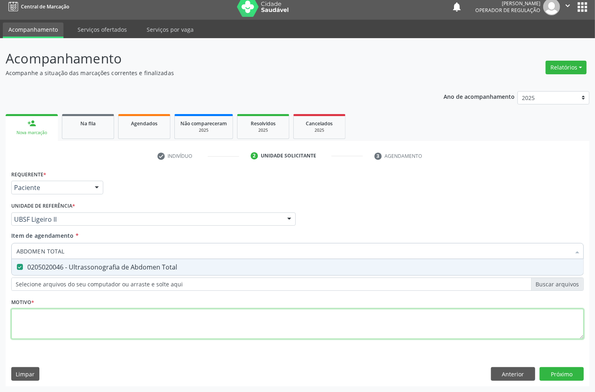
click at [61, 330] on div "Requerente * Paciente Médico(a) Enfermeiro(a) Paciente Nenhum resultado encontr…" at bounding box center [297, 259] width 573 height 182
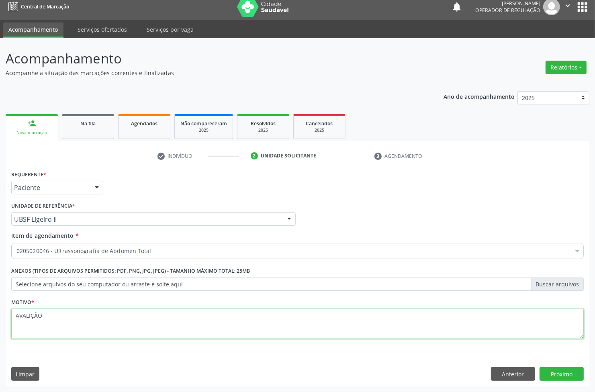
type textarea "AVALIÇÃO"
click at [25, 314] on textarea "AVALIÇÃO" at bounding box center [297, 324] width 573 height 31
click at [30, 315] on textarea "AVALIÇÃO" at bounding box center [297, 324] width 573 height 31
type textarea "AVALIAÇÃO"
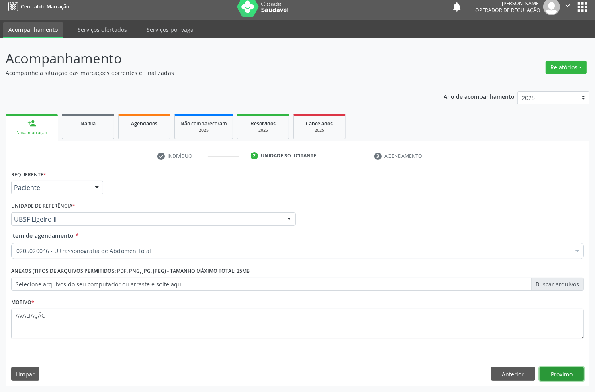
click button "Próximo" at bounding box center [562, 374] width 44 height 14
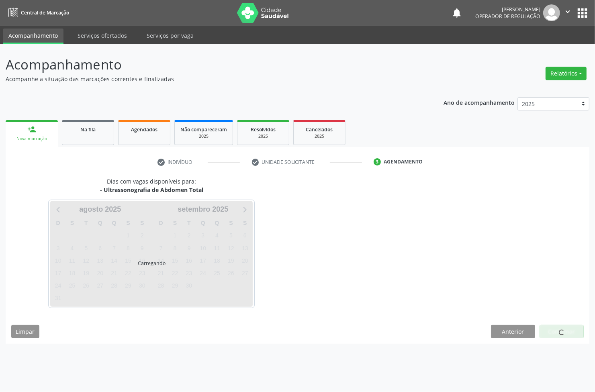
scroll to position [0, 0]
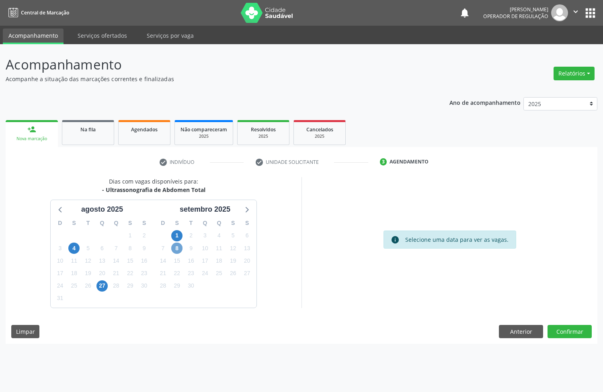
click at [178, 247] on span "8" at bounding box center [176, 248] width 11 height 11
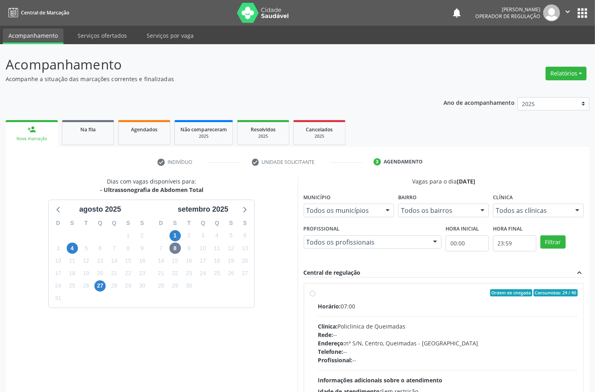
click at [400, 302] on div "Horário: 07:00" at bounding box center [448, 306] width 260 height 8
click at [316, 297] on input "Ordem de chegada Consumidos: 24 / 40 Horário: 07:00 Clínica: Policlinica de Que…" at bounding box center [313, 292] width 6 height 7
radio input "true"
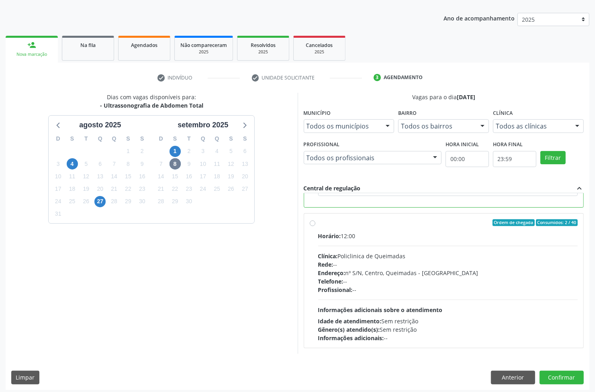
scroll to position [88, 0]
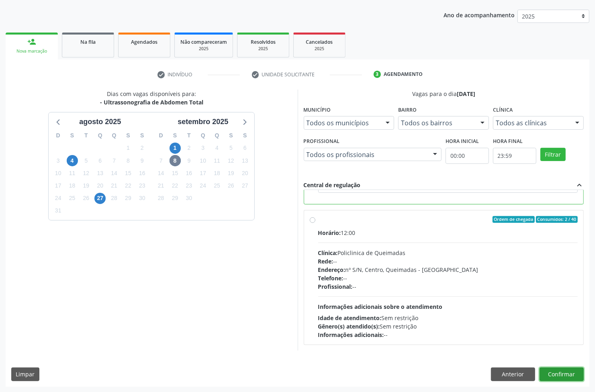
click at [581, 378] on button "Confirmar" at bounding box center [562, 375] width 44 height 14
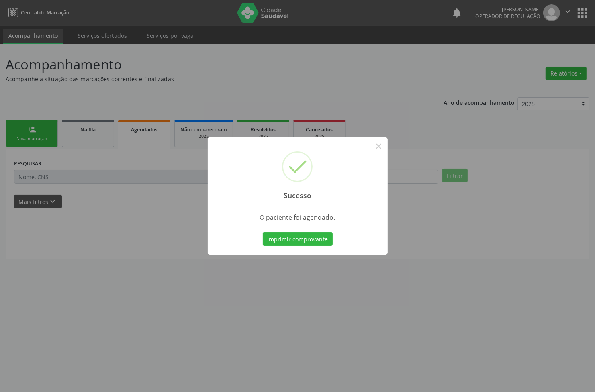
scroll to position [0, 0]
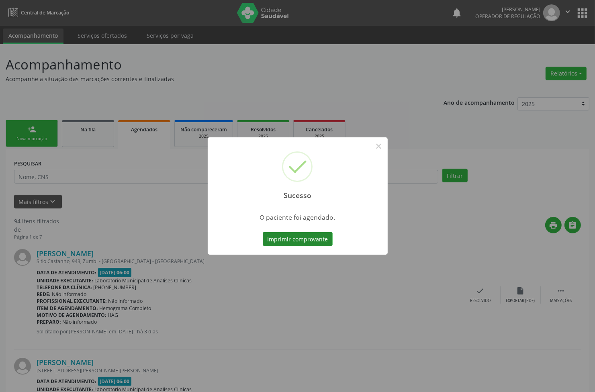
click at [295, 238] on button "Imprimir comprovante" at bounding box center [298, 239] width 70 height 14
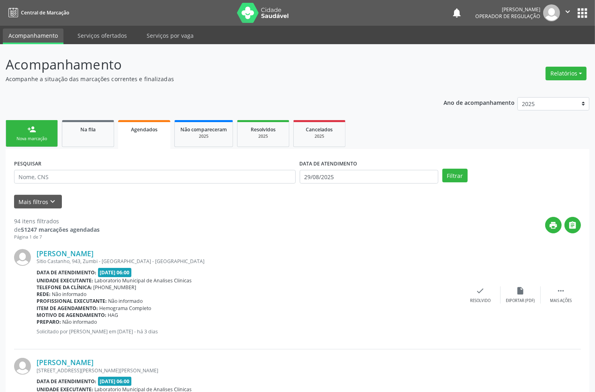
click at [43, 139] on div "Nova marcação" at bounding box center [32, 139] width 40 height 6
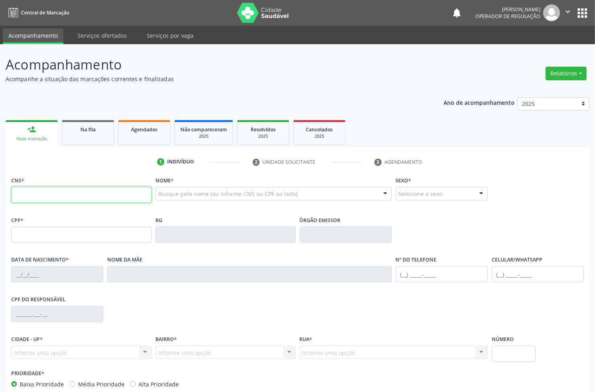
click at [66, 190] on input "text" at bounding box center [81, 195] width 140 height 16
type input "700 8044 1034 0589"
type input "709.378.444-54"
type input "24/03/2000"
type input "Josefa Maria do Nascimento Barbosa"
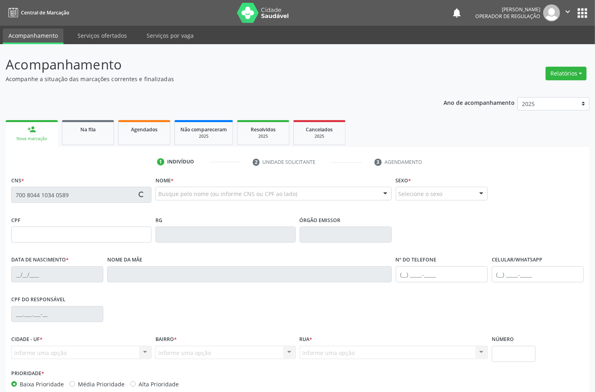
type input "(83) 99182-8797"
type input "S/N"
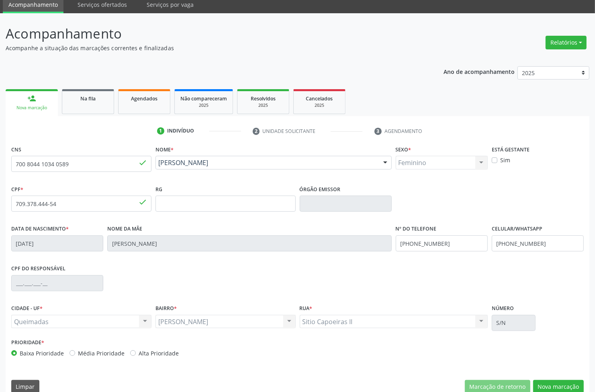
scroll to position [43, 0]
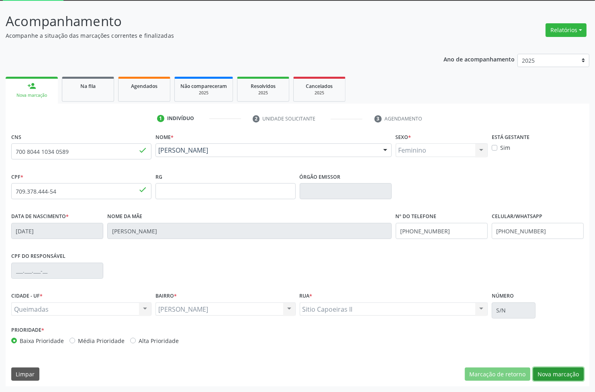
click at [555, 372] on button "Nova marcação" at bounding box center [558, 375] width 51 height 14
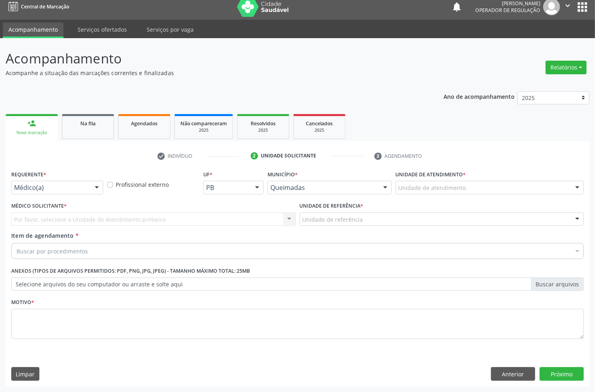
scroll to position [6, 0]
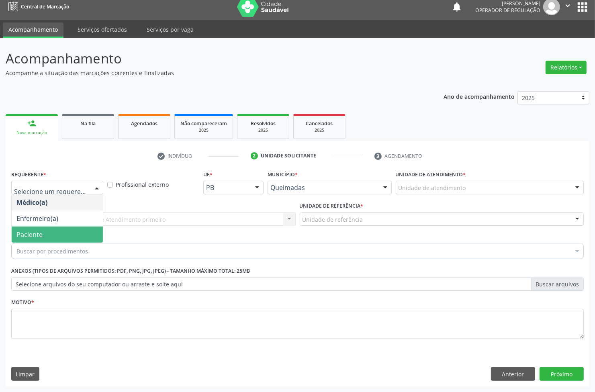
click at [47, 230] on span "Paciente" at bounding box center [57, 235] width 91 height 16
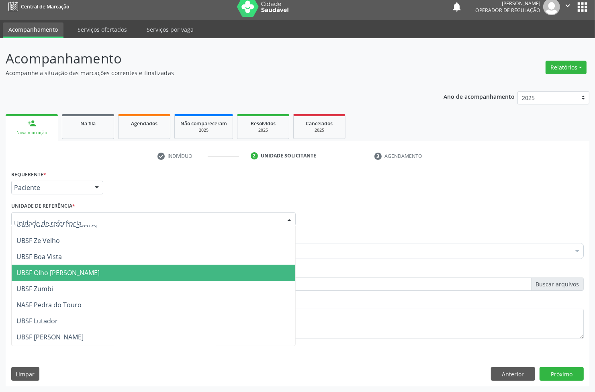
scroll to position [50, 0]
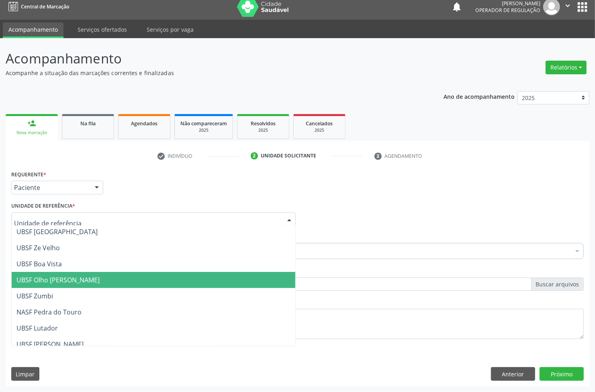
click at [92, 282] on span "UBSF Olho [PERSON_NAME]" at bounding box center [57, 280] width 83 height 9
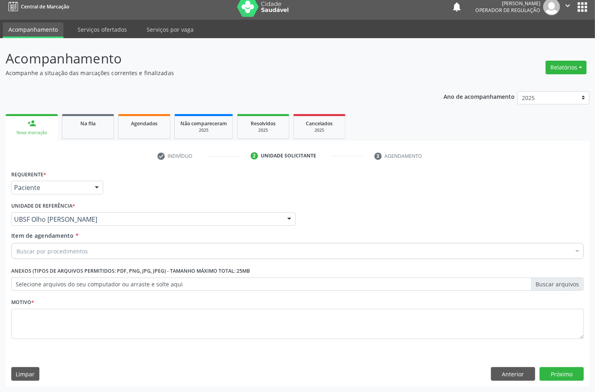
click at [98, 251] on div "Buscar por procedimentos" at bounding box center [297, 251] width 573 height 16
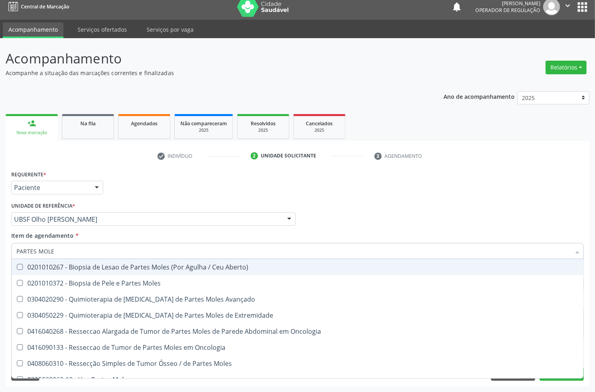
type input "PARTES MOLES"
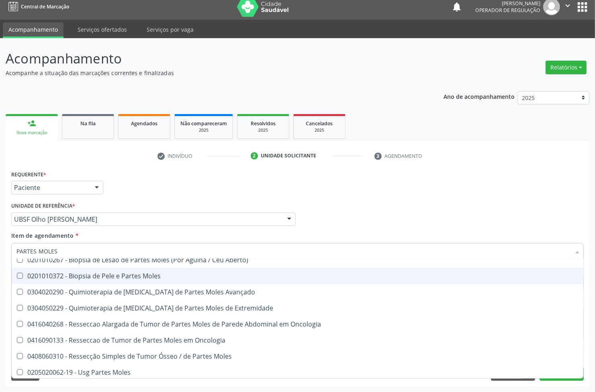
scroll to position [9, 0]
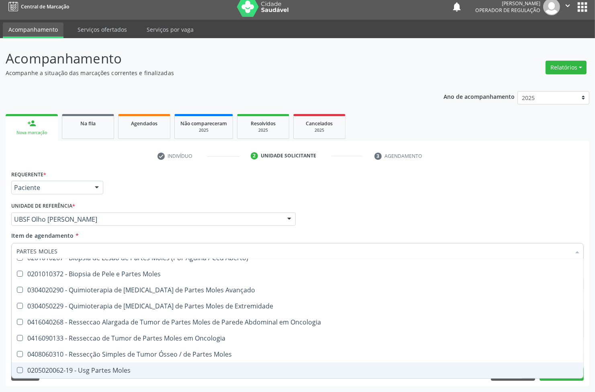
click at [124, 364] on span "0205020062-19 - Usg Partes Moles" at bounding box center [298, 371] width 572 height 16
checkbox Moles "true"
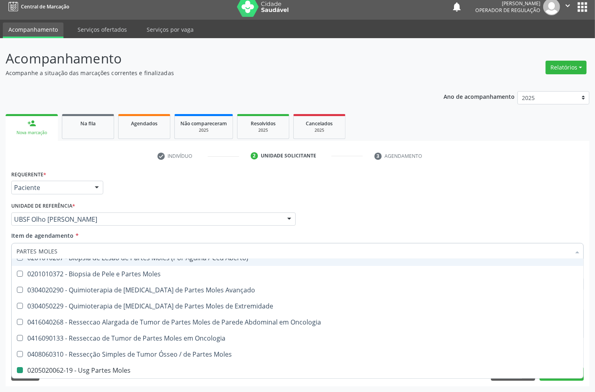
click at [295, 209] on div "Unidade de referência * UBSF Olho Dagua Salgado UBSF Ligeiro II UBSF Saulo Leal…" at bounding box center [153, 213] width 285 height 26
checkbox Moles "true"
checkbox Moles "false"
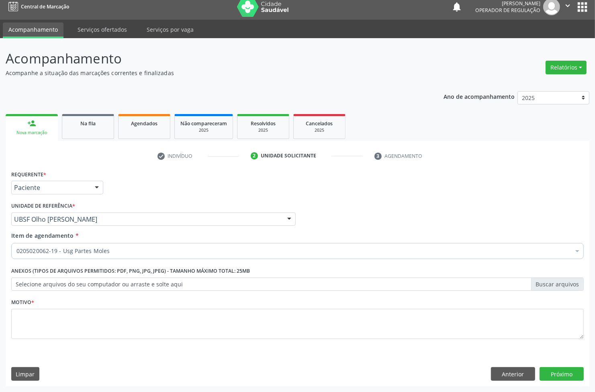
scroll to position [0, 0]
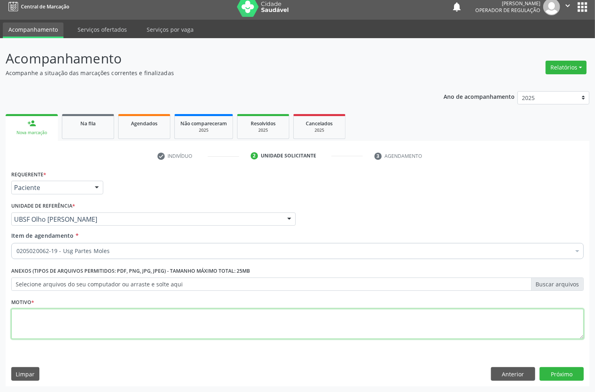
click at [211, 311] on textarea at bounding box center [297, 324] width 573 height 31
type textarea "REGIÃO INFRACLAVICULAR DIREITA"
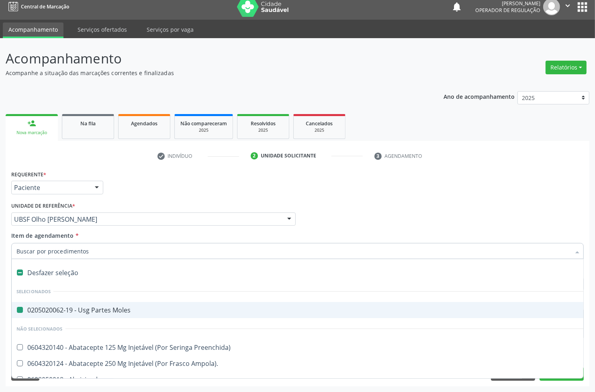
type input "C"
checkbox Moles "false"
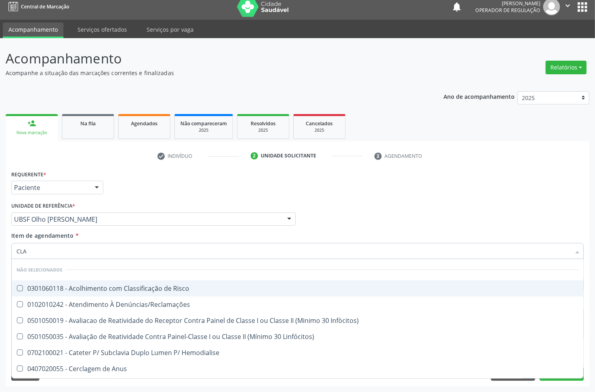
type input "CLAV"
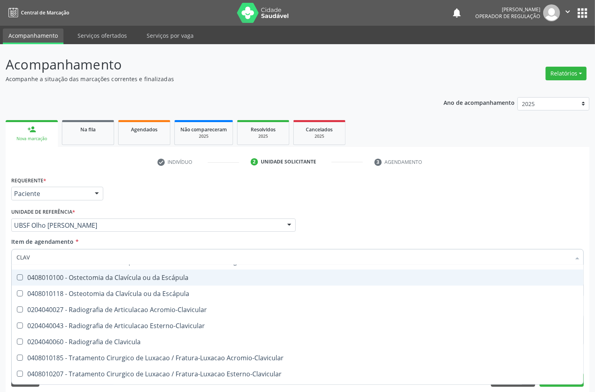
scroll to position [95, 0]
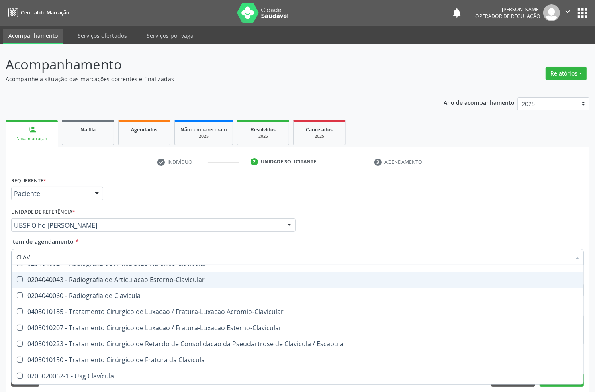
click at [178, 199] on div "Requerente * Paciente Médico(a) Enfermeiro(a) Paciente Nenhum resultado encontr…" at bounding box center [297, 189] width 577 height 31
checkbox Hemodialise "true"
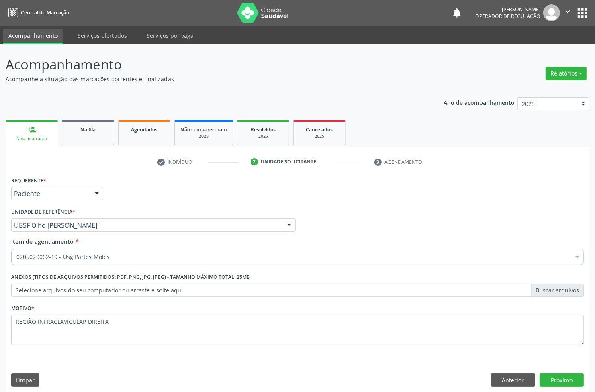
scroll to position [0, 0]
click at [567, 375] on button "Próximo" at bounding box center [562, 380] width 44 height 14
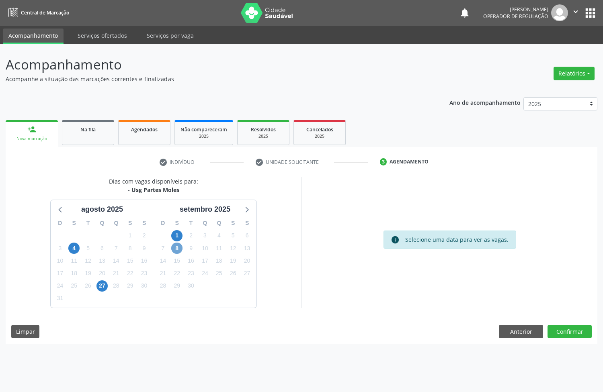
click at [180, 249] on span "8" at bounding box center [176, 248] width 11 height 11
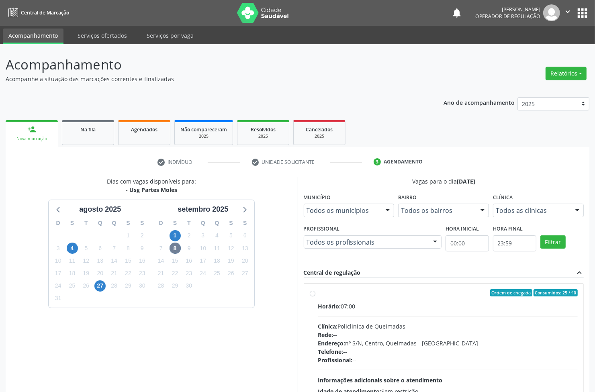
click at [330, 309] on span "Horário:" at bounding box center [329, 307] width 23 height 8
click at [316, 297] on input "Ordem de chegada Consumidos: 25 / 40 Horário: 07:00 Clínica: Policlinica de Que…" at bounding box center [313, 292] width 6 height 7
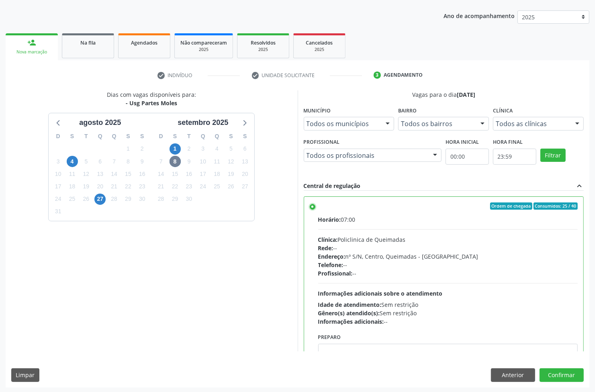
scroll to position [88, 0]
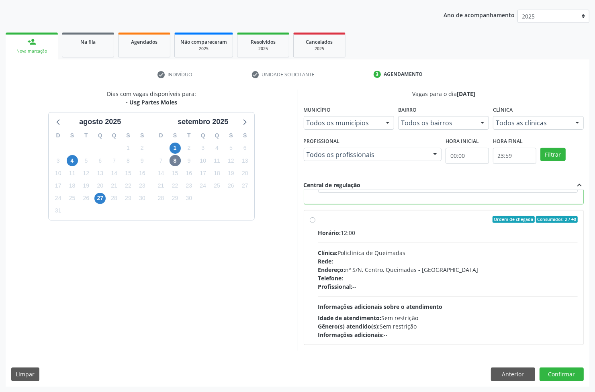
click at [367, 284] on div "Profissional: --" at bounding box center [448, 287] width 260 height 8
click at [316, 223] on input "Ordem de chegada Consumidos: 2 / 40 Horário: 12:00 Clínica: Policlinica de Quei…" at bounding box center [313, 219] width 6 height 7
radio input "false"
radio input "true"
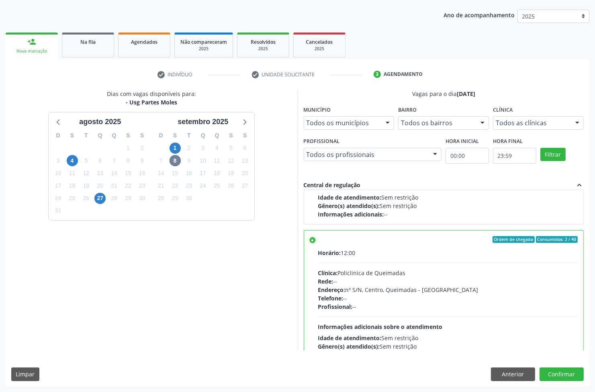
scroll to position [181, 0]
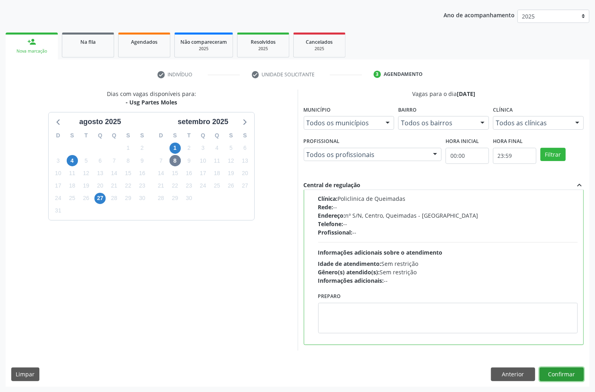
click at [572, 372] on button "Confirmar" at bounding box center [562, 375] width 44 height 14
click at [570, 373] on button "Confirmar" at bounding box center [562, 375] width 44 height 14
click at [561, 371] on button "Confirmar" at bounding box center [562, 375] width 44 height 14
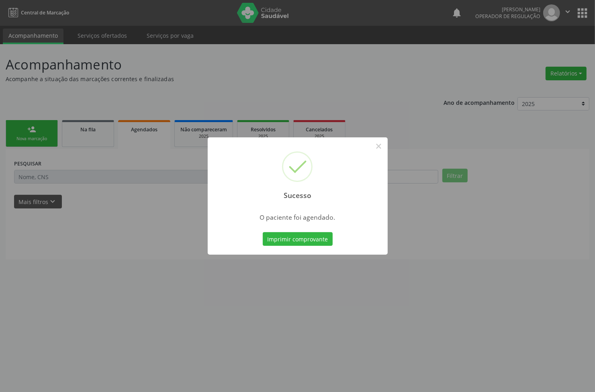
scroll to position [0, 0]
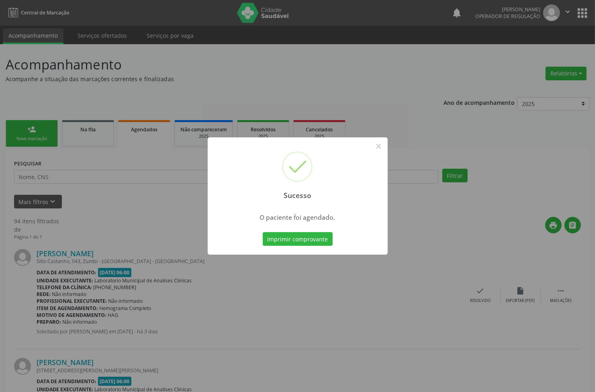
click at [263, 232] on button "Imprimir comprovante" at bounding box center [298, 239] width 70 height 14
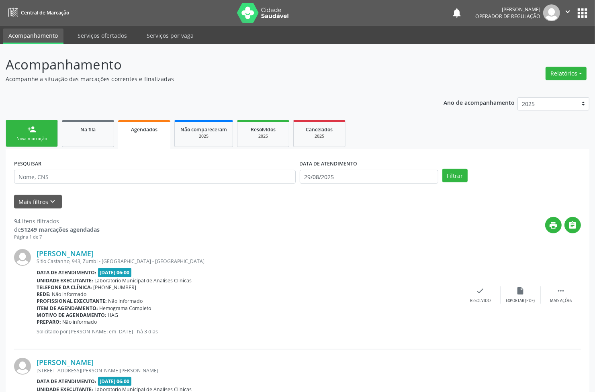
click at [29, 148] on ul "person_add Nova marcação Na fila Agendados Não compareceram 2025 Resolvidos 202…" at bounding box center [298, 133] width 584 height 31
click at [26, 139] on div "Nova marcação" at bounding box center [32, 139] width 40 height 6
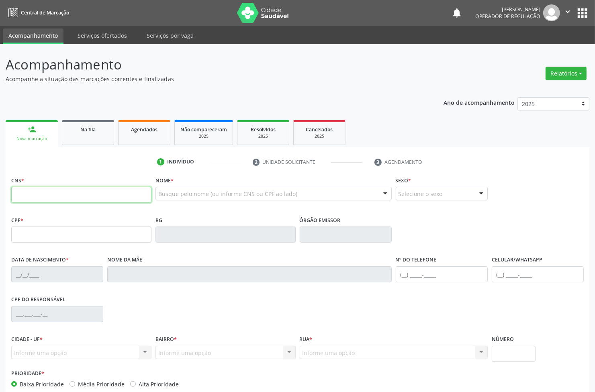
click at [50, 187] on input "text" at bounding box center [81, 195] width 140 height 16
type input "708 8087 2645 0510"
type input "708.238.994-97"
type input "04/03/2005"
type input "Gracilene Freire Guilherme Mendes"
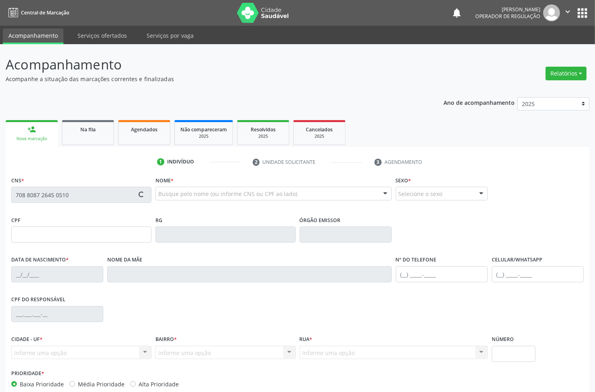
type input "(83) 99192-7067"
type input "059.580.644-95"
type input "82"
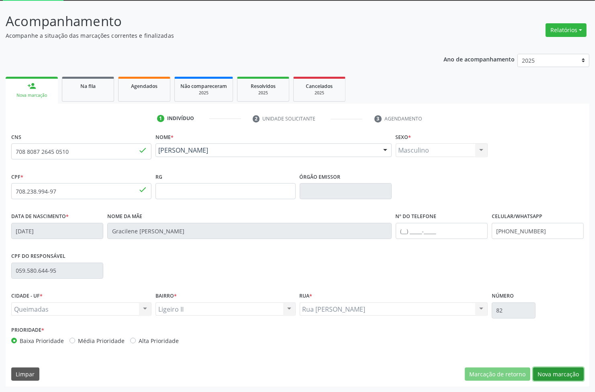
drag, startPoint x: 549, startPoint y: 373, endPoint x: 538, endPoint y: 371, distance: 11.8
click at [549, 374] on button "Nova marcação" at bounding box center [558, 375] width 51 height 14
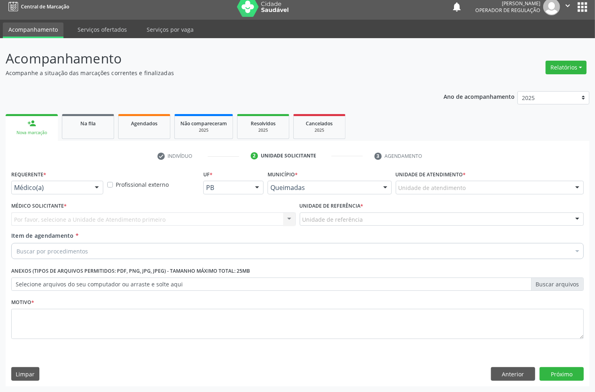
scroll to position [6, 0]
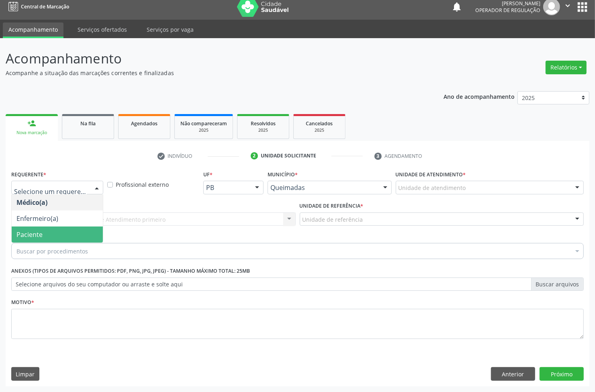
click at [53, 242] on span "Paciente" at bounding box center [57, 235] width 91 height 16
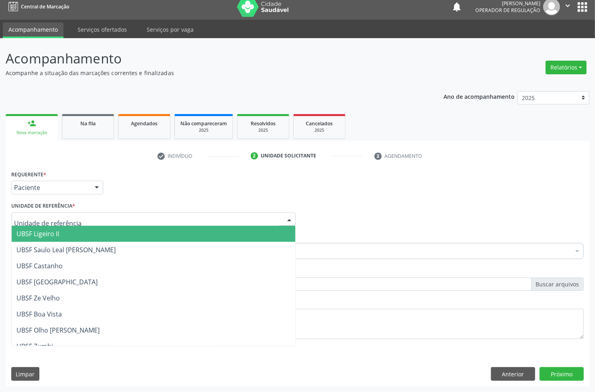
click at [69, 231] on span "UBSF Ligeiro II" at bounding box center [154, 234] width 284 height 16
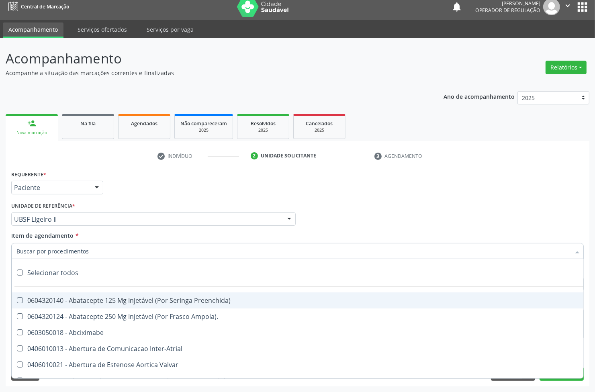
paste input "REGIÃO INFRACLAVICULAR DIREITA"
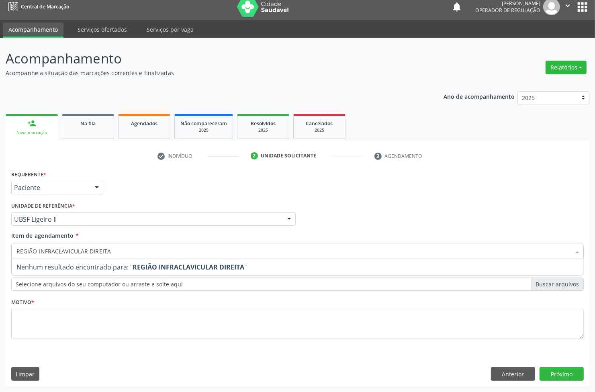
click at [73, 254] on input "REGIÃO INFRACLAVICULAR DIREITA" at bounding box center [293, 251] width 554 height 16
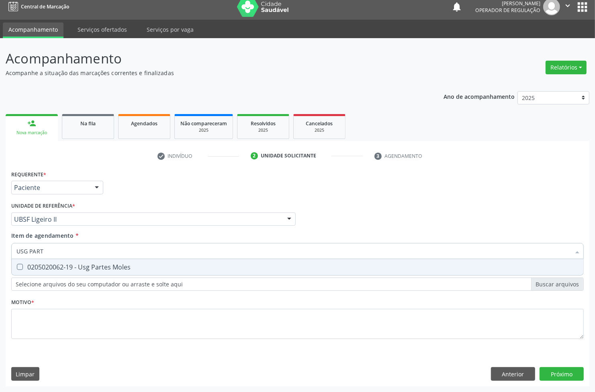
type input "USG PARTE"
click at [70, 264] on div "0205020062-19 - Usg Partes Moles" at bounding box center [297, 267] width 562 height 6
checkbox Moles "true"
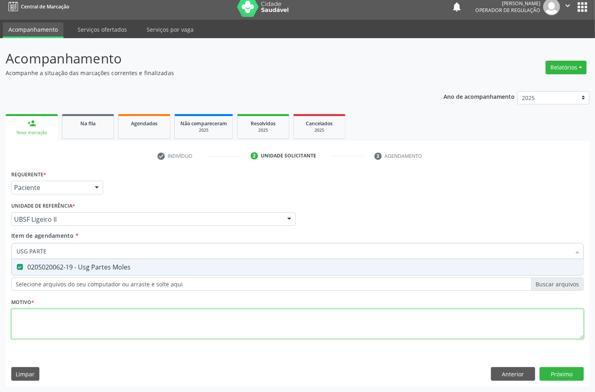
click at [45, 328] on div "Requerente * Paciente Médico(a) Enfermeiro(a) Paciente Nenhum resultado encontr…" at bounding box center [297, 259] width 573 height 182
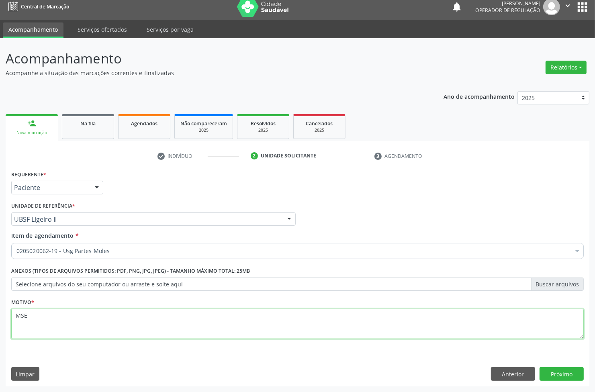
click at [15, 318] on textarea "MSE" at bounding box center [297, 324] width 573 height 31
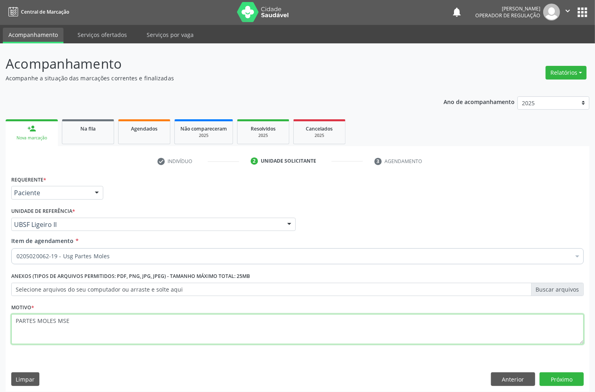
scroll to position [0, 0]
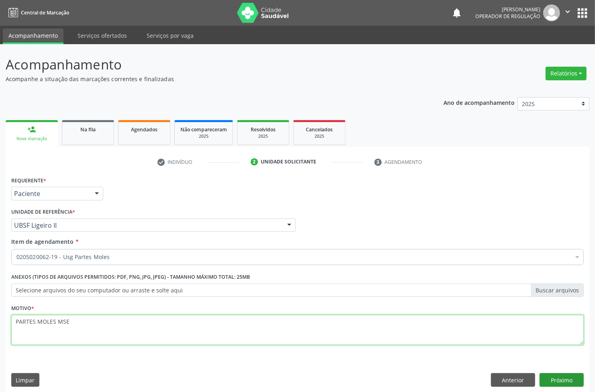
type textarea "PARTES MOLES MSE"
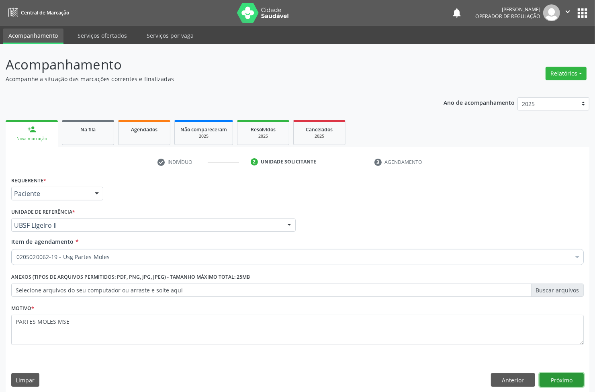
click at [558, 374] on button "Próximo" at bounding box center [562, 380] width 44 height 14
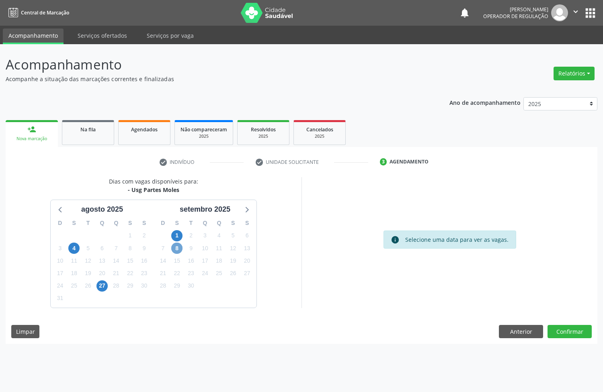
click at [177, 246] on span "8" at bounding box center [176, 248] width 11 height 11
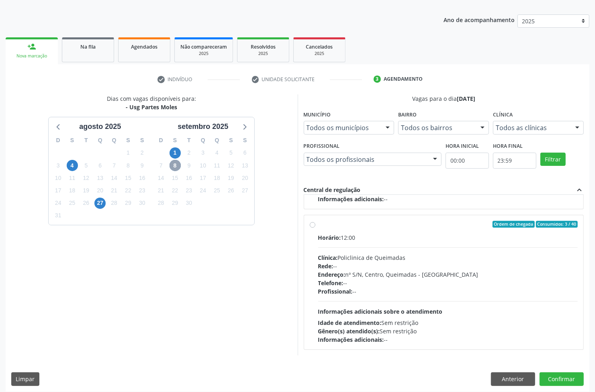
scroll to position [88, 0]
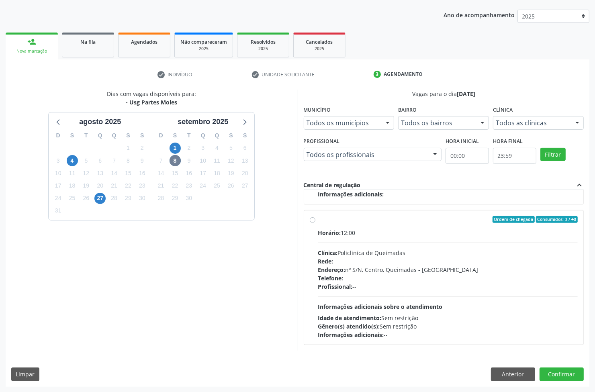
click at [338, 278] on span "Telefone:" at bounding box center [330, 279] width 25 height 8
click at [316, 223] on input "Ordem de chegada Consumidos: 3 / 40 Horário: 12:00 Clínica: Policlinica de Quei…" at bounding box center [313, 219] width 6 height 7
radio input "true"
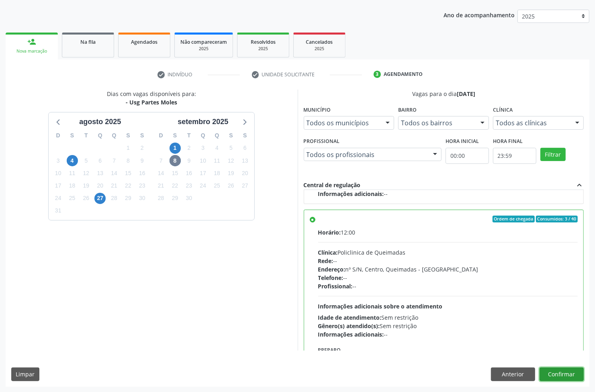
click at [555, 374] on button "Confirmar" at bounding box center [562, 375] width 44 height 14
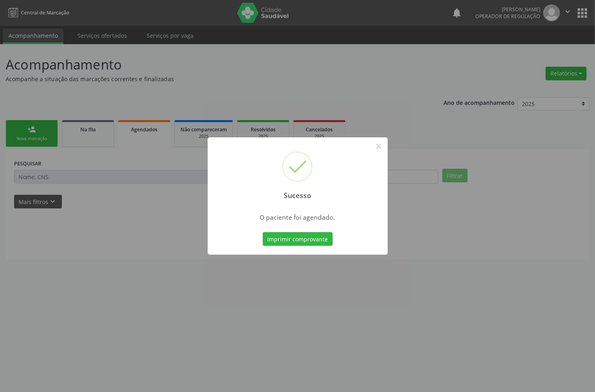
scroll to position [0, 0]
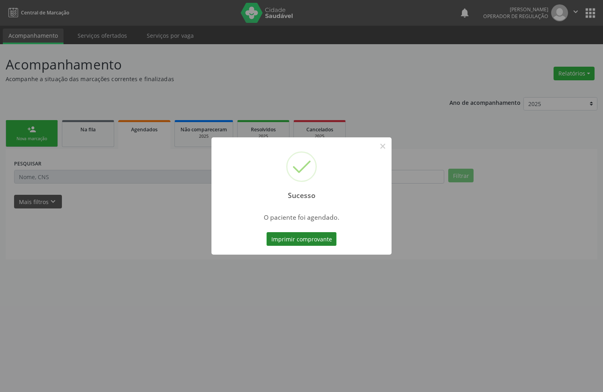
click at [280, 240] on button "Imprimir comprovante" at bounding box center [301, 239] width 70 height 14
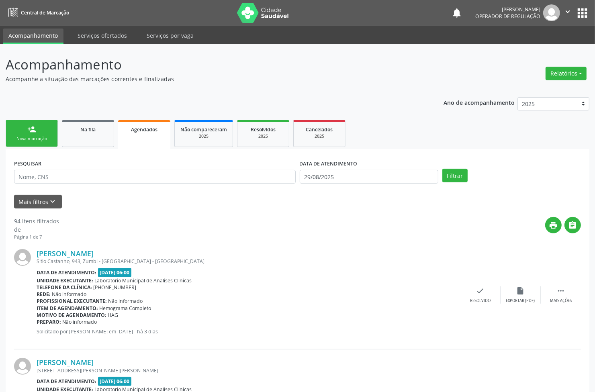
click at [343, 173] on div "Sucesso ×" at bounding box center [298, 184] width 90 height 35
click at [343, 175] on div "Sucesso ×" at bounding box center [298, 184] width 90 height 35
click at [340, 180] on div "Sucesso ×" at bounding box center [298, 184] width 90 height 35
click at [343, 180] on div "Sucesso ×" at bounding box center [298, 184] width 90 height 35
